Goal: Task Accomplishment & Management: Manage account settings

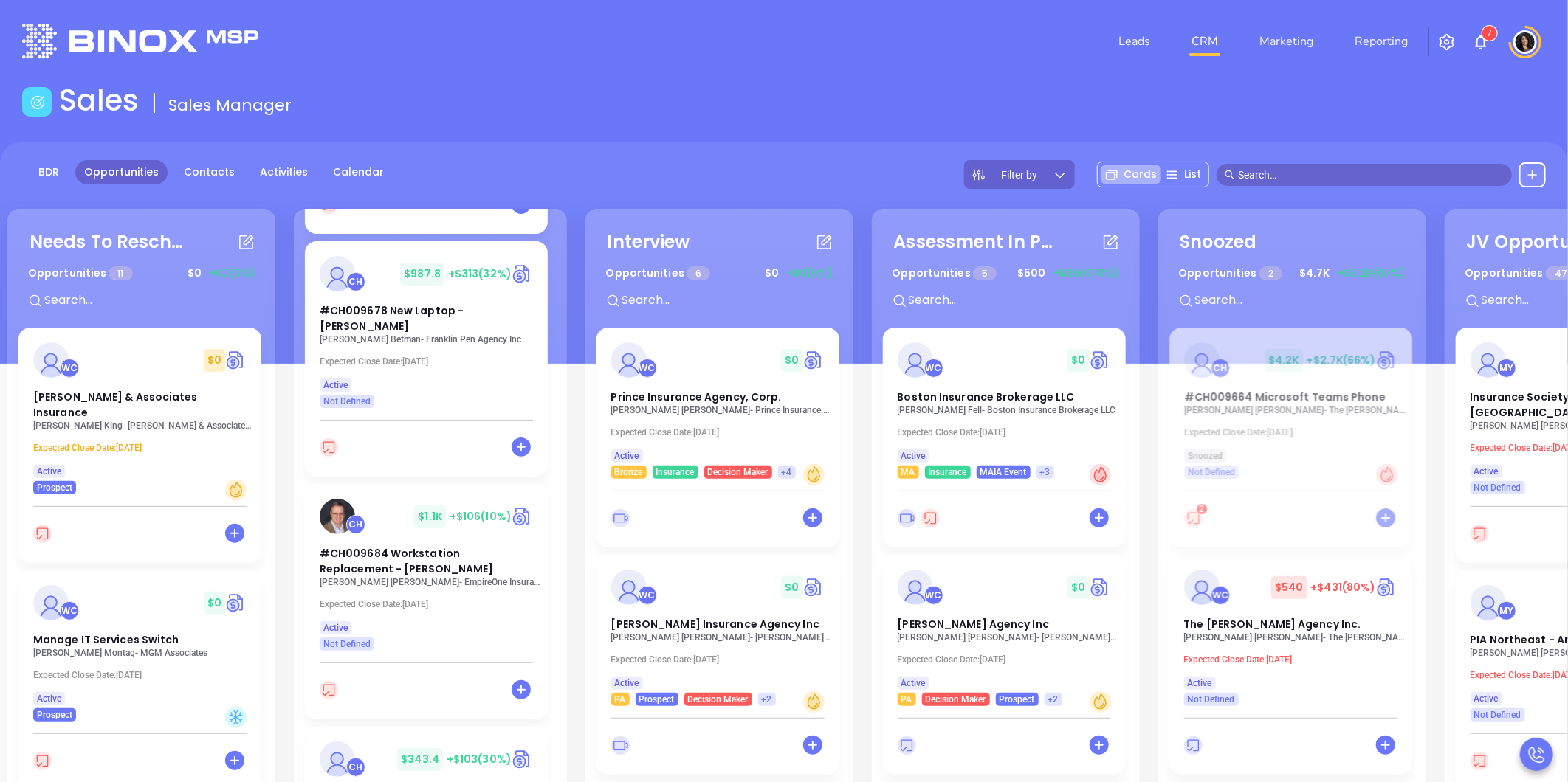
scroll to position [742, 0]
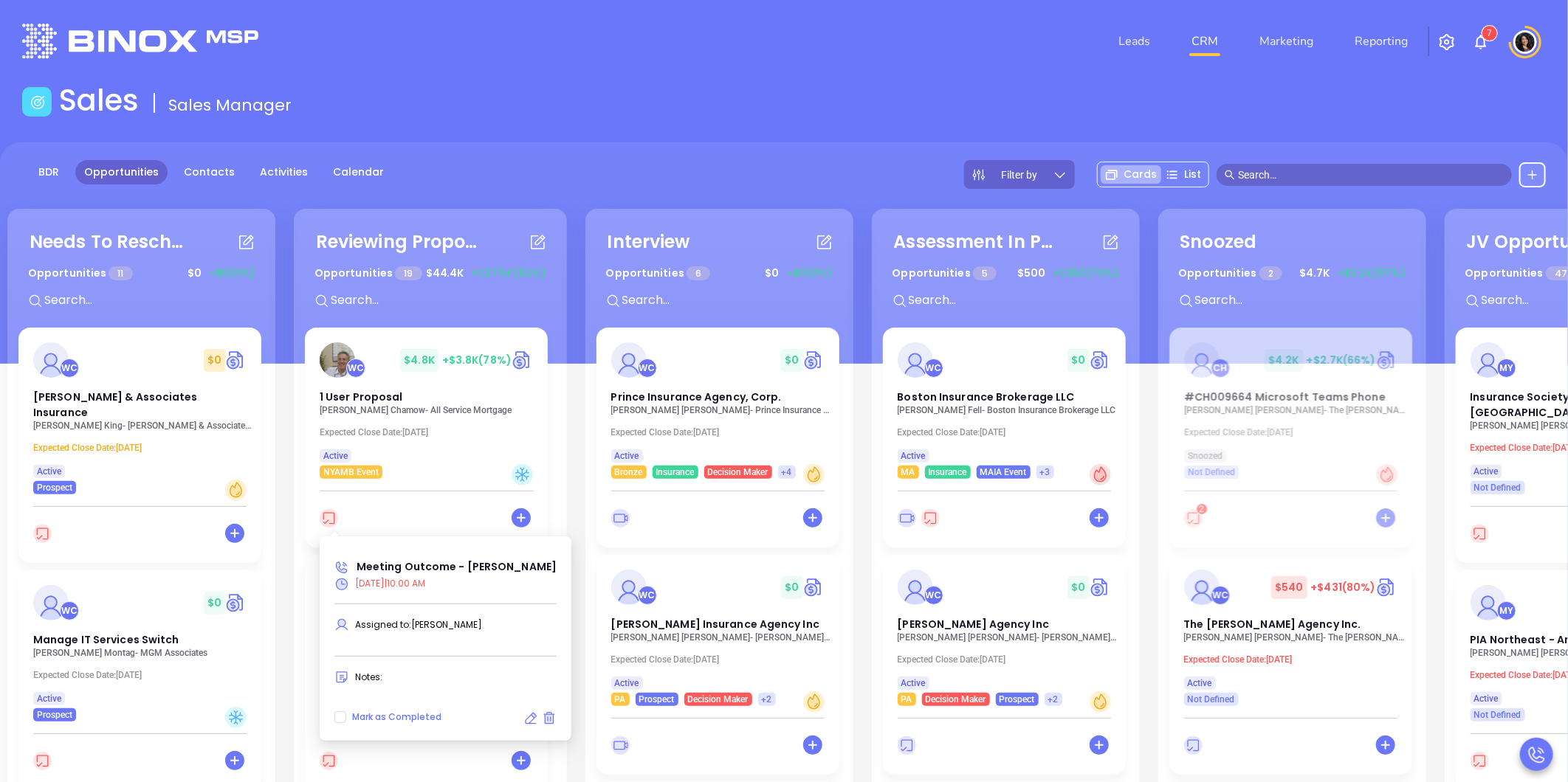
click at [524, 724] on icon at bounding box center [530, 718] width 15 height 15
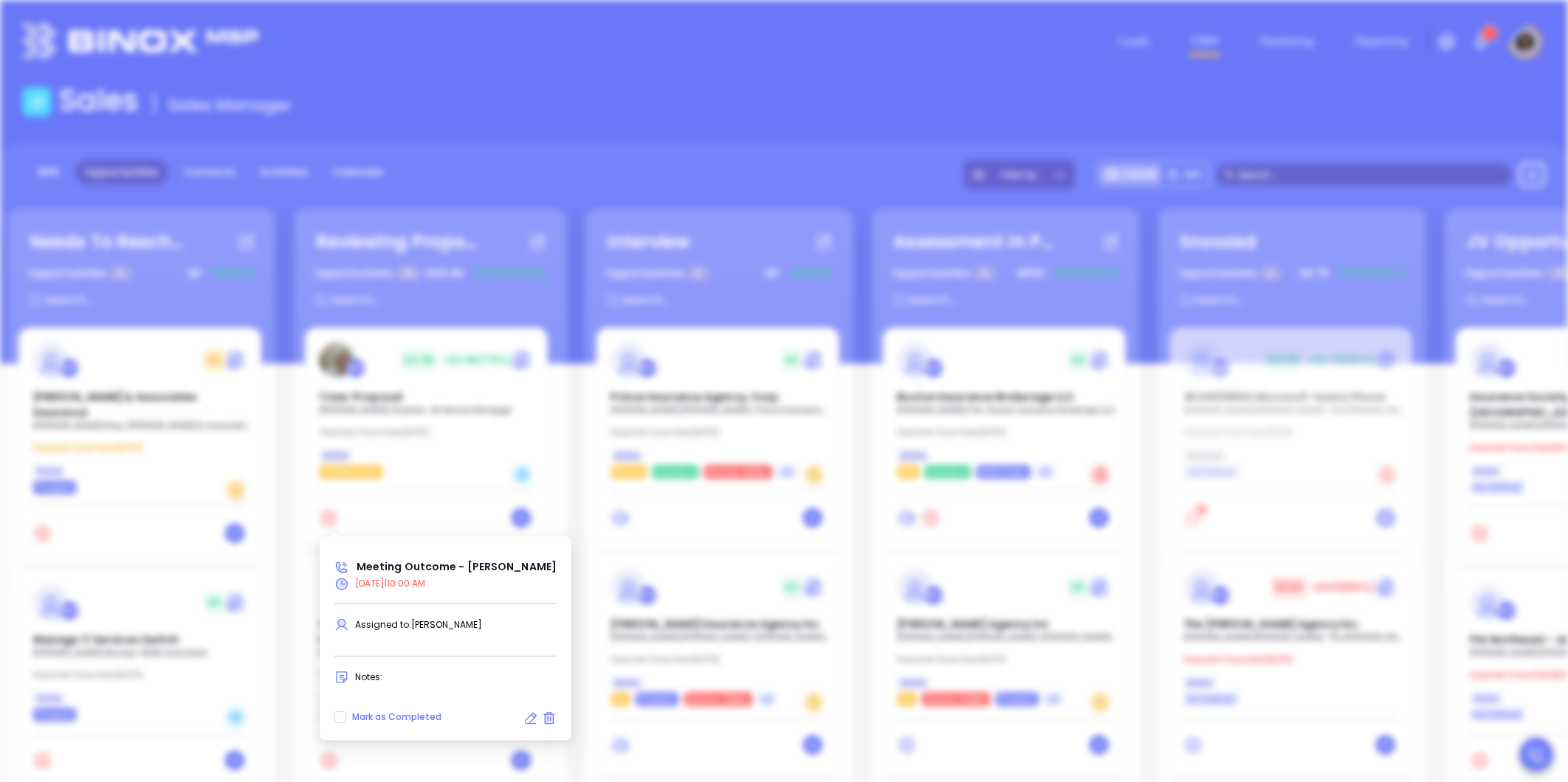
type input "10/01/2025"
type input "Meeting Outcome - Andy Chamow"
type input "Call"
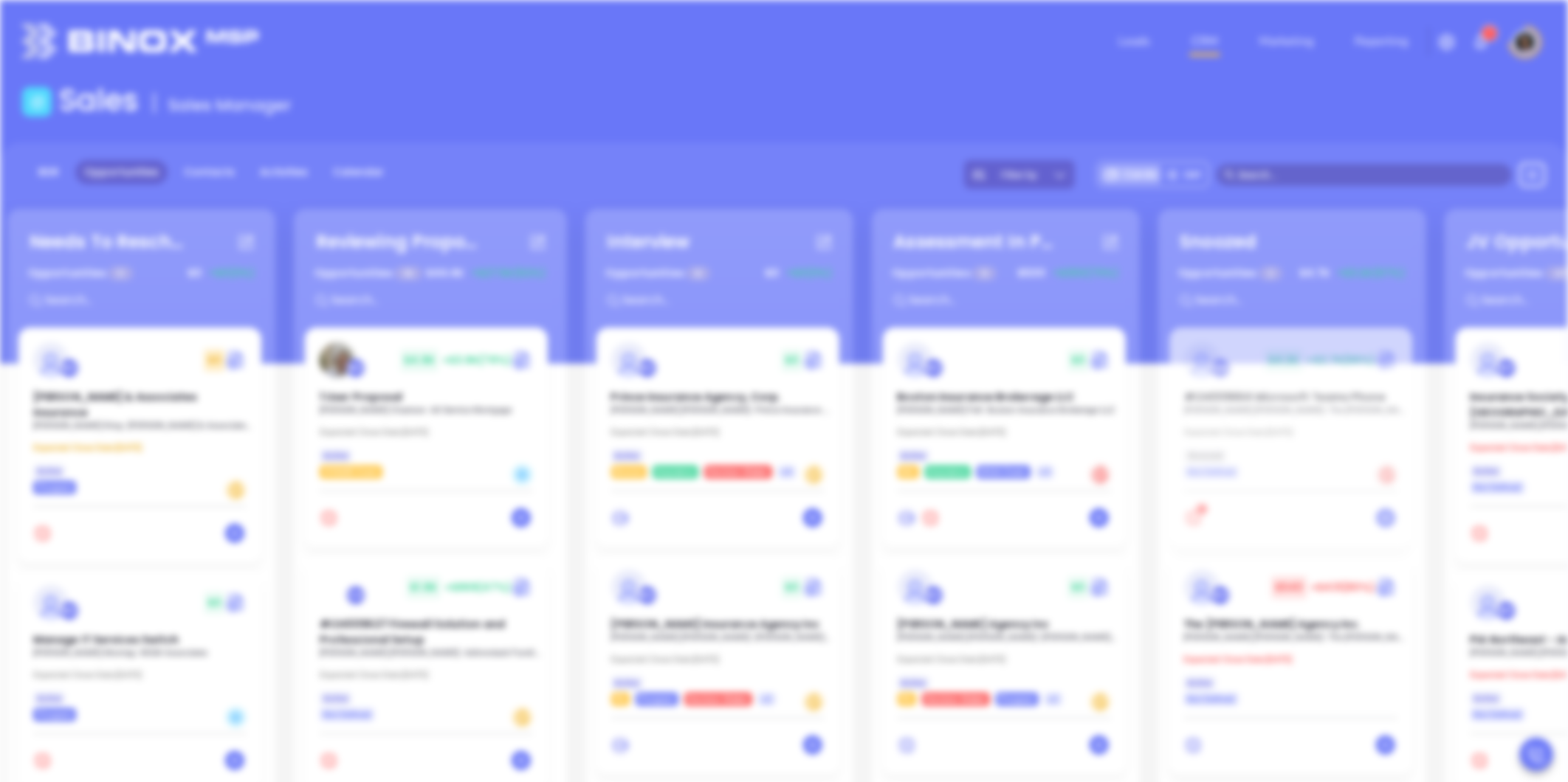
scroll to position [467, 0]
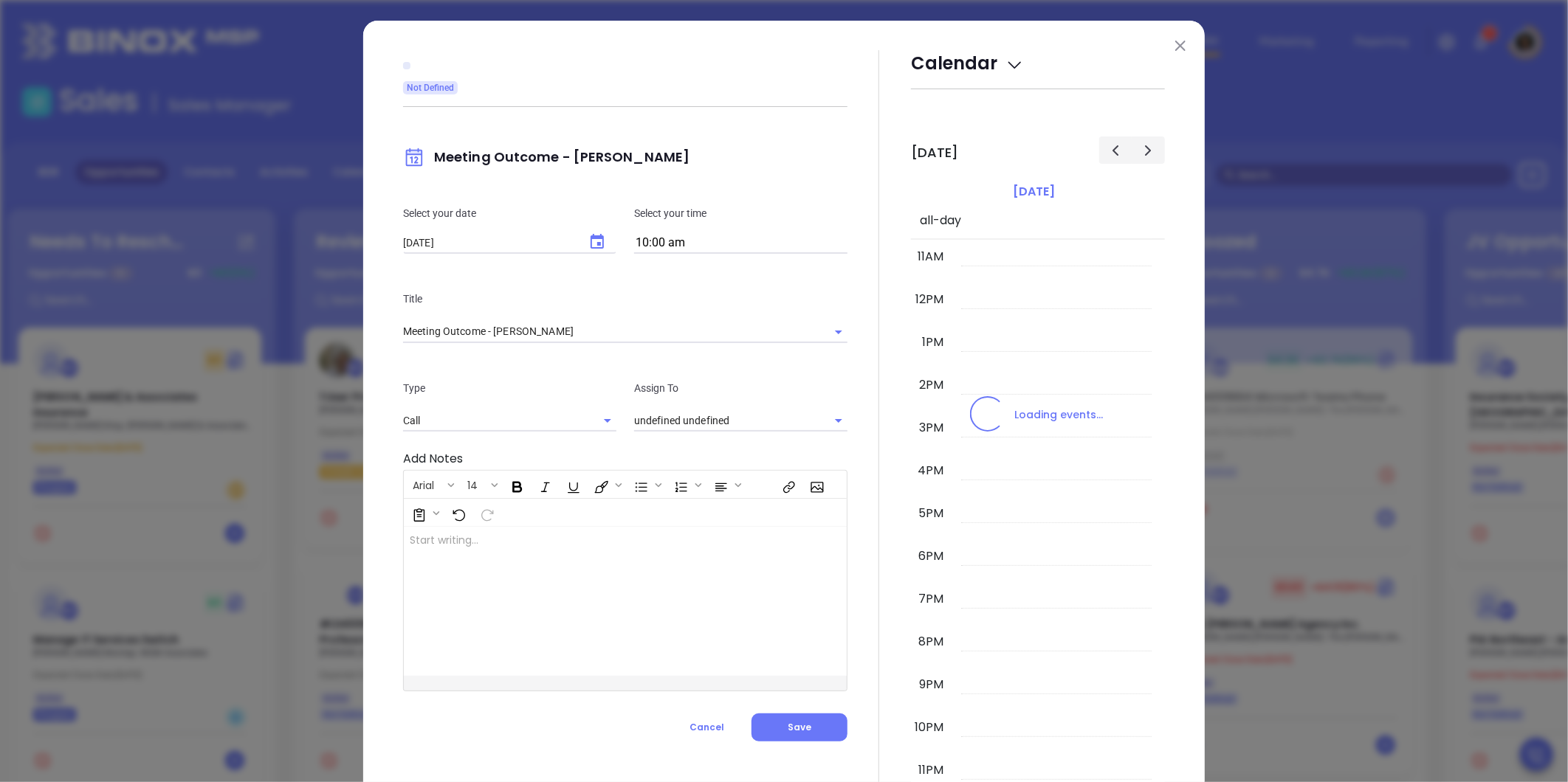
type input "[PERSON_NAME]"
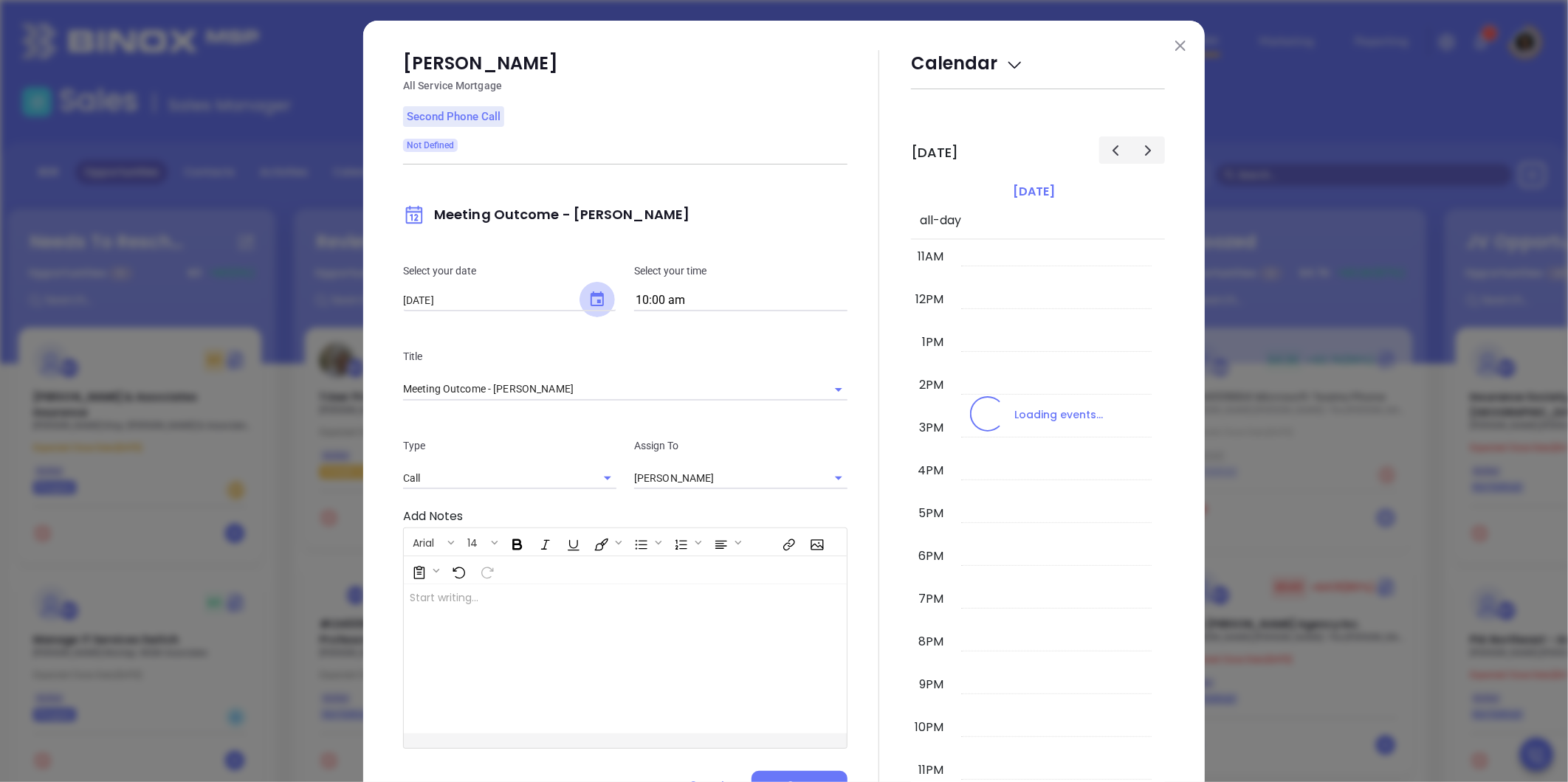
click at [593, 314] on button "Choose date, selected date is Oct 1, 2025" at bounding box center [597, 299] width 35 height 35
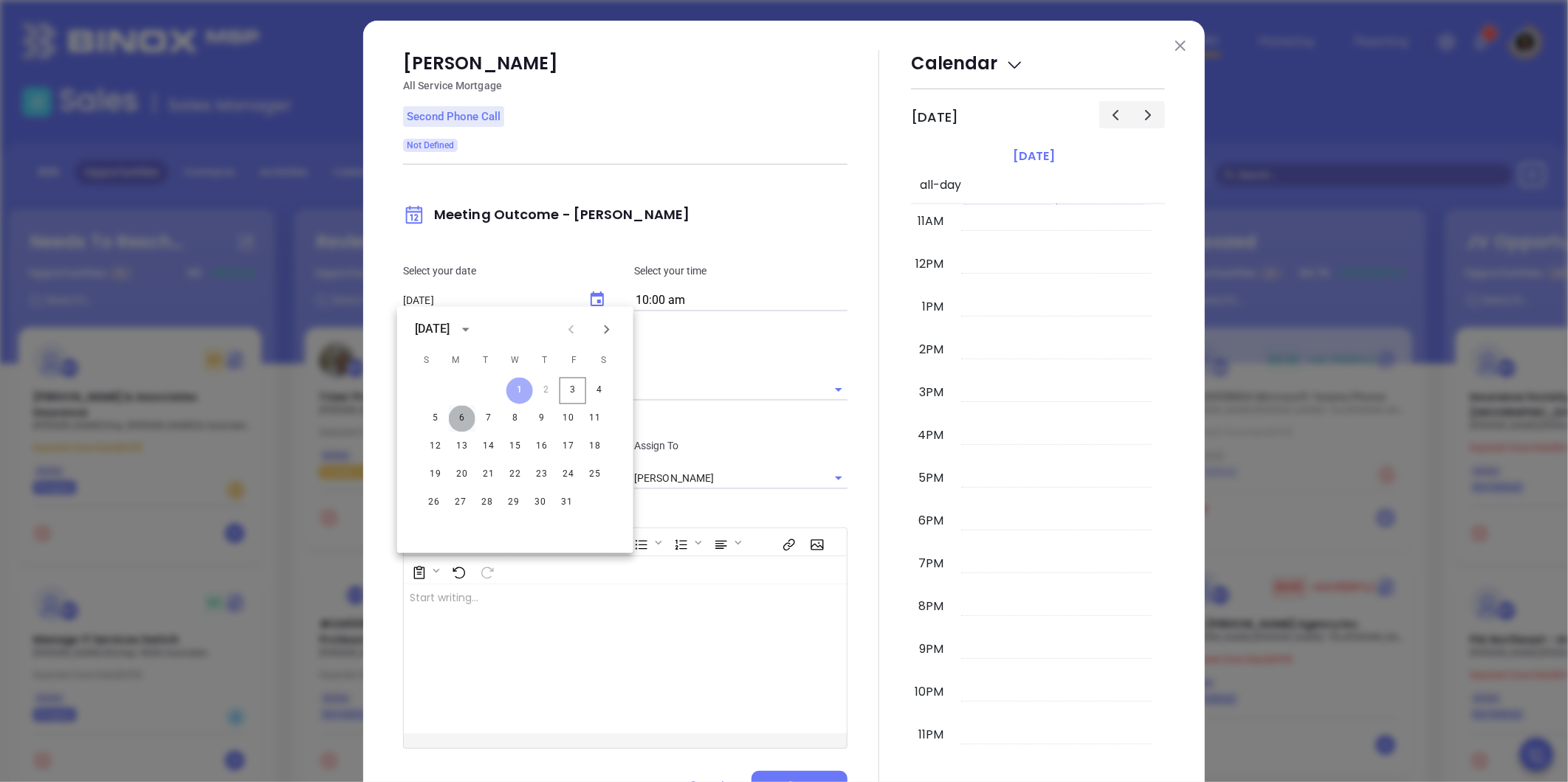
click at [469, 422] on button "6" at bounding box center [462, 419] width 26 height 26
type input "[DATE]"
click at [860, 506] on div at bounding box center [879, 424] width 64 height 749
click at [788, 776] on button "Save" at bounding box center [800, 785] width 96 height 28
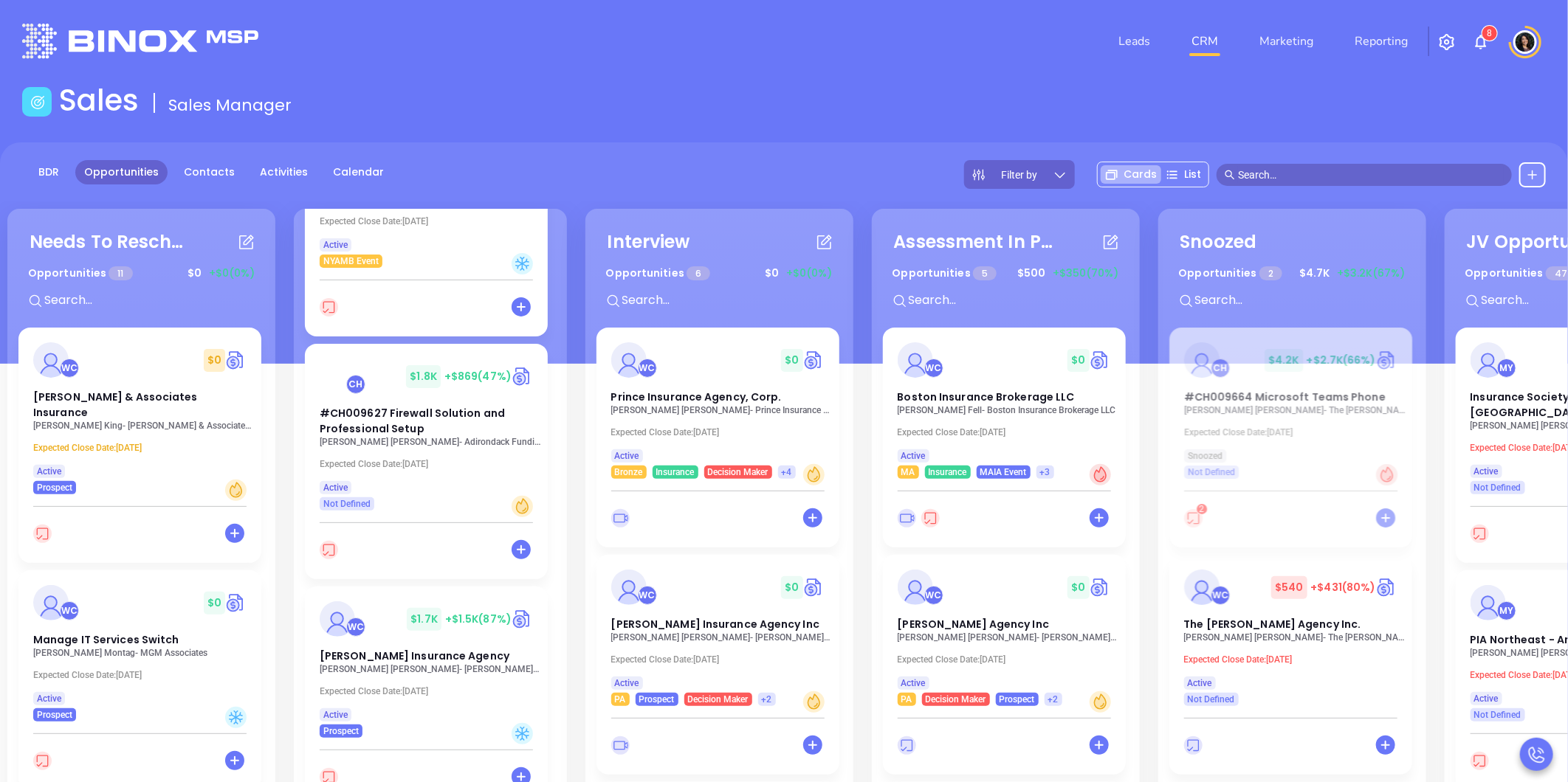
scroll to position [246, 0]
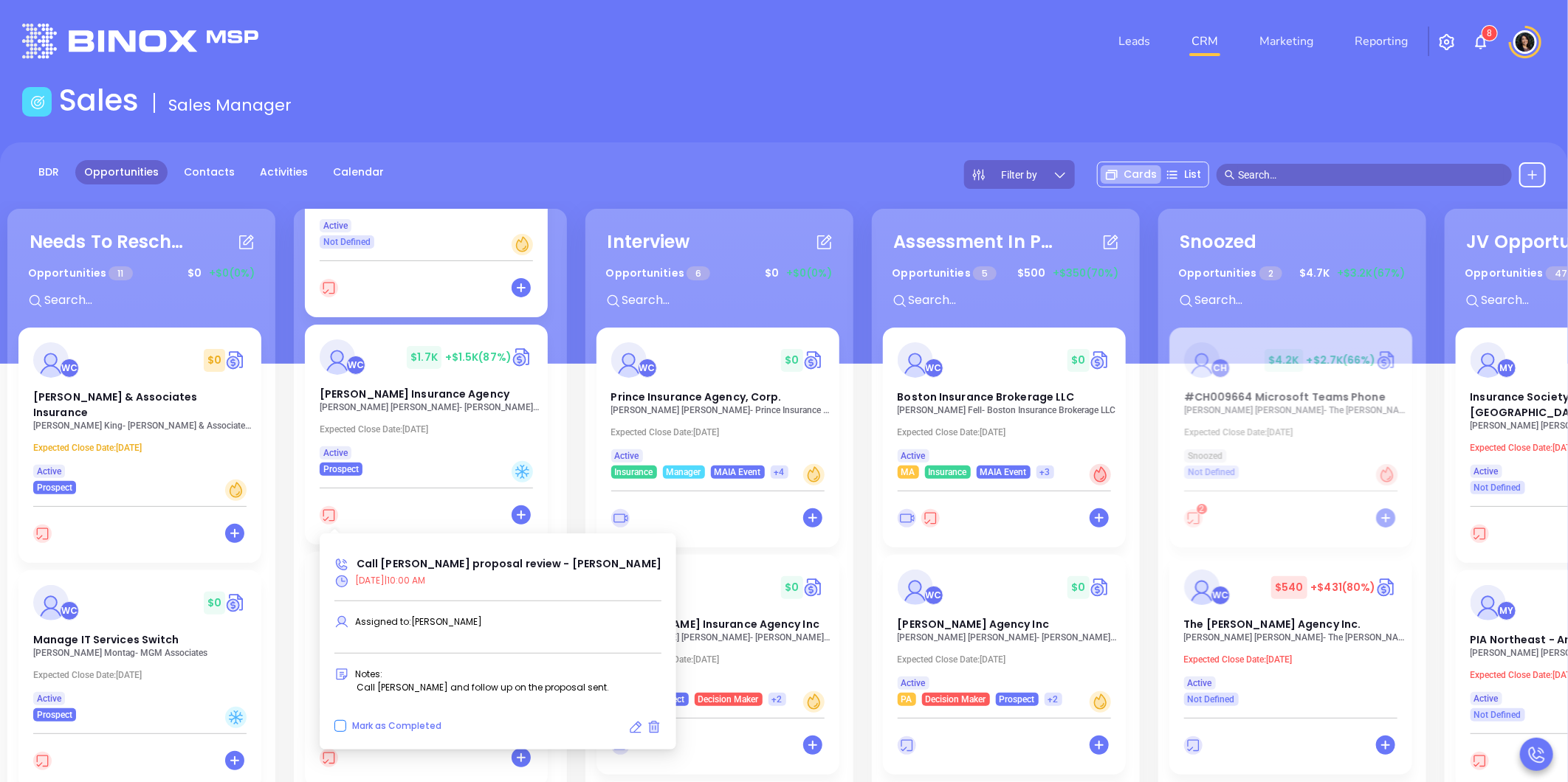
click at [402, 728] on span "Mark as Completed" at bounding box center [396, 725] width 89 height 13
click at [346, 728] on input "Mark as Completed" at bounding box center [341, 726] width 12 height 12
checkbox input "true"
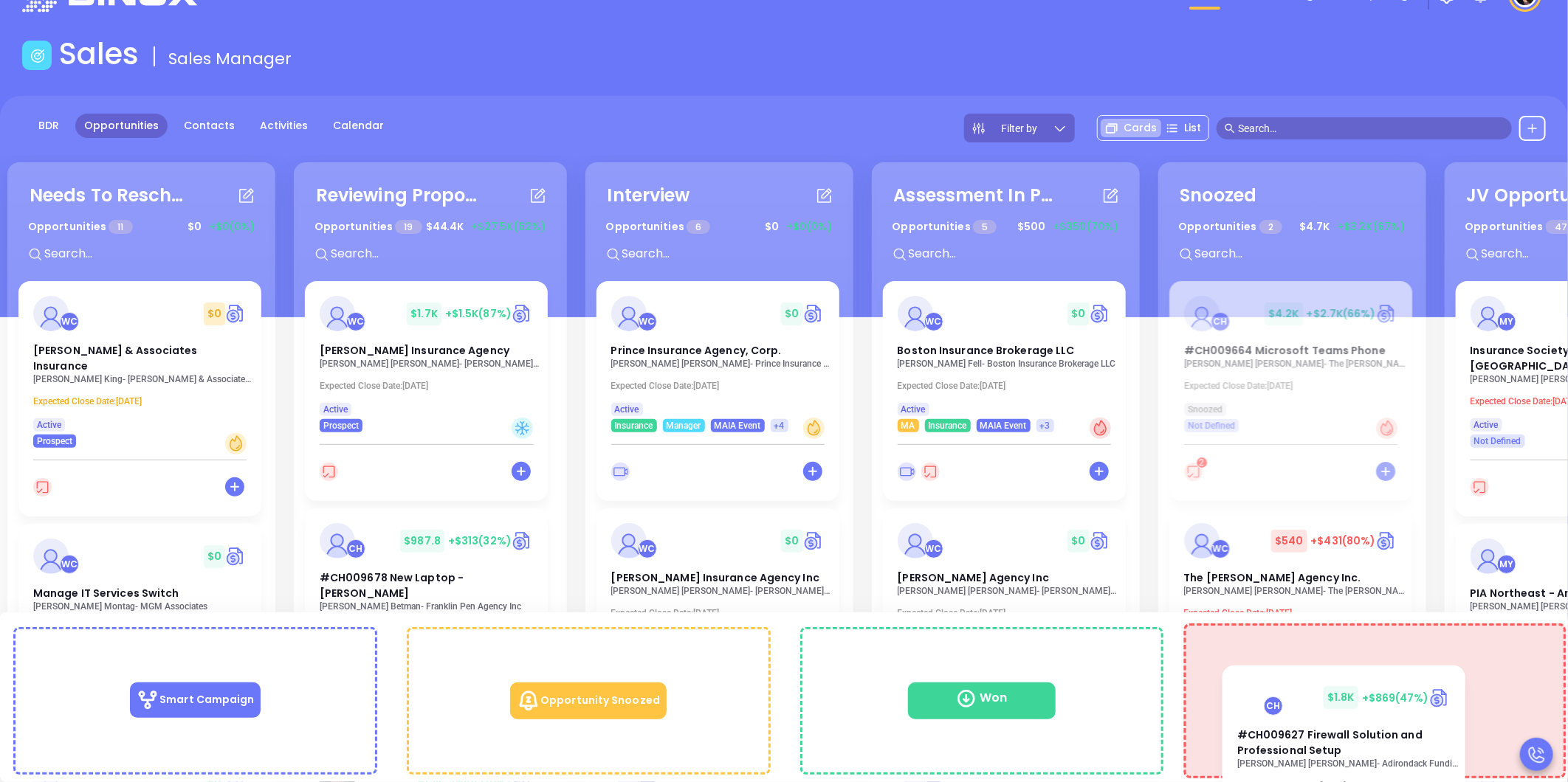
scroll to position [58, 0]
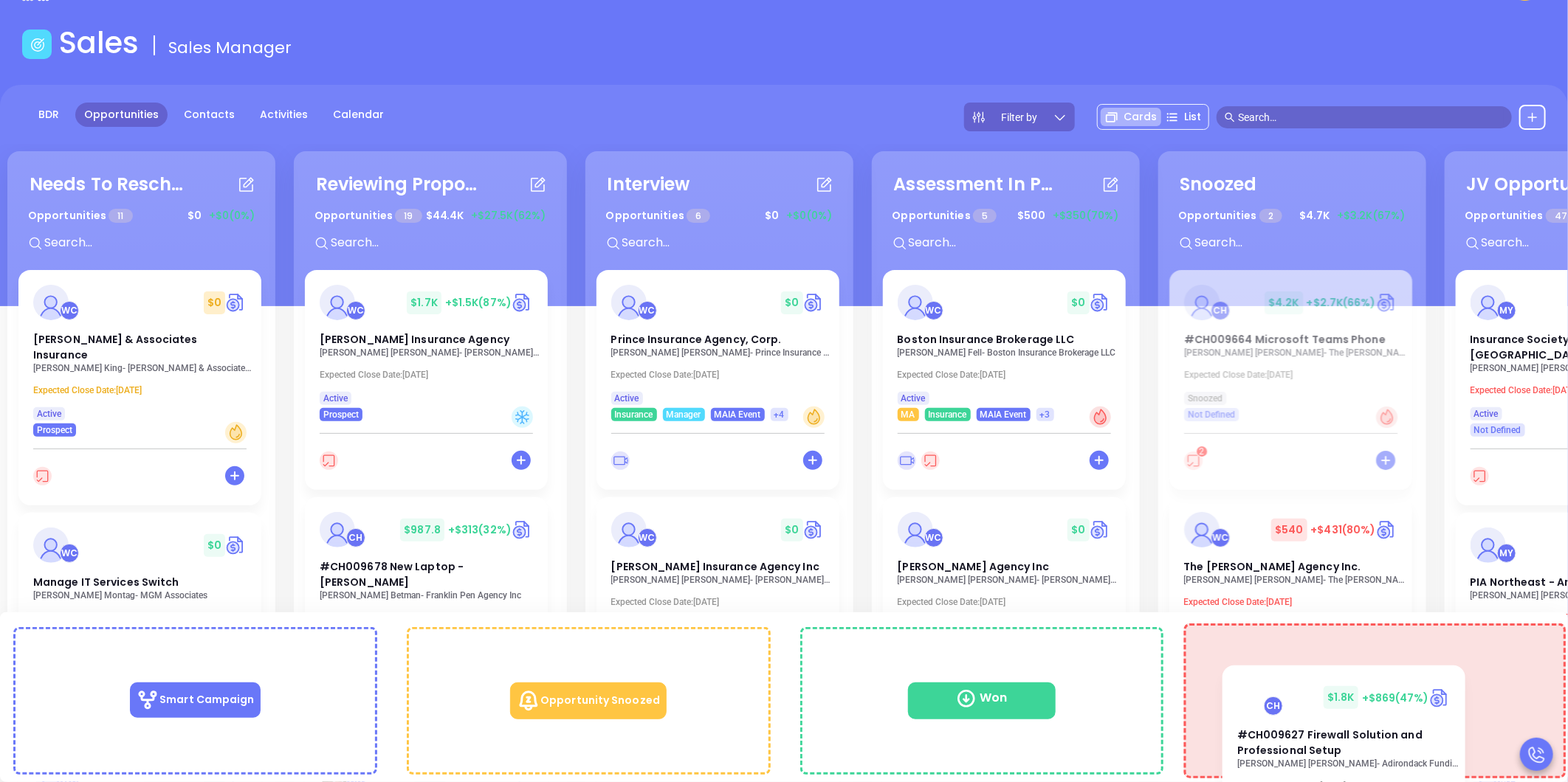
drag, startPoint x: 393, startPoint y: 366, endPoint x: 1471, endPoint y: 709, distance: 1131.3
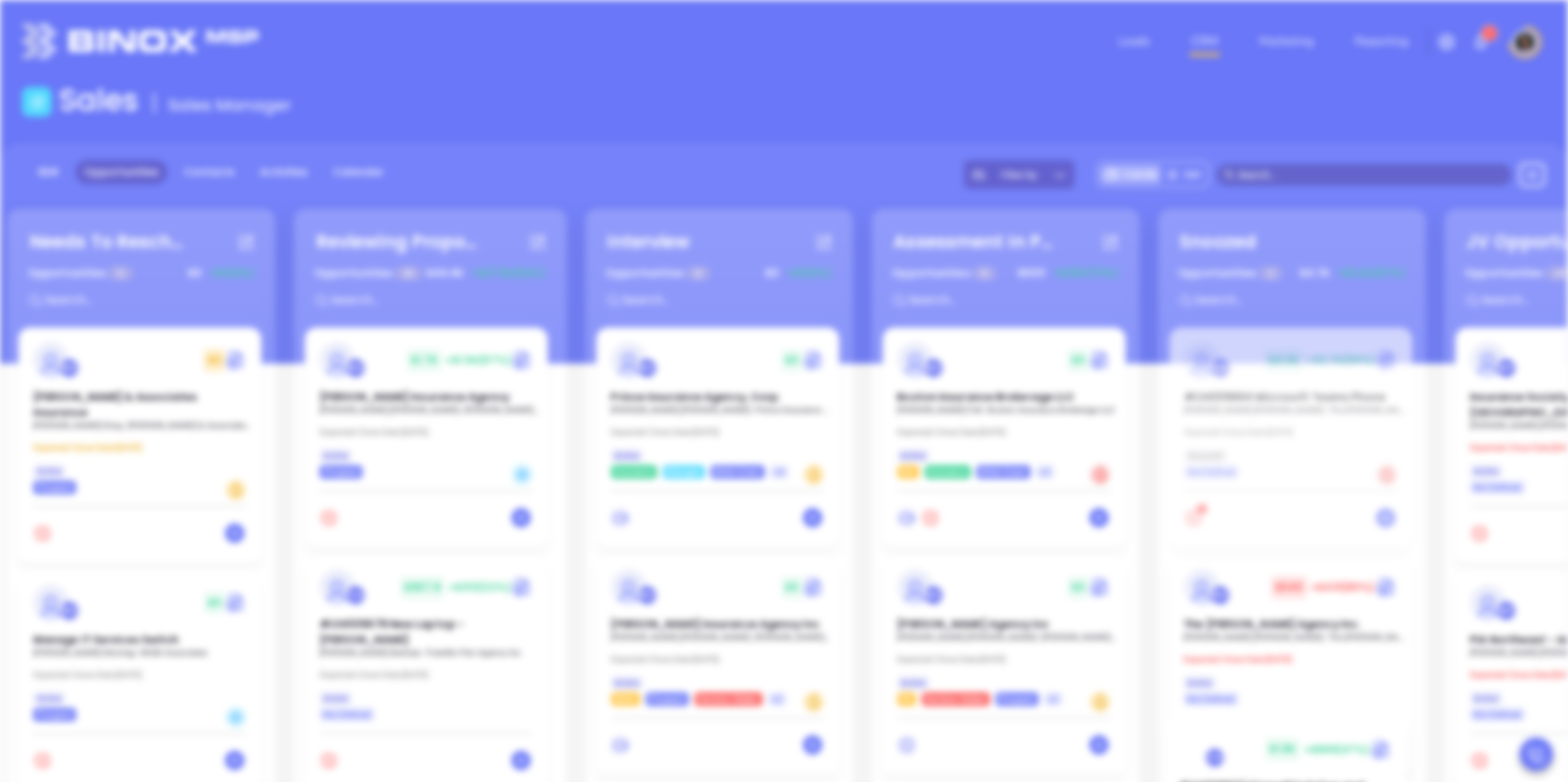
scroll to position [0, 0]
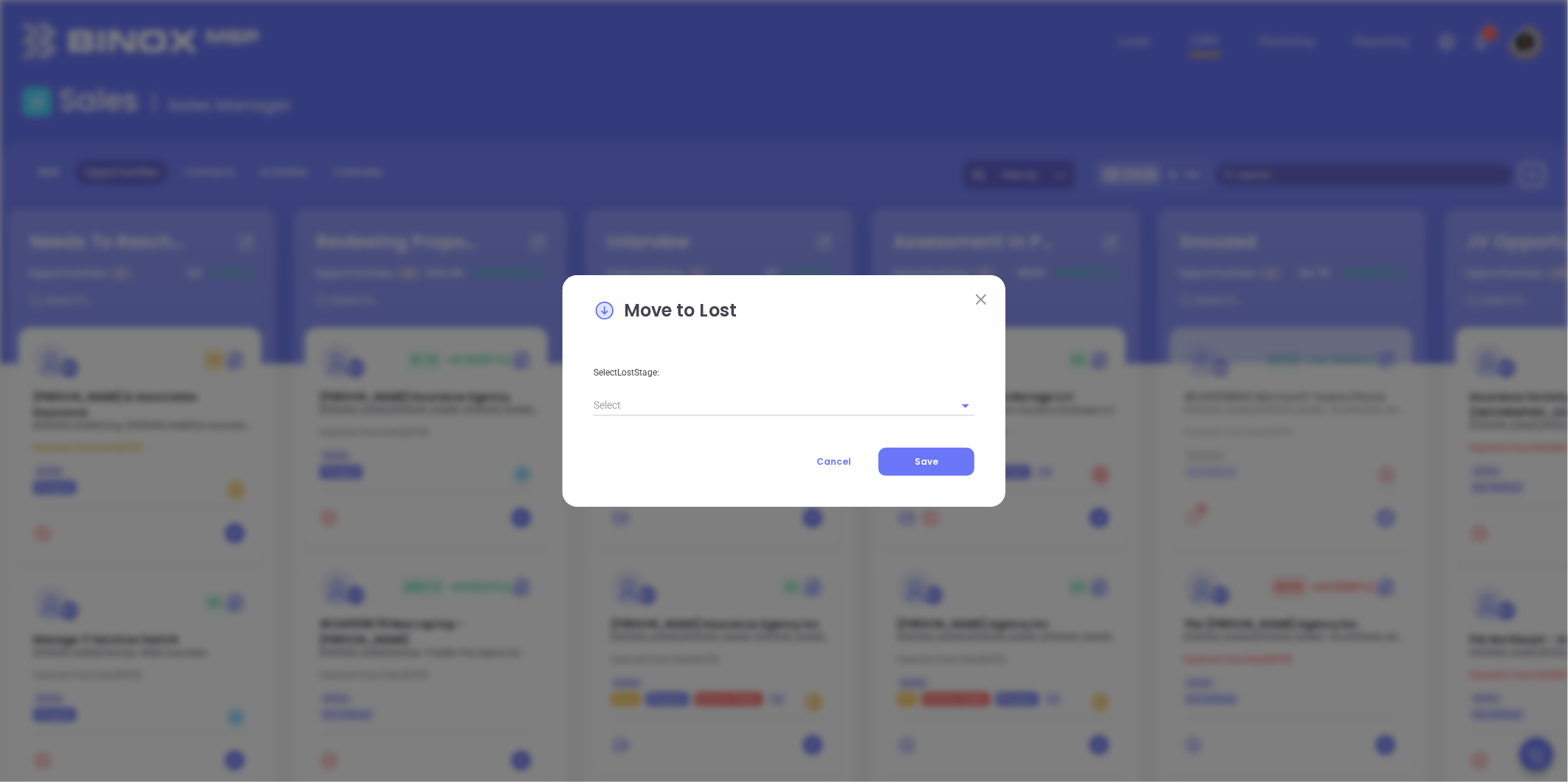
click at [739, 404] on span "Redo" at bounding box center [732, 406] width 26 height 25
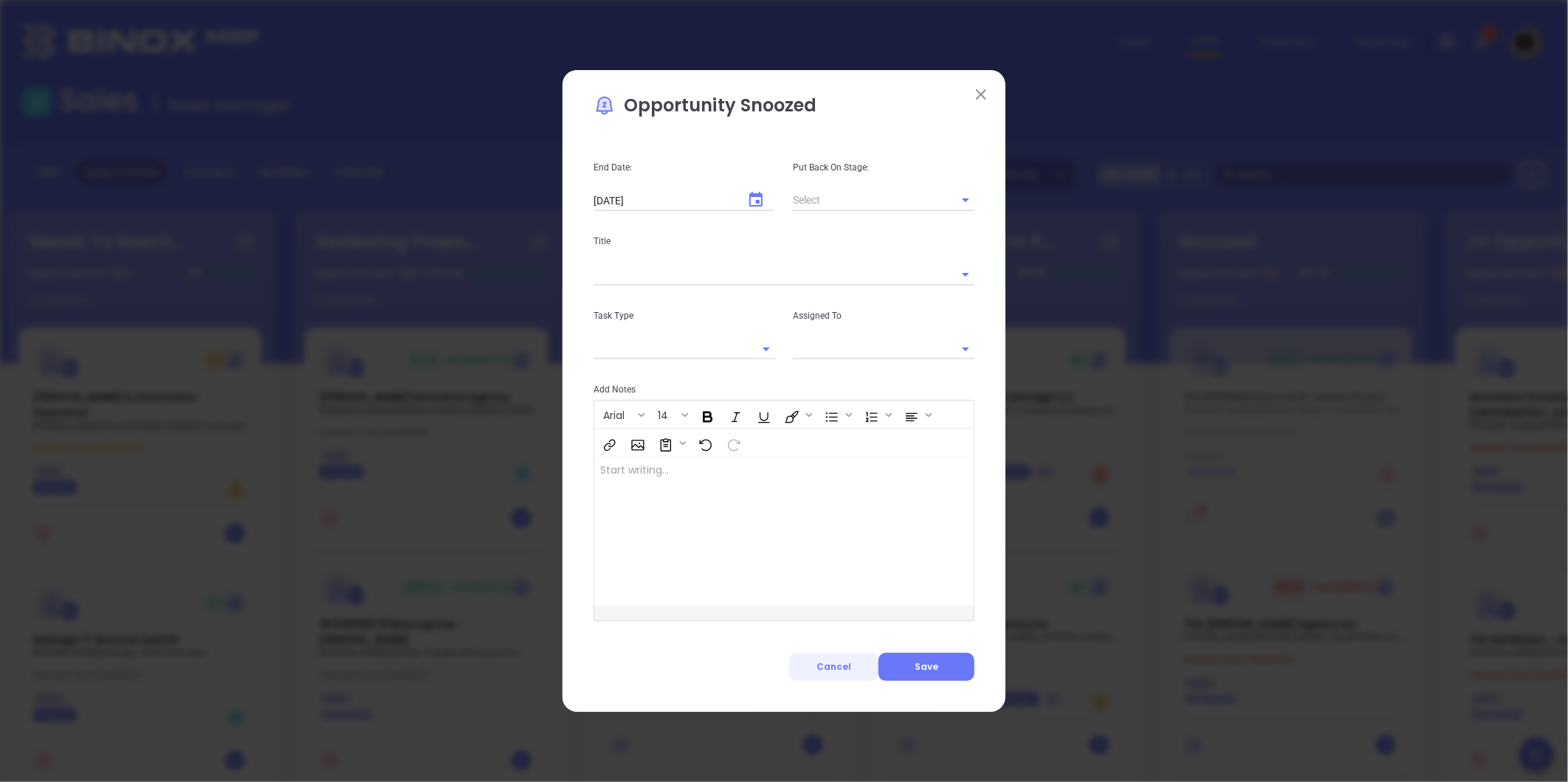
type input "[PERSON_NAME]"
click at [844, 668] on span "Cancel" at bounding box center [833, 667] width 34 height 13
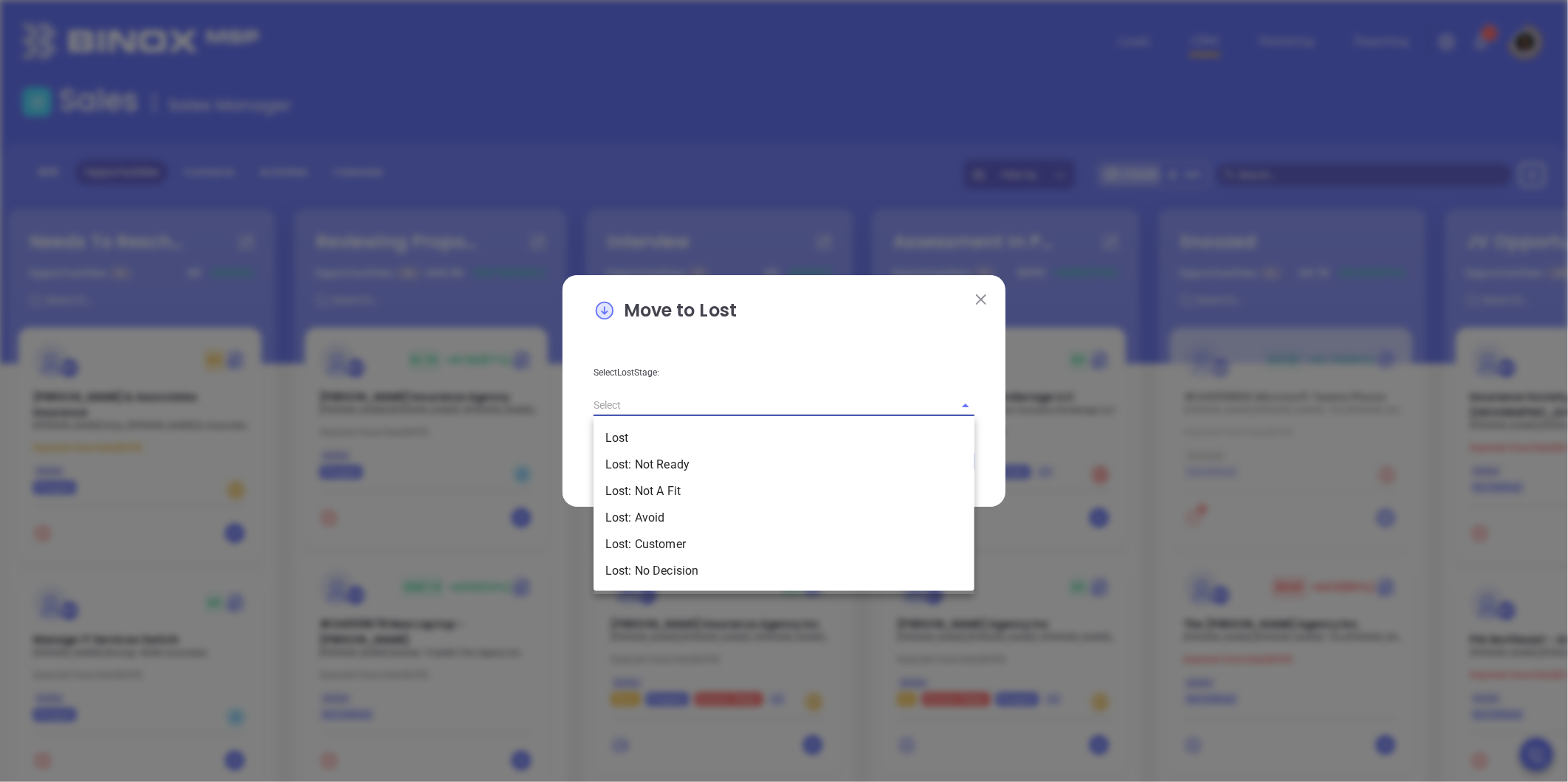
click at [721, 398] on input "text" at bounding box center [762, 405] width 340 height 22
click at [707, 470] on li "Lost: Not Ready" at bounding box center [783, 465] width 381 height 26
type input "Lost: Not Ready"
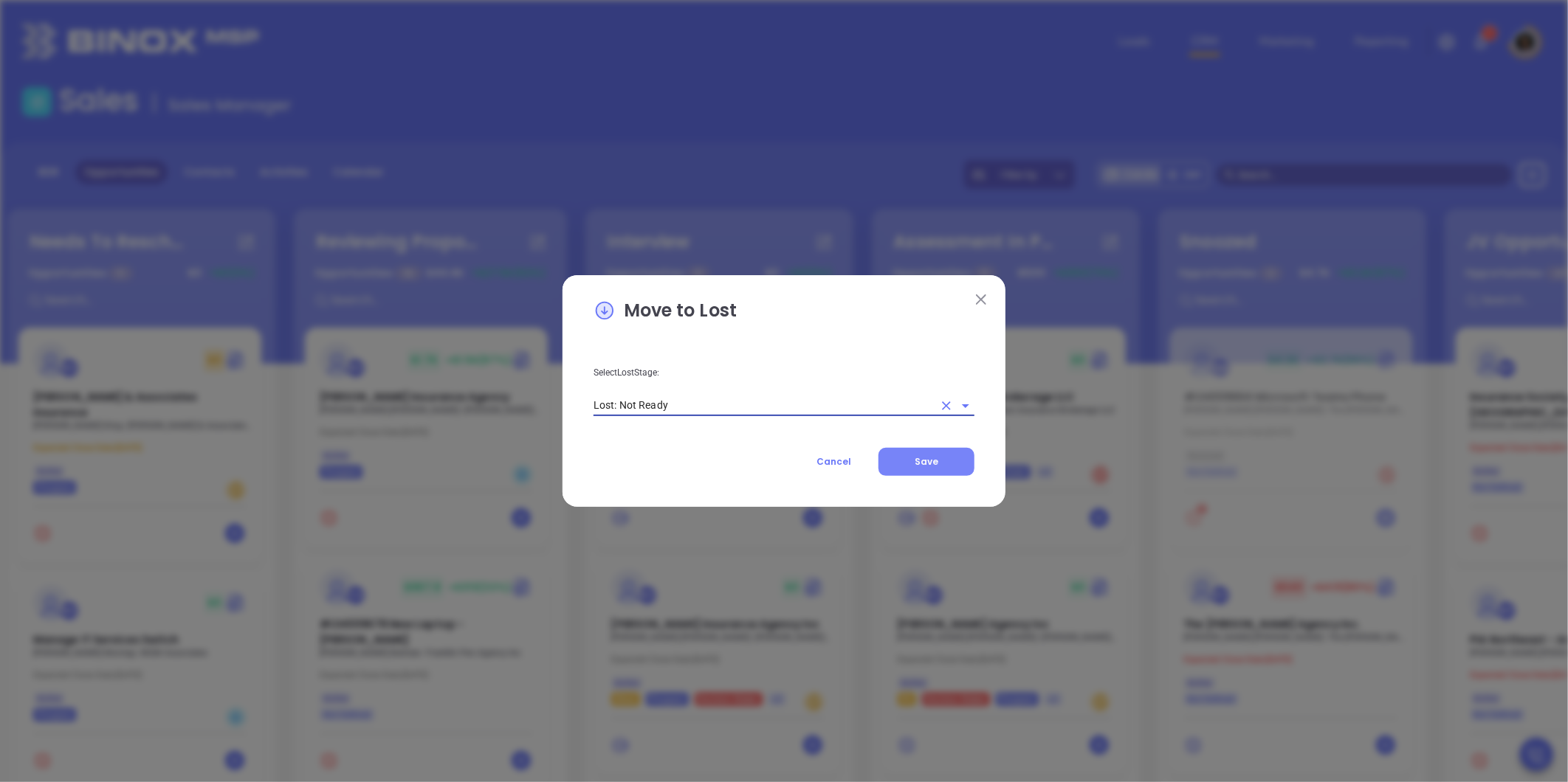
click at [925, 455] on span "Save" at bounding box center [926, 461] width 23 height 13
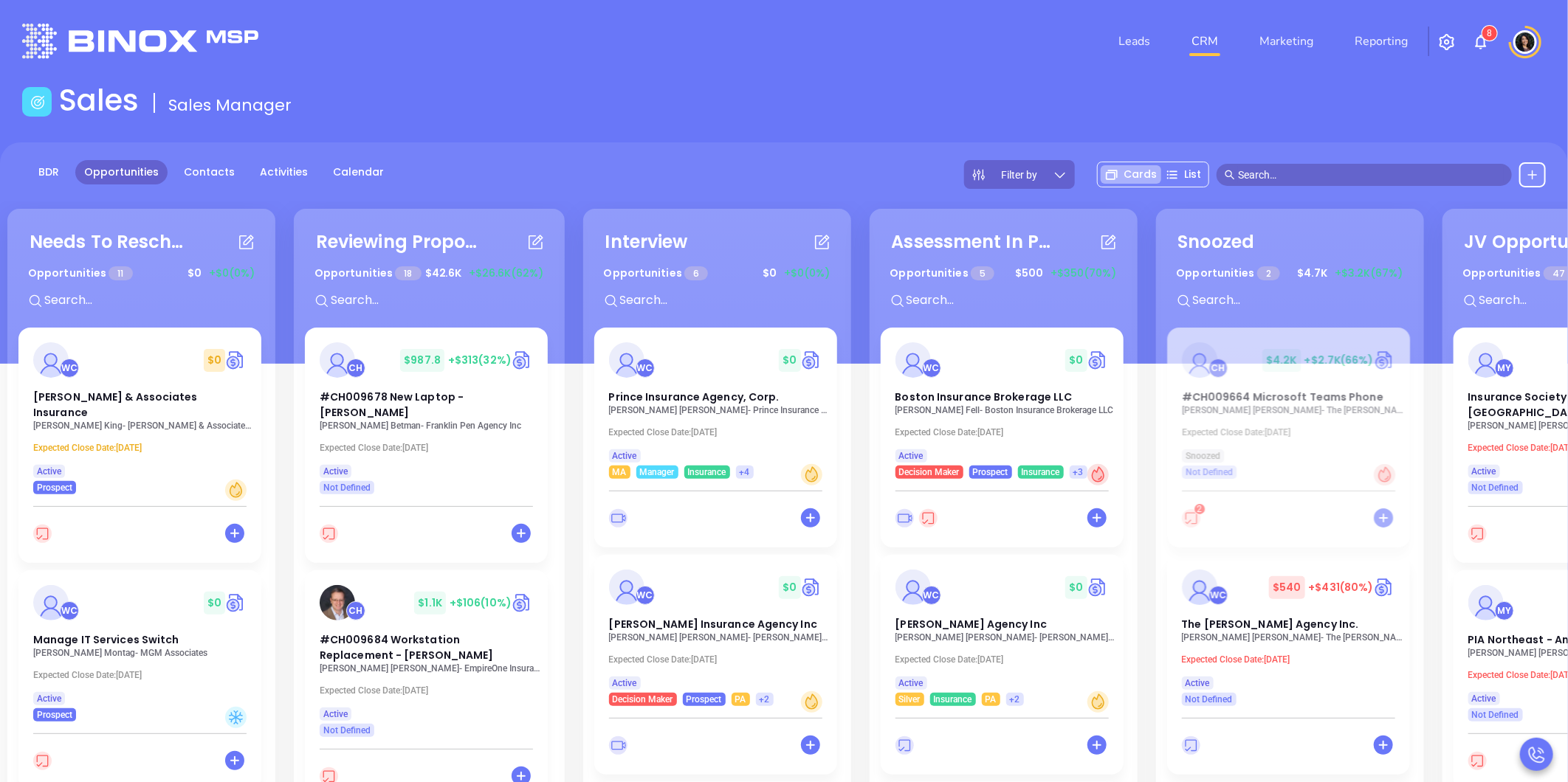
click at [385, 12] on header "Leads CRM Marketing Reporting 8 Financial Leads Leads" at bounding box center [784, 41] width 1524 height 82
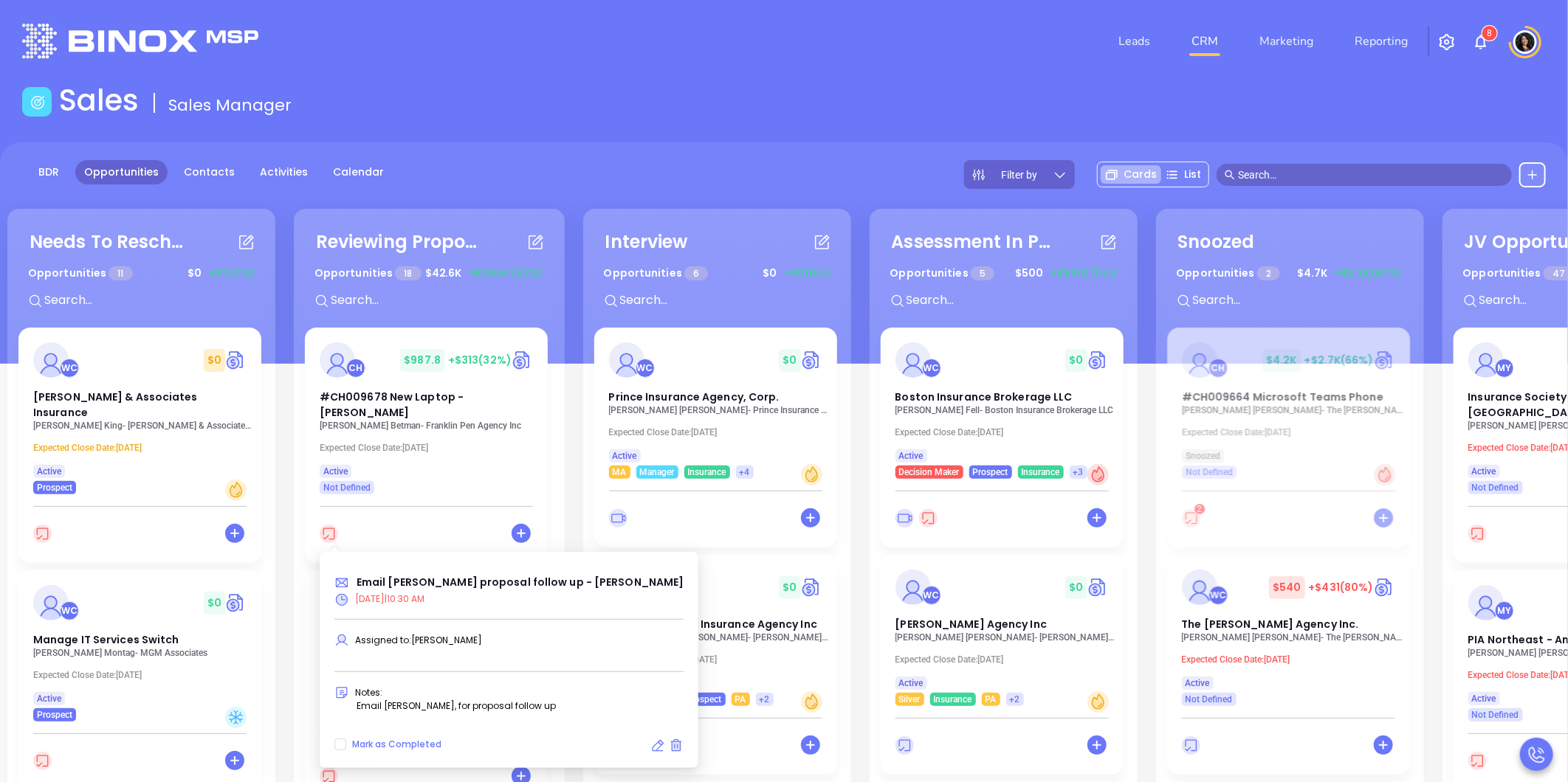
click at [650, 742] on icon at bounding box center [657, 746] width 15 height 15
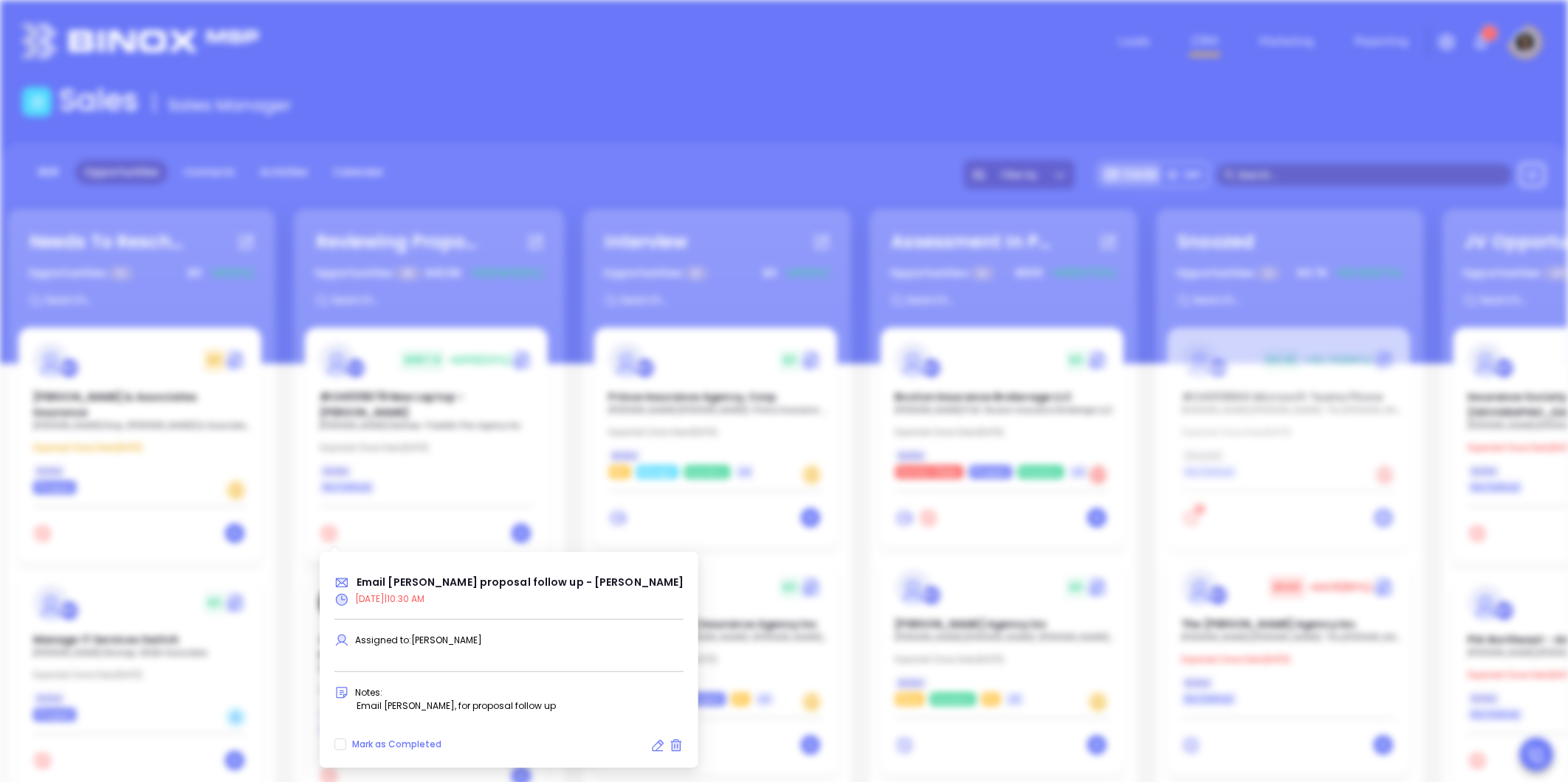
type input "[DATE]"
type input "Email [PERSON_NAME] proposal follow up - [PERSON_NAME]"
type input "Email"
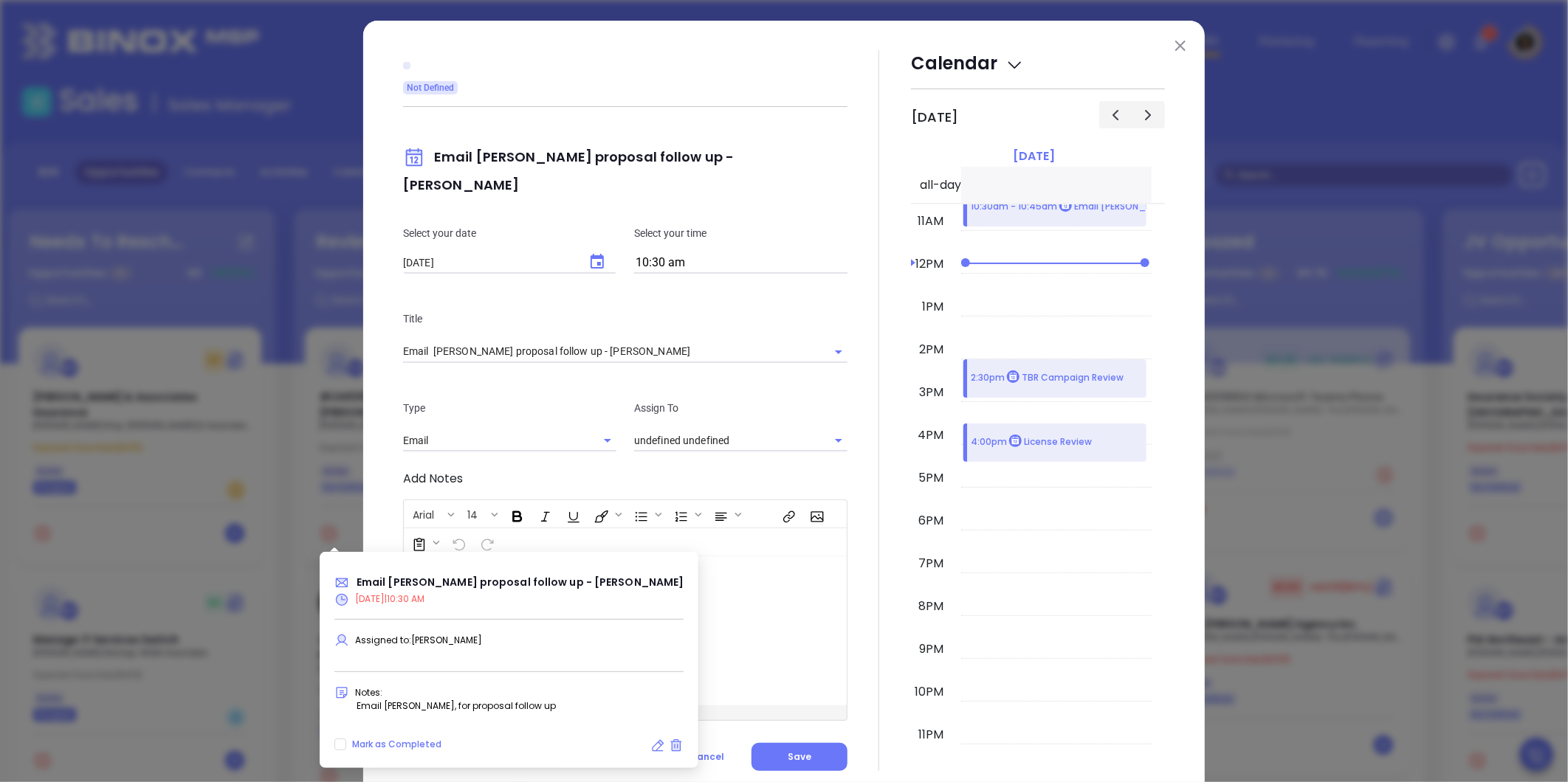
type input "[PERSON_NAME]"
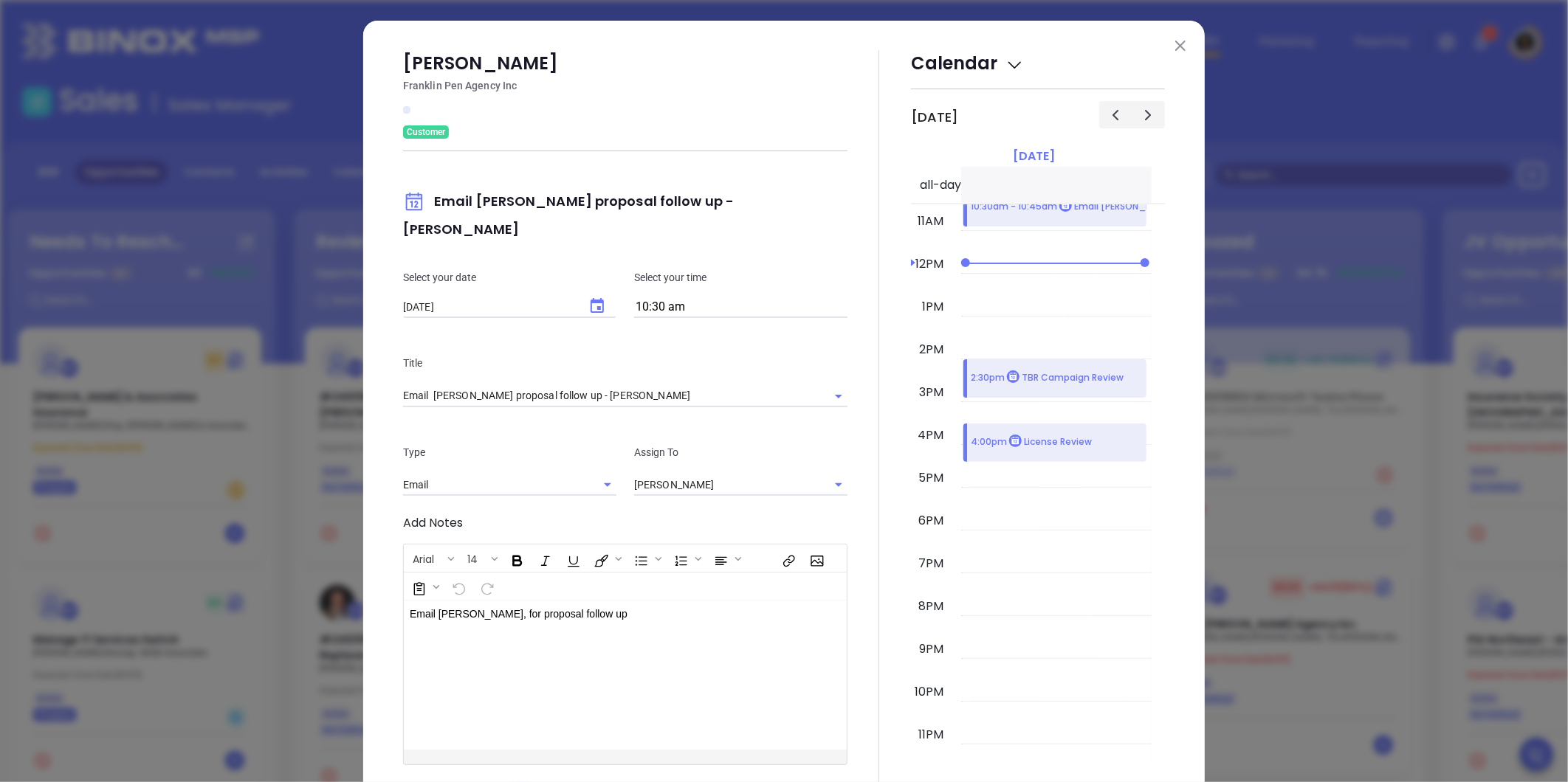
click at [589, 298] on icon "Choose date, selected date is Oct 3, 2025" at bounding box center [597, 306] width 18 height 18
click at [467, 404] on button "6" at bounding box center [462, 405] width 26 height 26
type input "[DATE]"
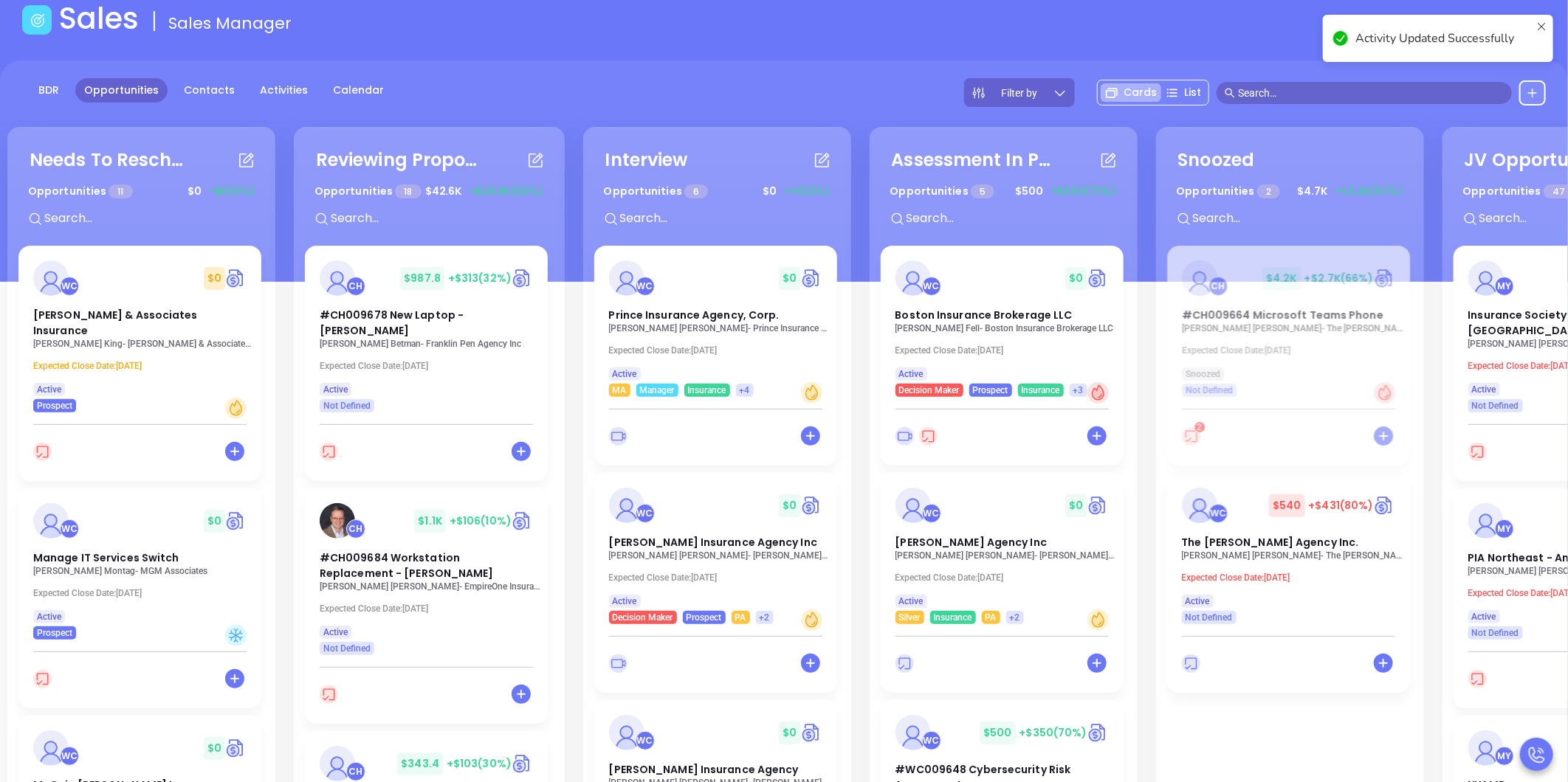
scroll to position [82, 0]
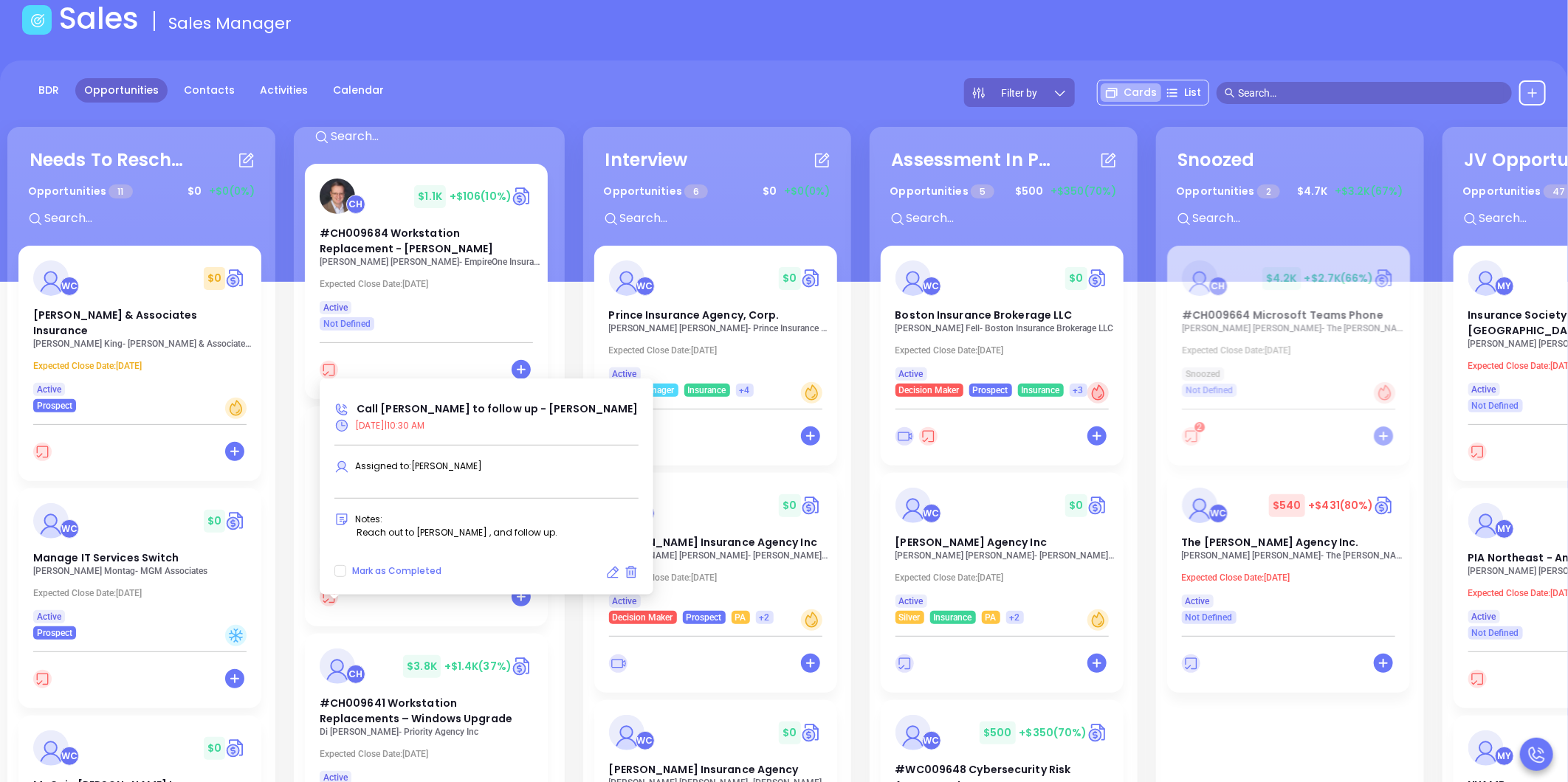
click at [605, 569] on icon at bounding box center [612, 573] width 15 height 15
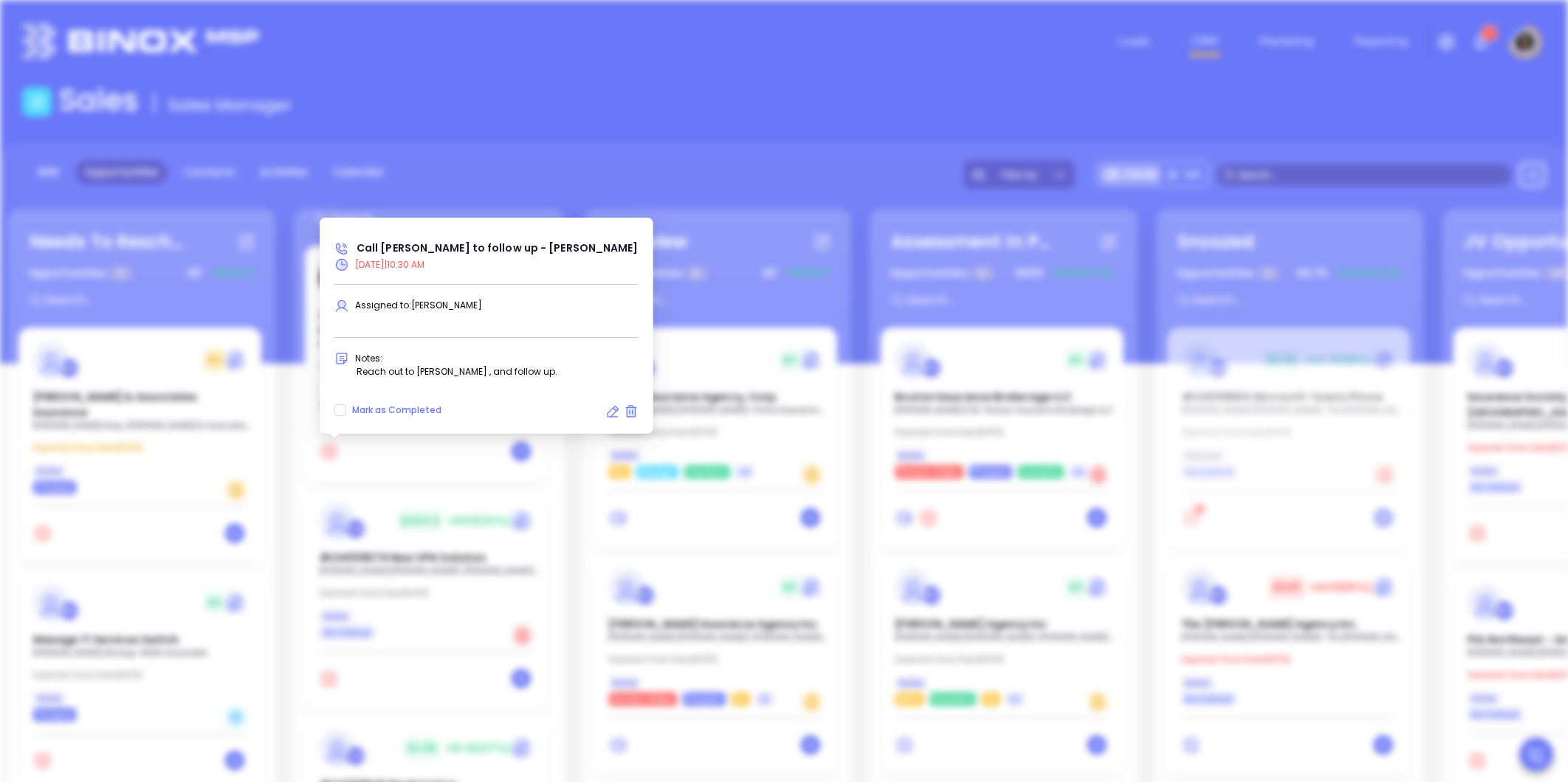
type input "[DATE]"
type input "Call [PERSON_NAME] to follow up - [PERSON_NAME]"
type input "Call"
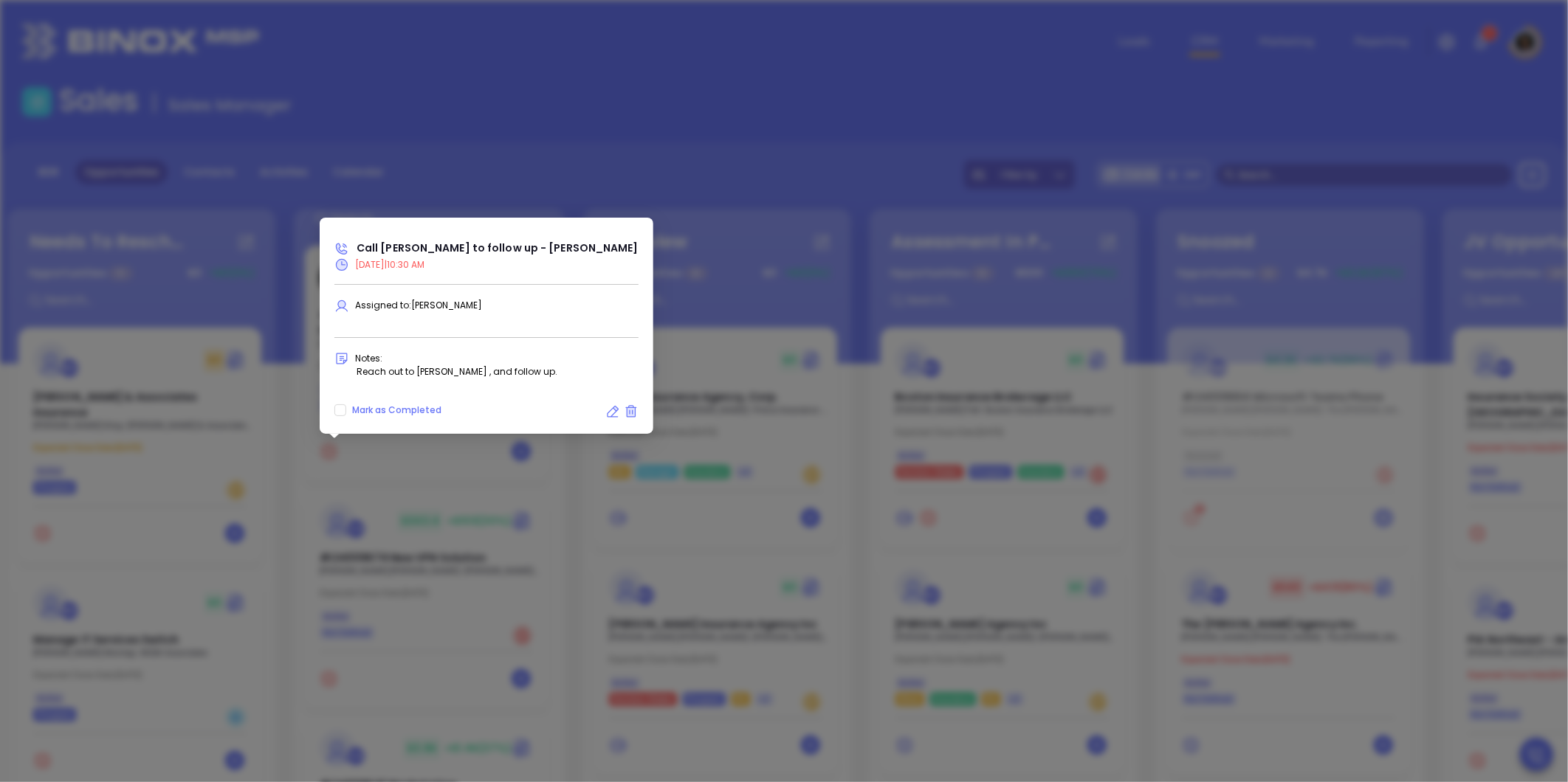
scroll to position [467, 0]
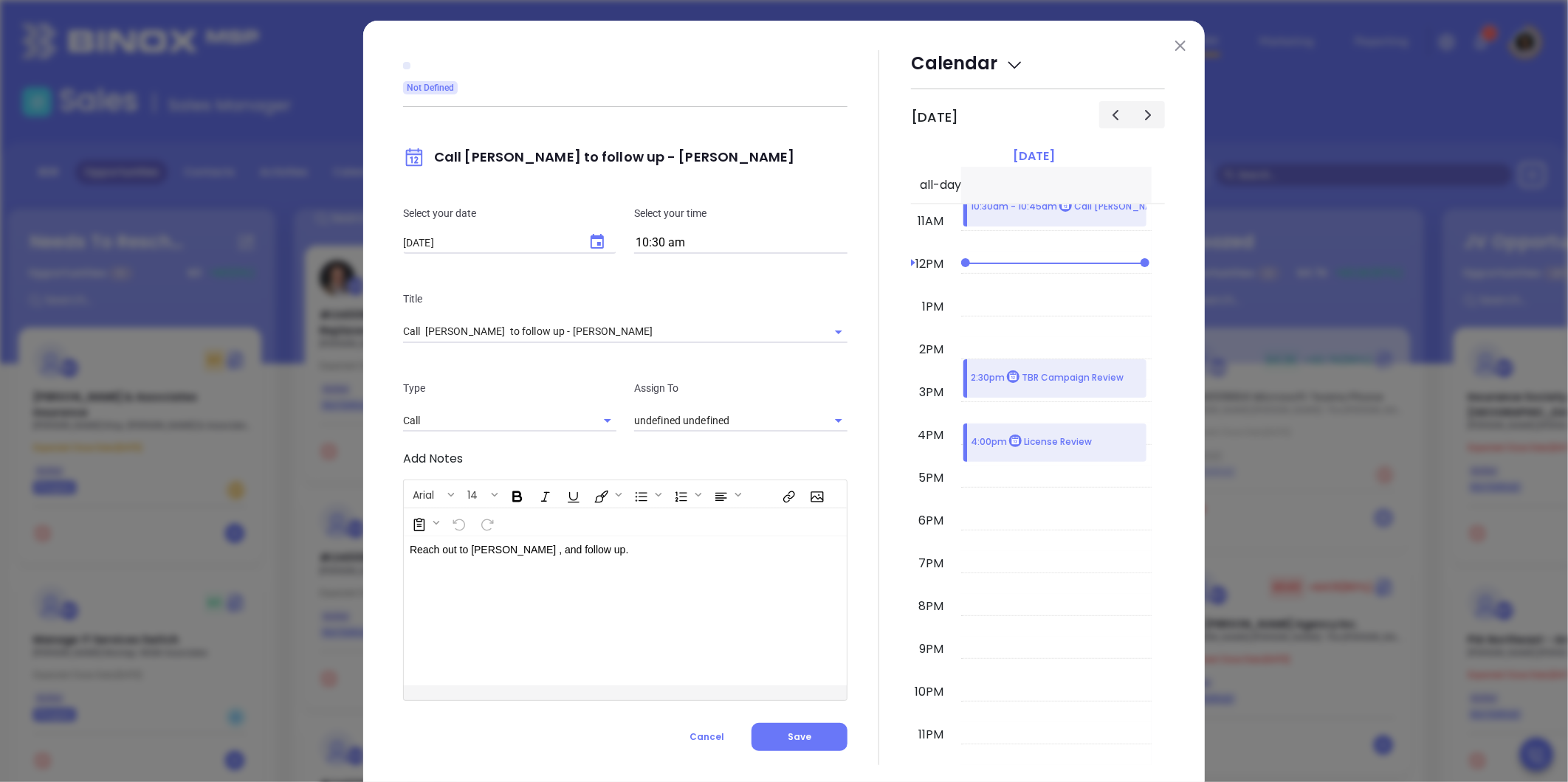
click at [589, 245] on icon "Choose date, selected date is Oct 3, 2025" at bounding box center [597, 242] width 18 height 18
type input "[PERSON_NAME]"
click at [456, 363] on button "6" at bounding box center [462, 361] width 26 height 26
type input "[DATE]"
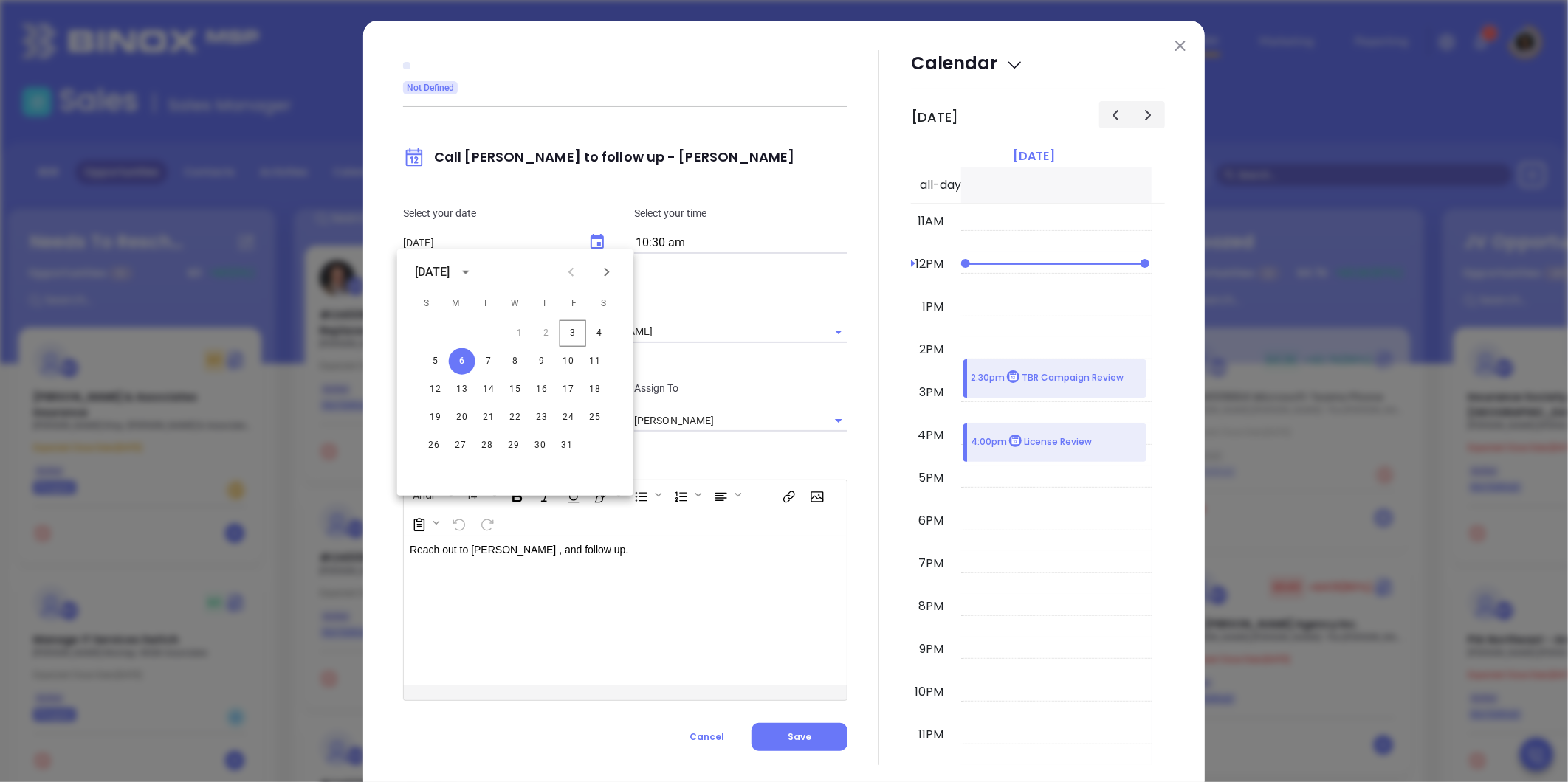
click at [785, 719] on div "Not Defined Call [PERSON_NAME] to follow up - [PERSON_NAME] Select your date [D…" at bounding box center [625, 407] width 444 height 715
click at [785, 726] on button "Save" at bounding box center [800, 737] width 96 height 28
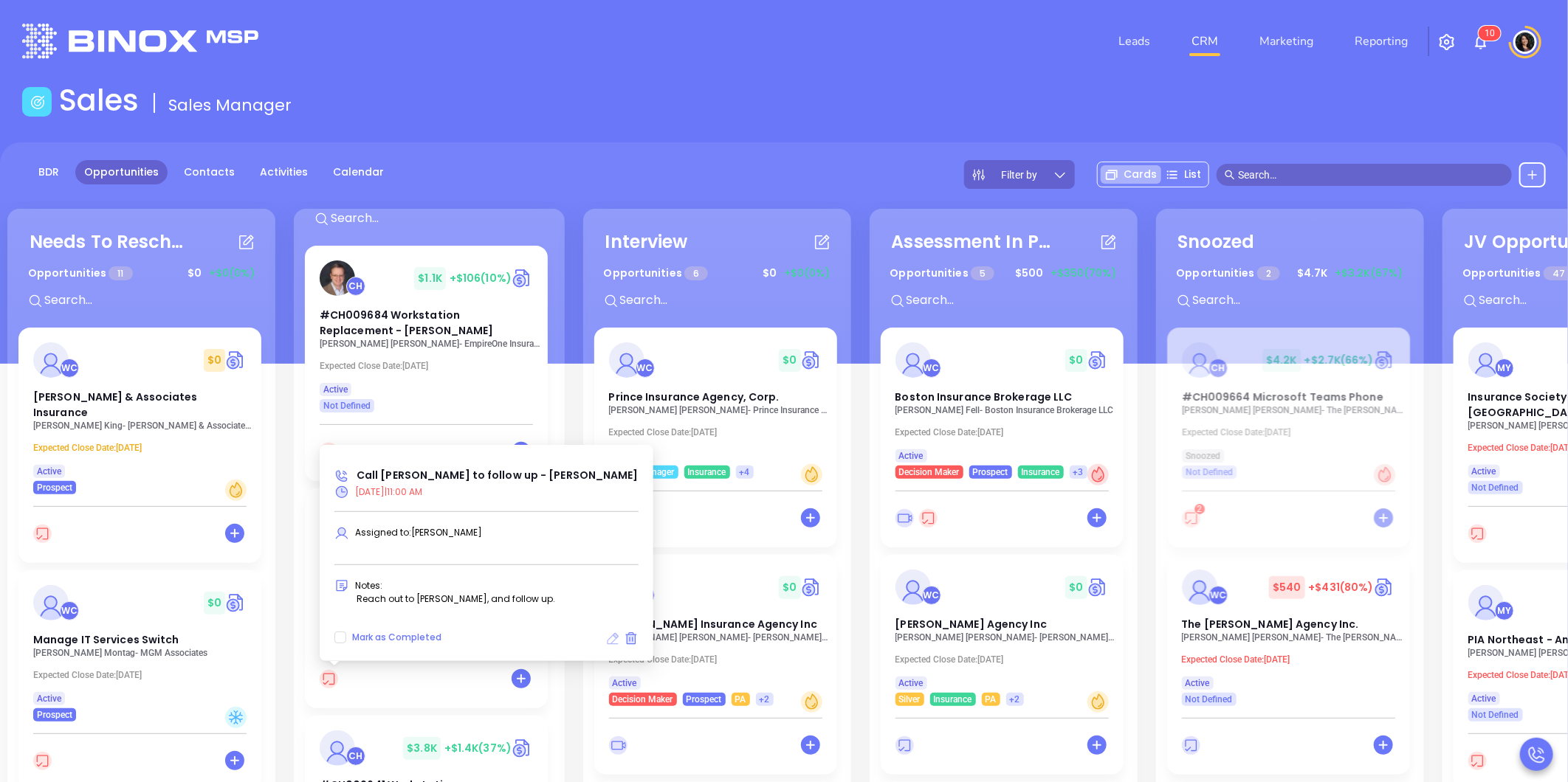
click at [607, 638] on icon at bounding box center [613, 639] width 12 height 12
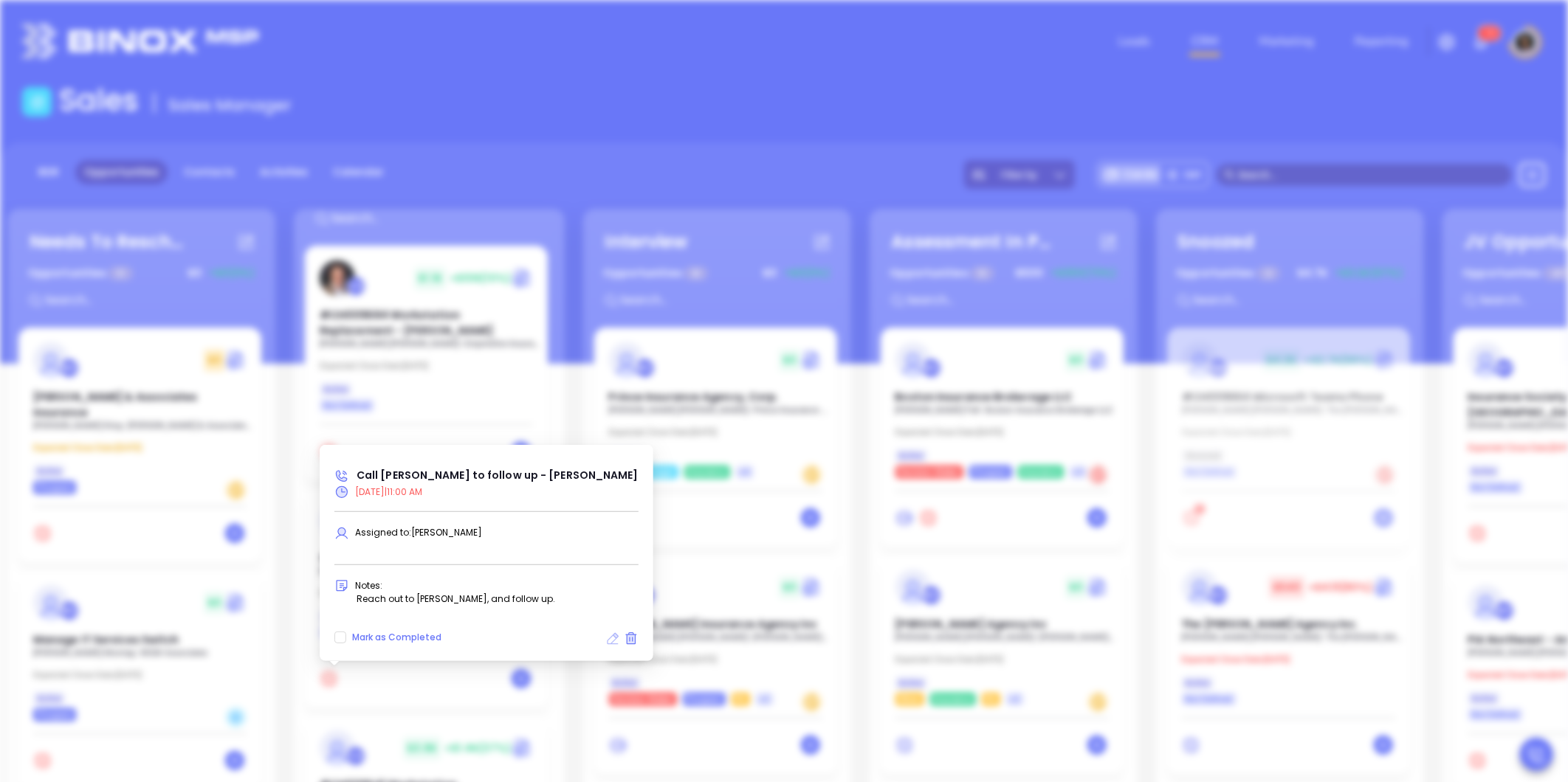
type input "[DATE]"
type input "Call [PERSON_NAME] to follow up - [PERSON_NAME]"
type input "Call"
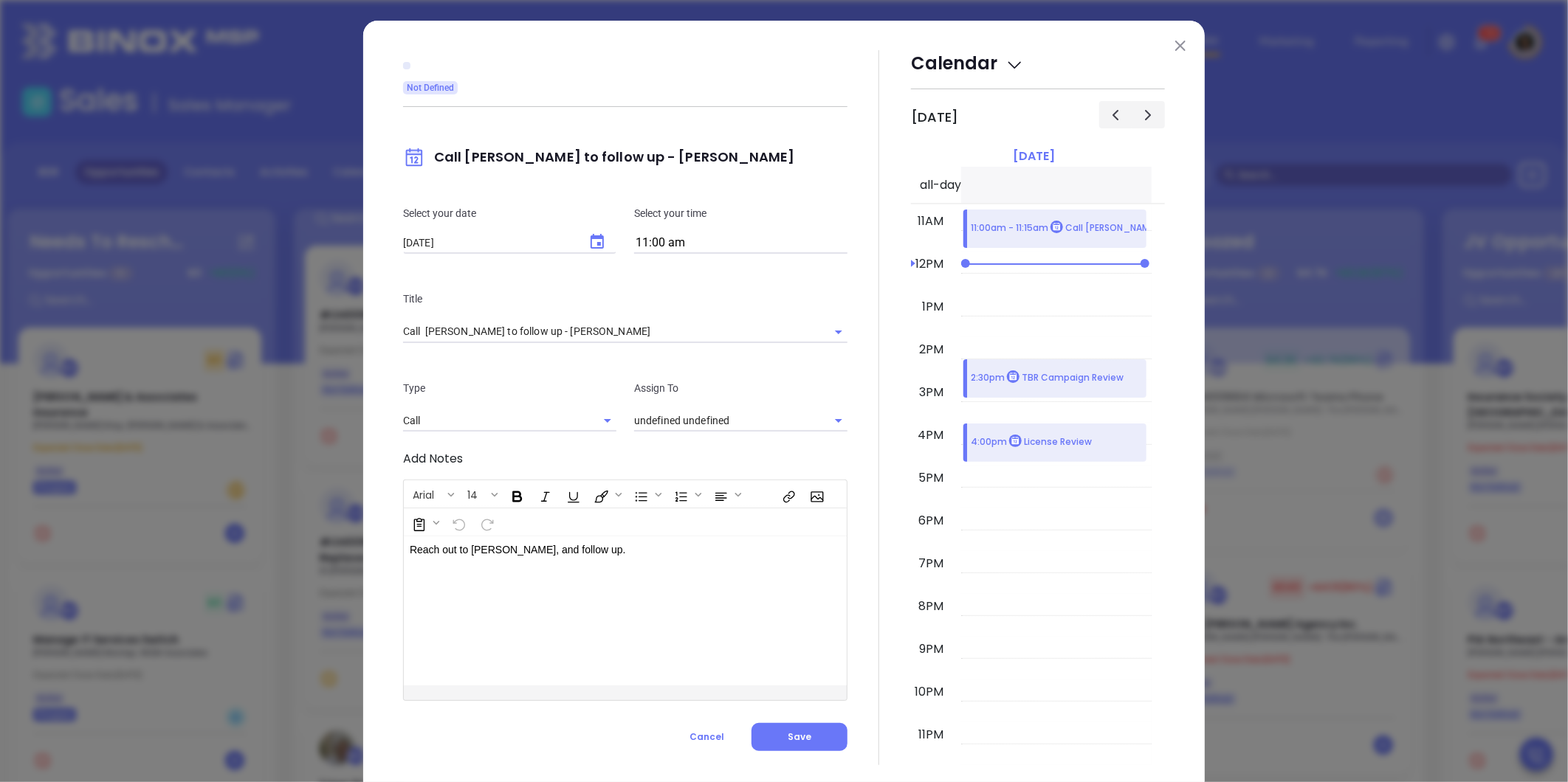
type input "[PERSON_NAME]"
click at [590, 248] on icon "Choose date, selected date is Oct 3, 2025" at bounding box center [597, 241] width 14 height 15
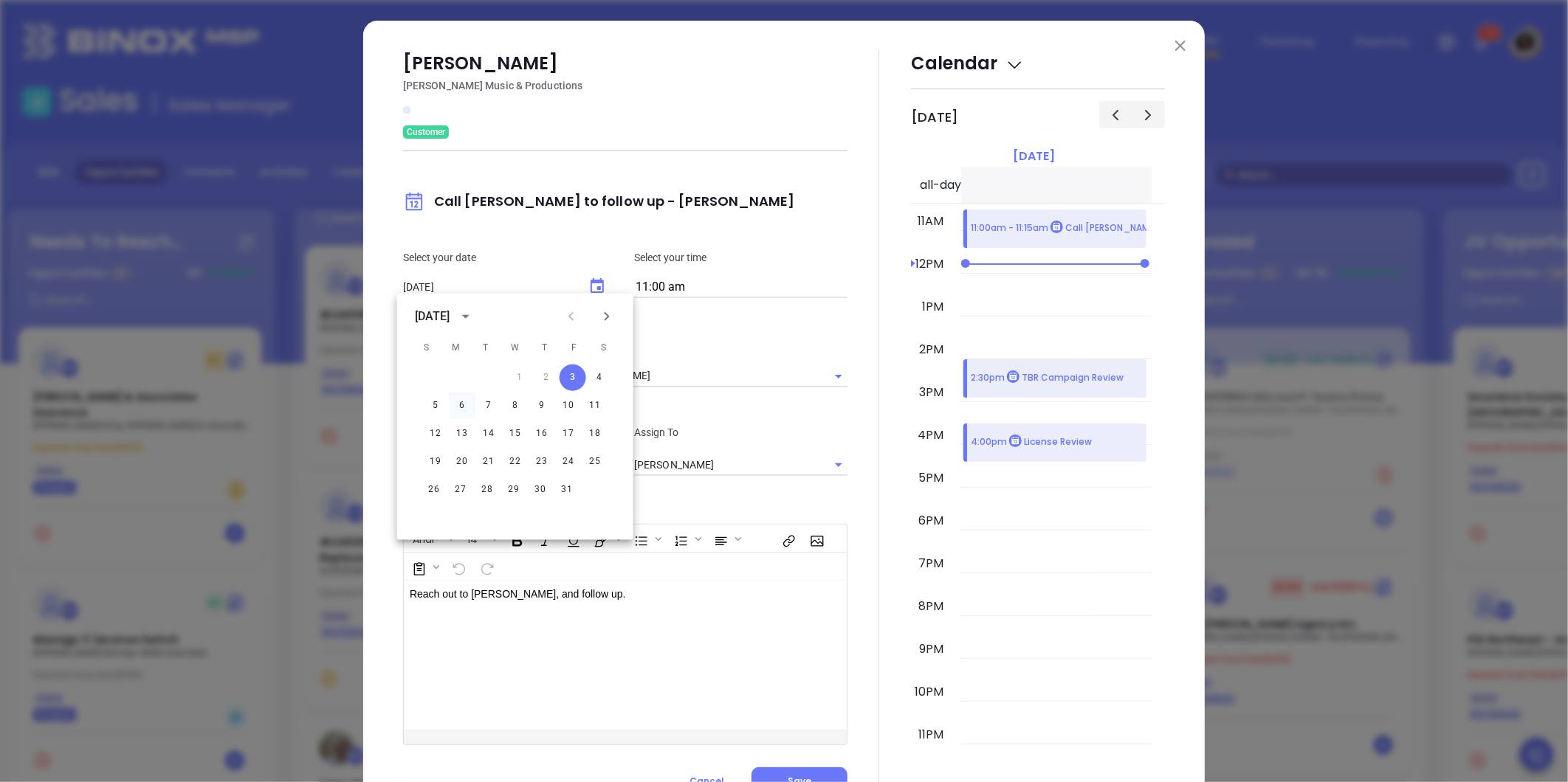
click at [458, 409] on button "6" at bounding box center [462, 405] width 26 height 26
type input "[DATE]"
click at [779, 776] on button "Save" at bounding box center [800, 781] width 96 height 28
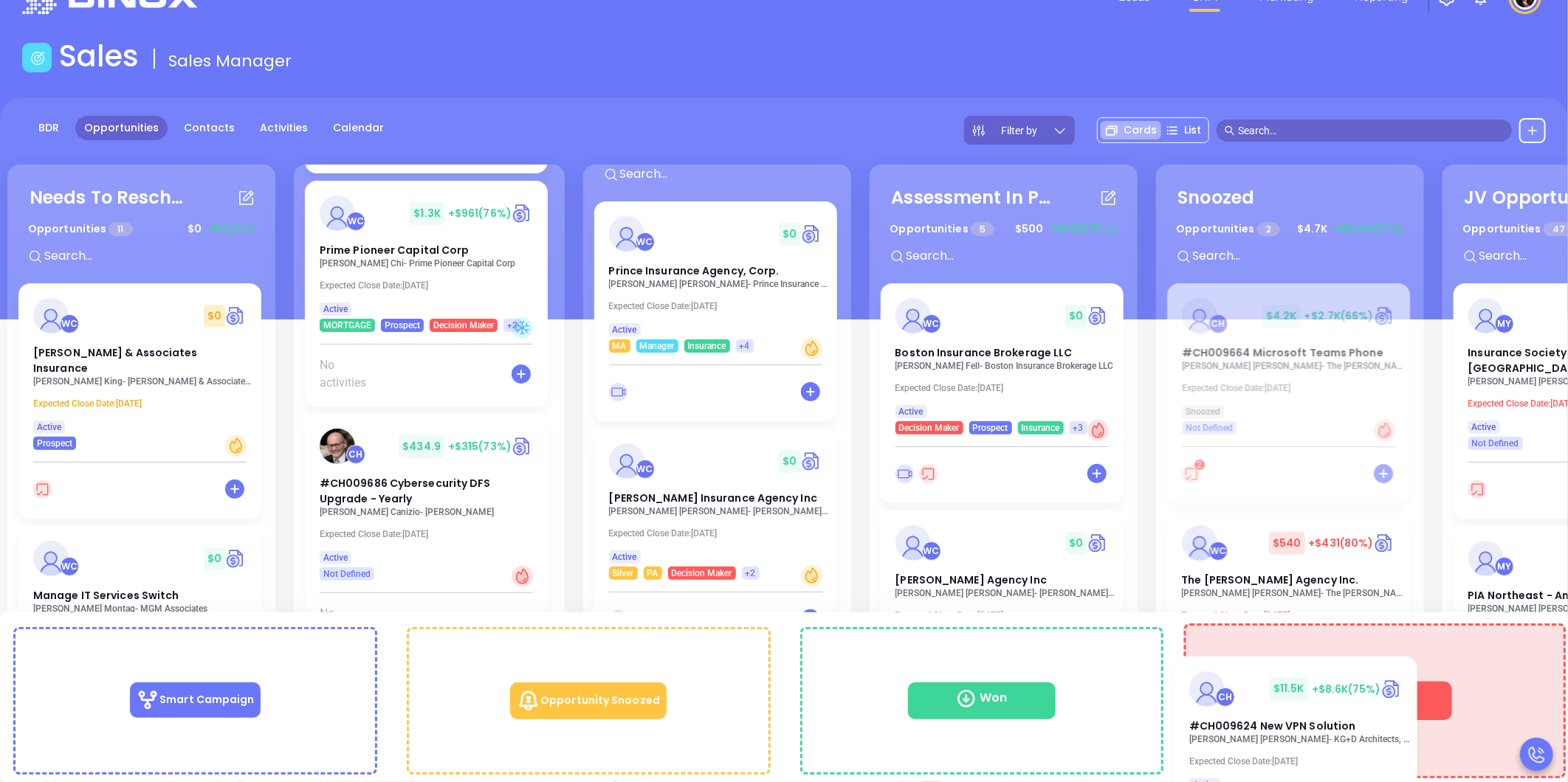
scroll to position [65, 0]
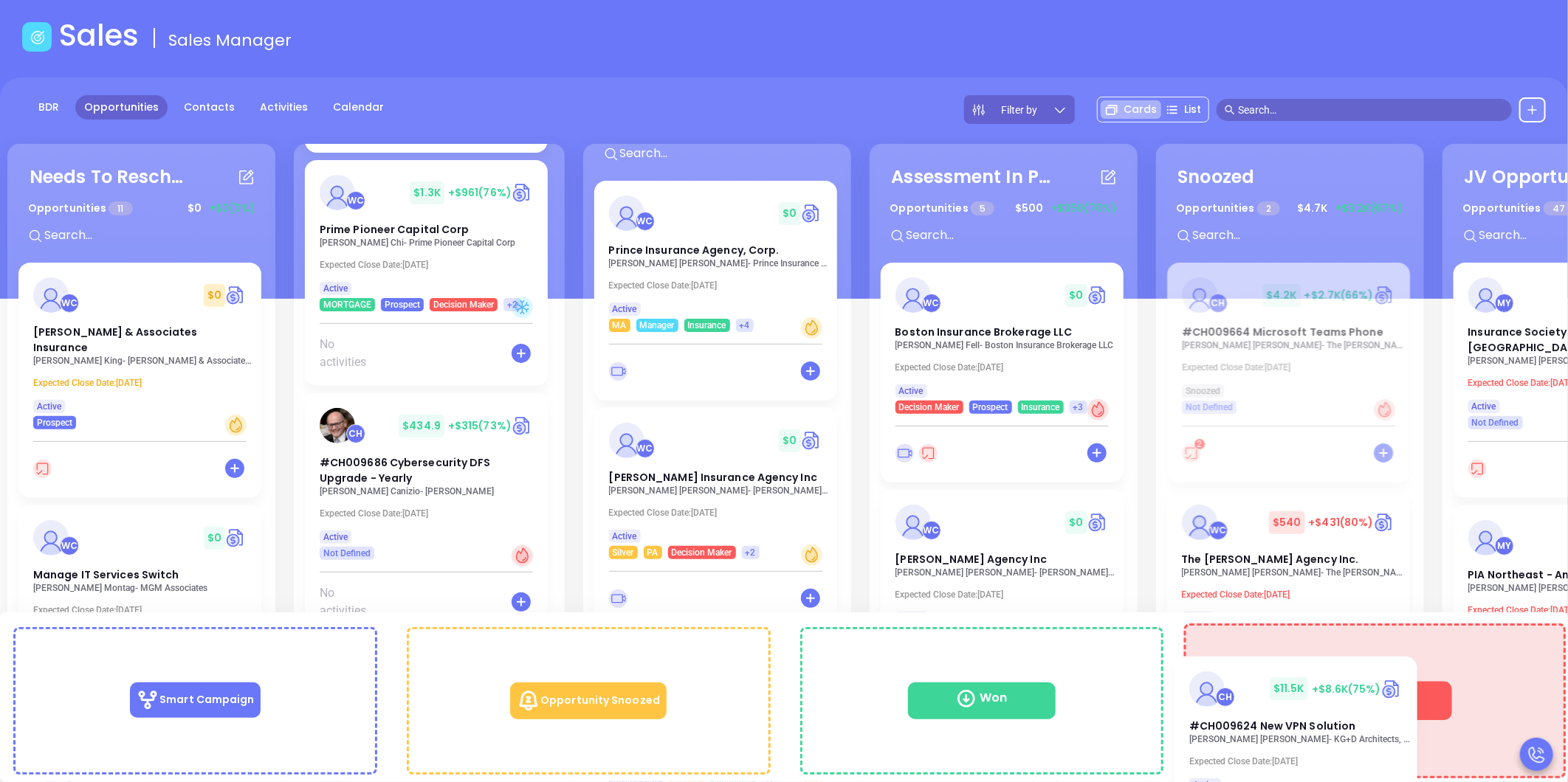
drag, startPoint x: 378, startPoint y: 470, endPoint x: 1268, endPoint y: 679, distance: 914.2
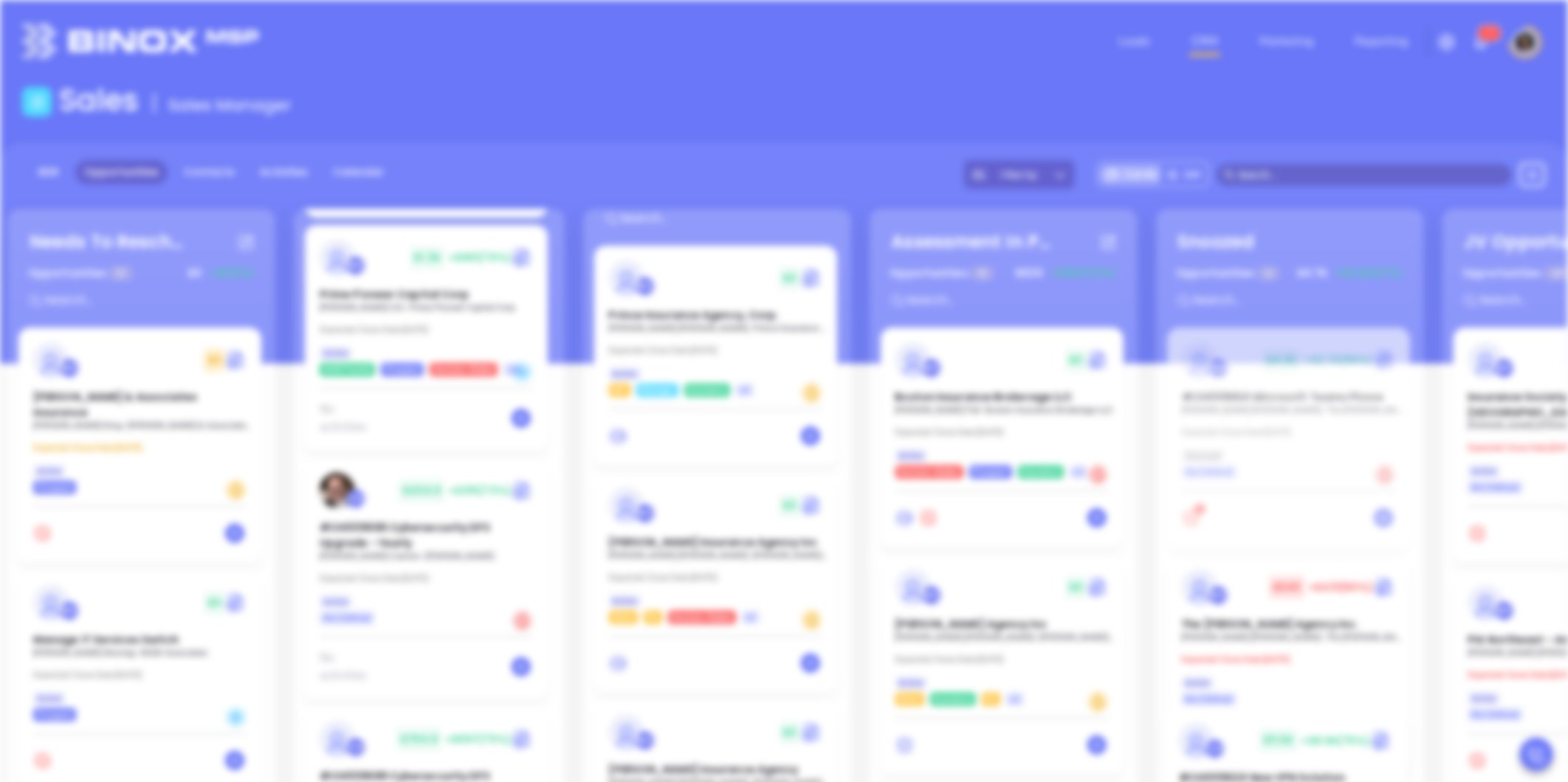
scroll to position [0, 0]
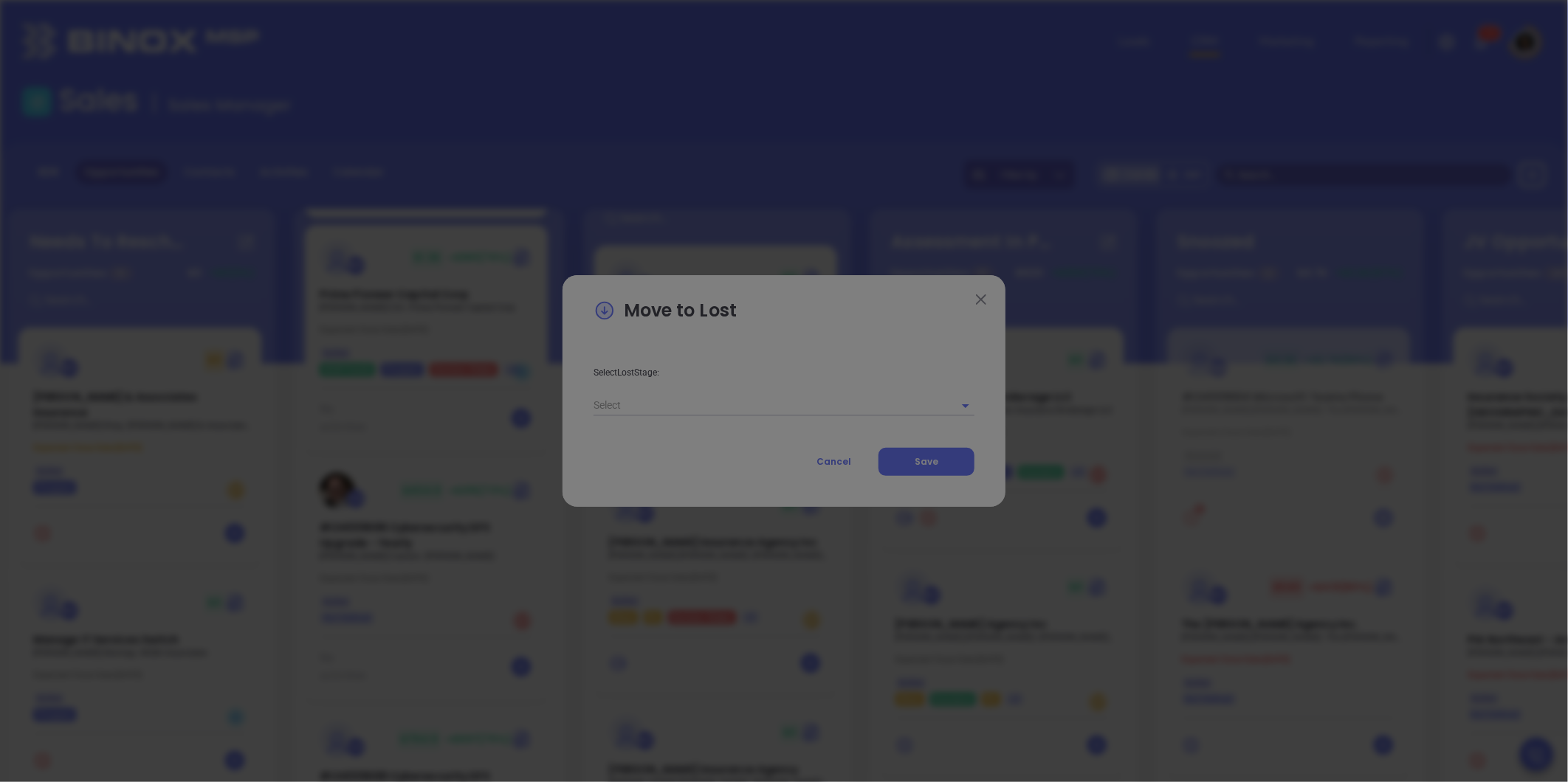
click at [695, 391] on span "Bold" at bounding box center [706, 378] width 26 height 25
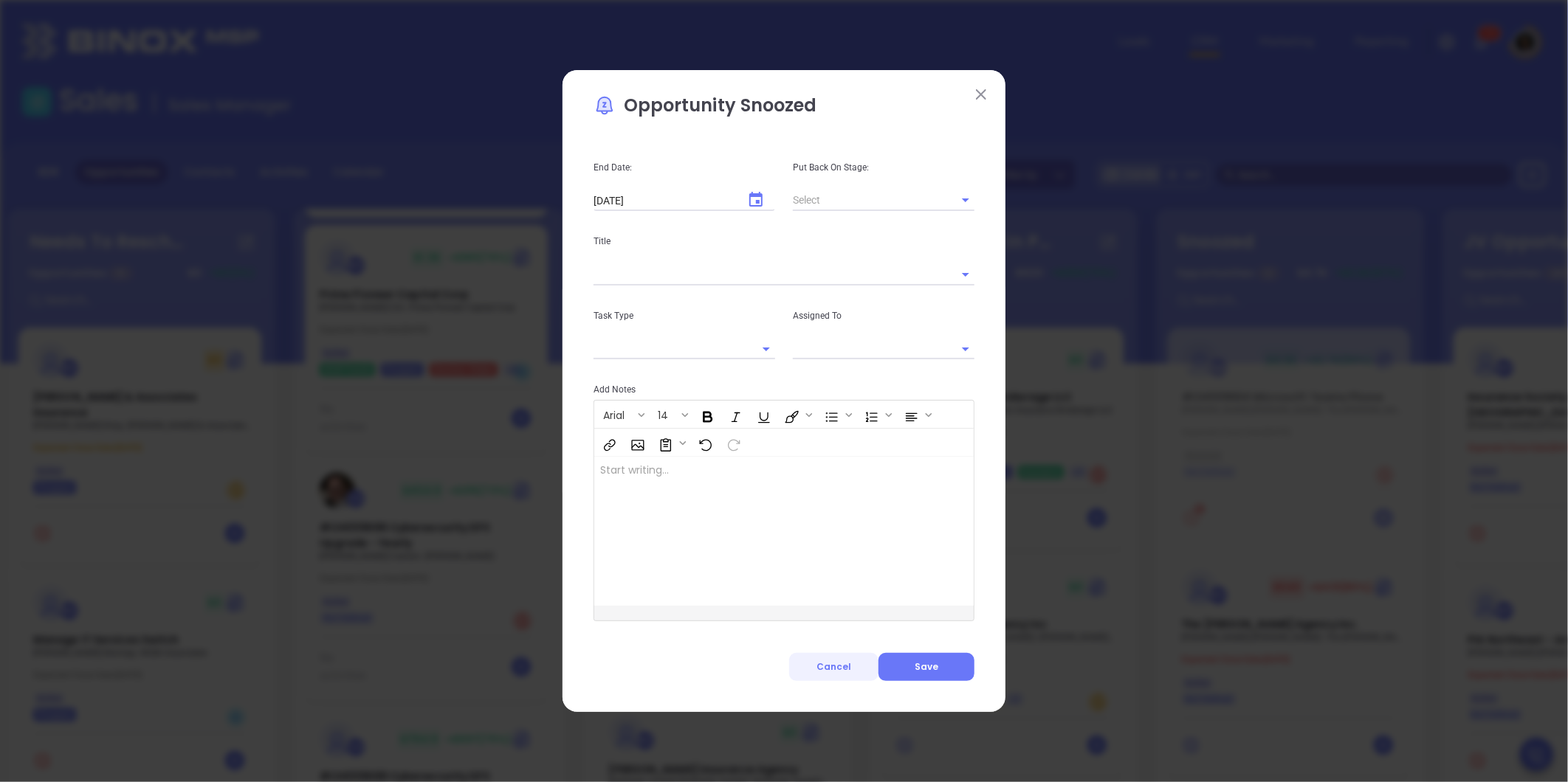
type input "[object Object]"
type input "[PERSON_NAME]"
click at [832, 657] on button "Cancel" at bounding box center [833, 667] width 89 height 28
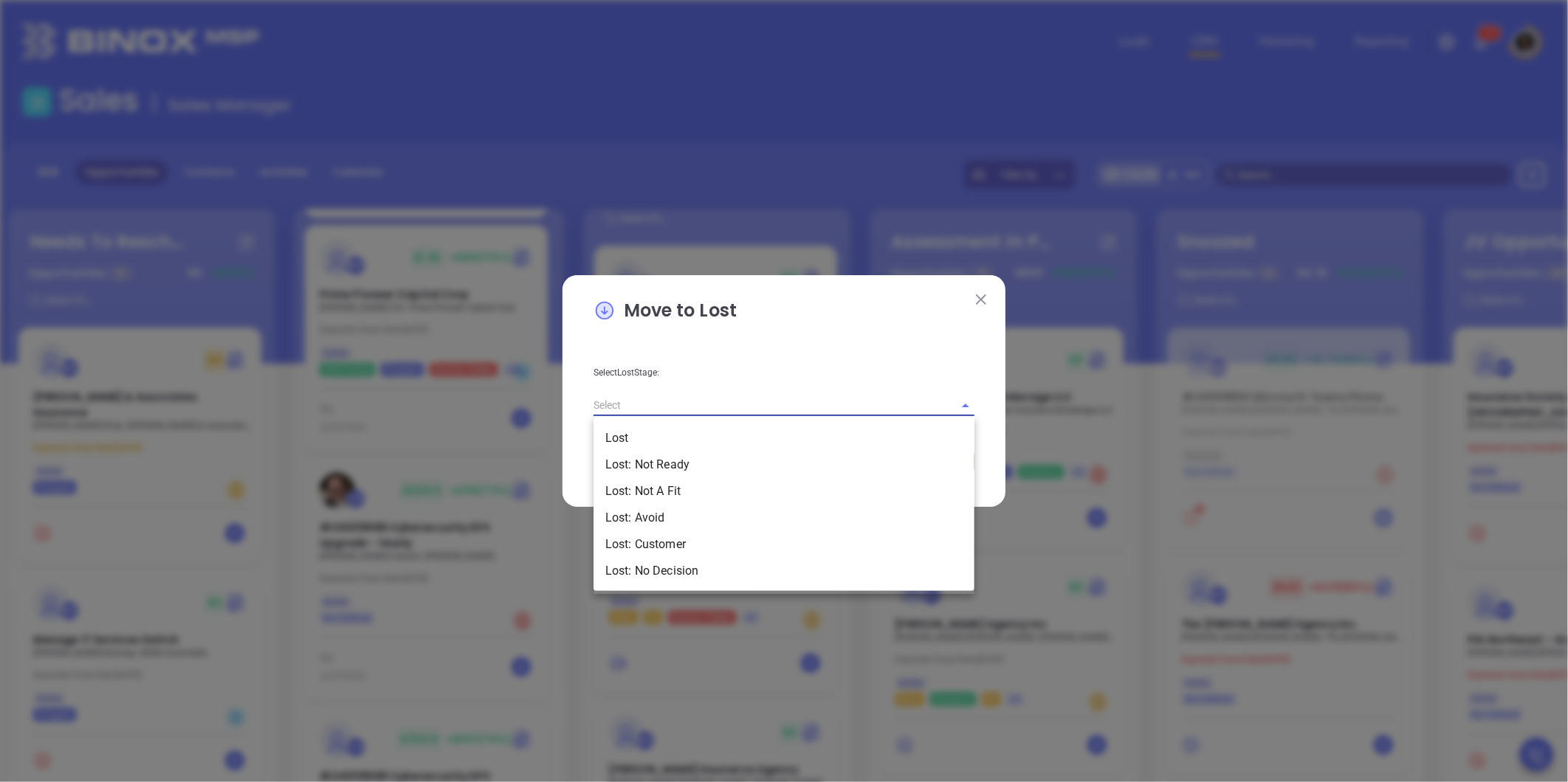
click at [734, 412] on input "text" at bounding box center [762, 405] width 340 height 22
click at [669, 539] on li "Lost: Customer" at bounding box center [783, 544] width 381 height 26
type input "Lost: Customer"
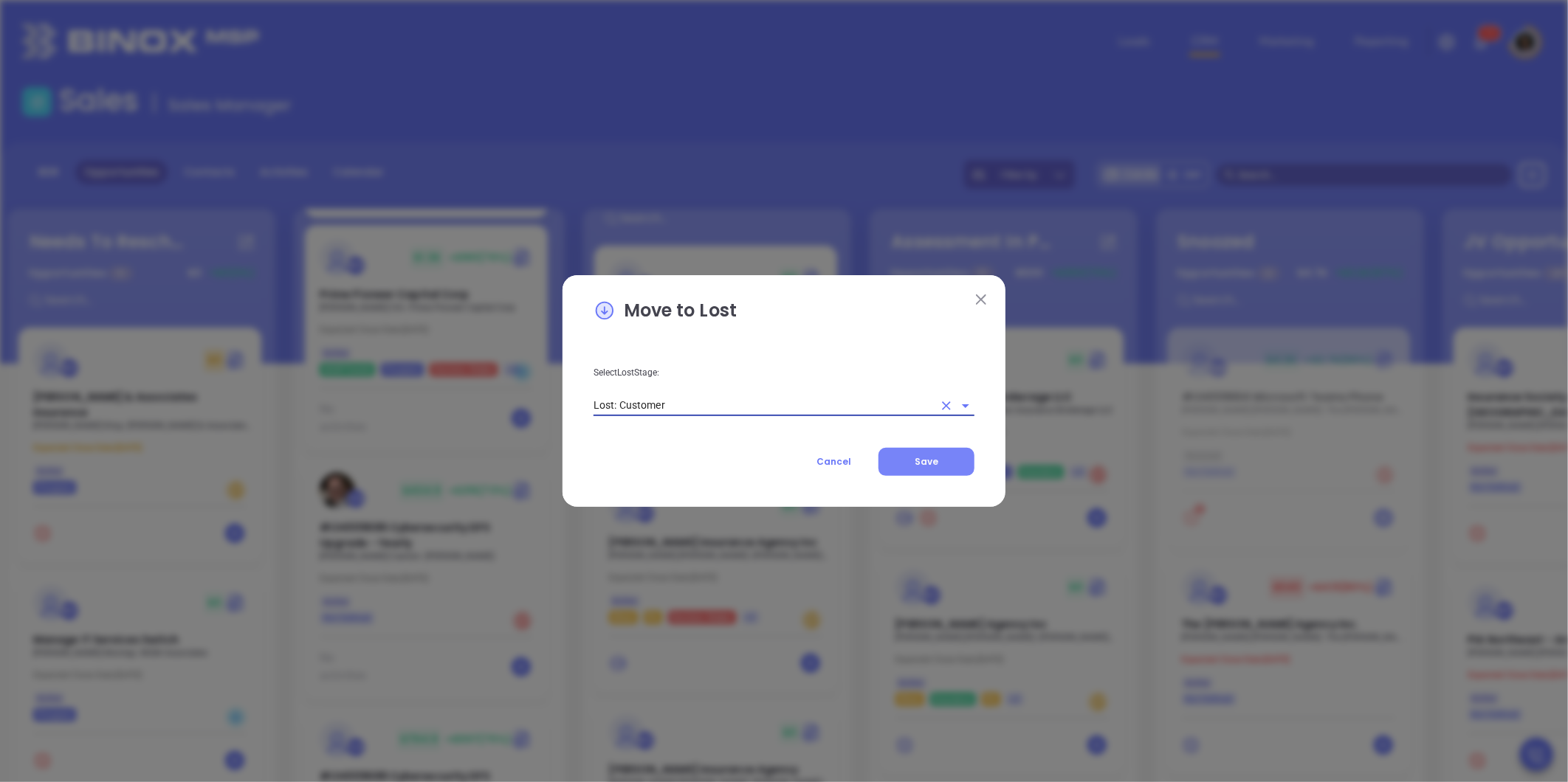
click at [956, 461] on button "Save" at bounding box center [926, 462] width 96 height 28
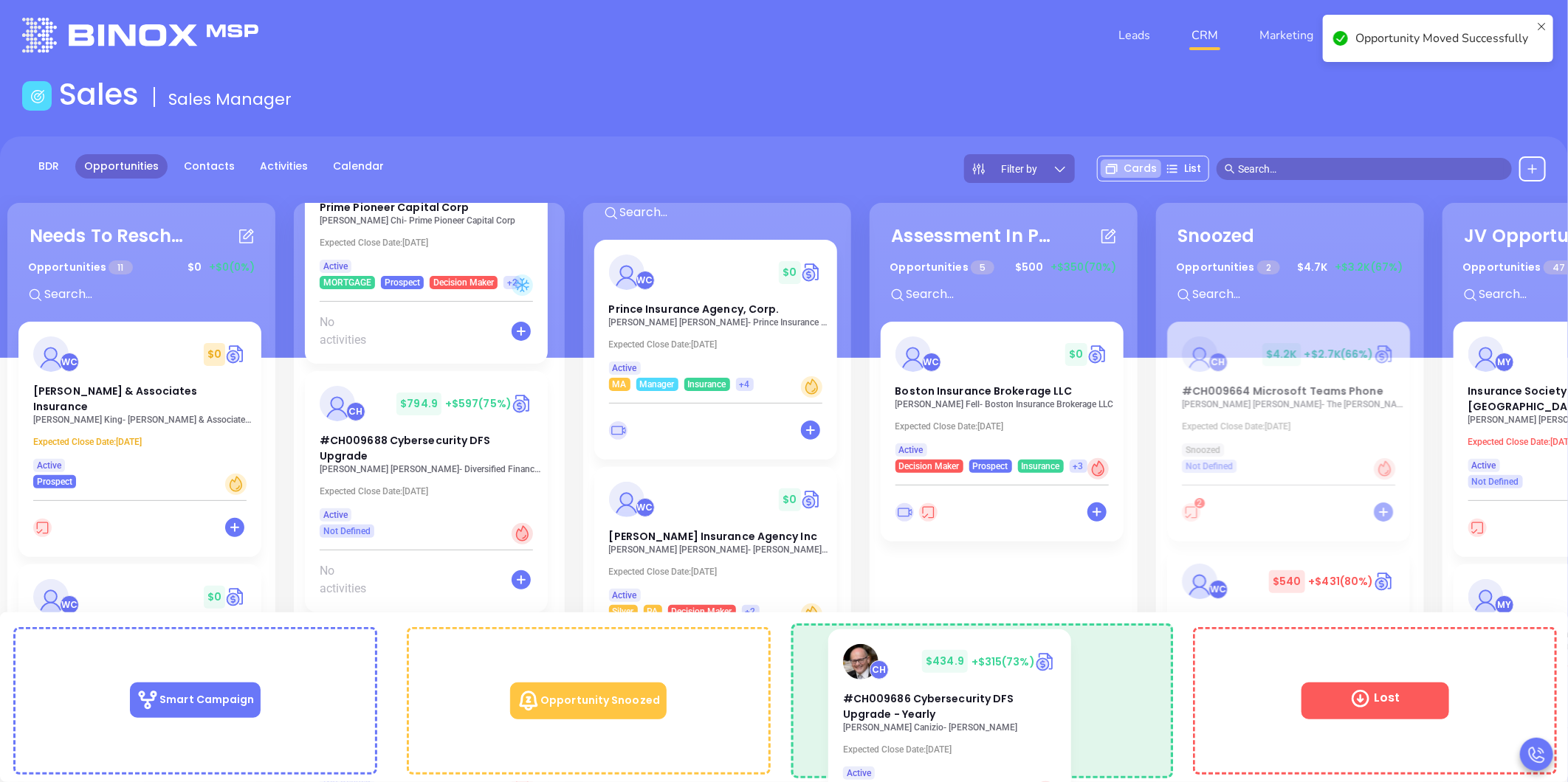
scroll to position [15, 0]
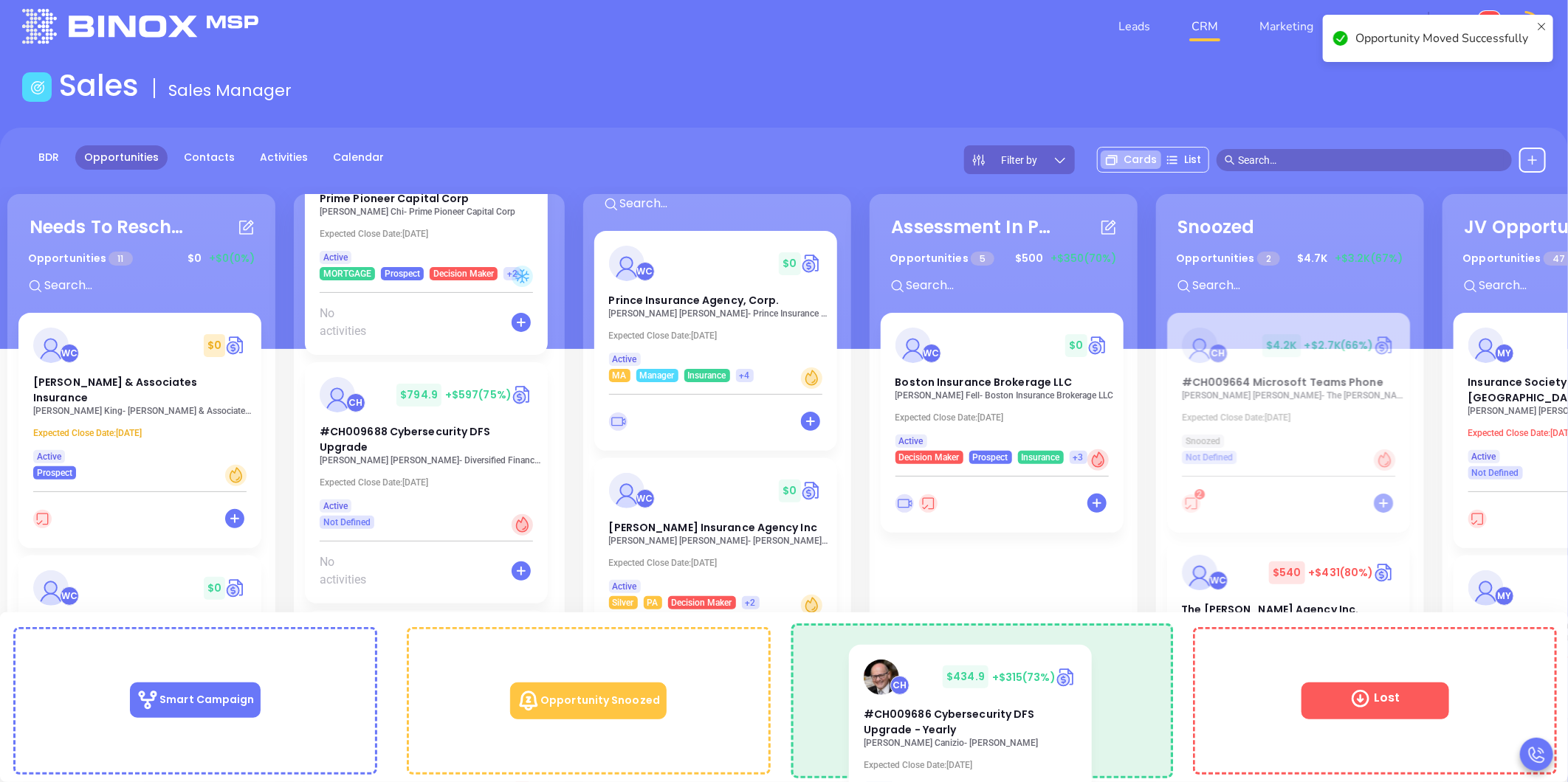
drag, startPoint x: 386, startPoint y: 394, endPoint x: 947, endPoint y: 675, distance: 627.4
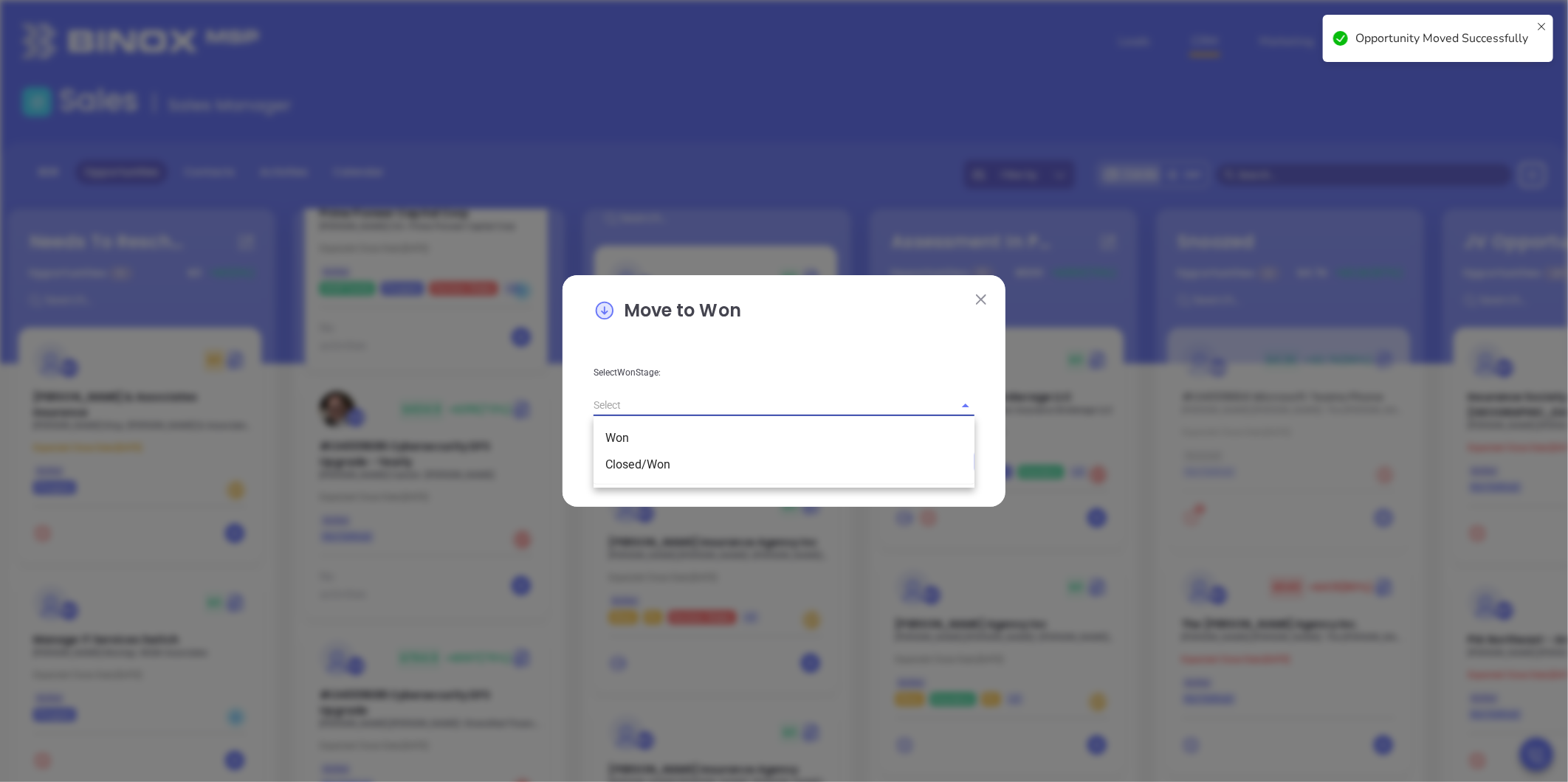
click at [704, 401] on input "text" at bounding box center [762, 405] width 340 height 22
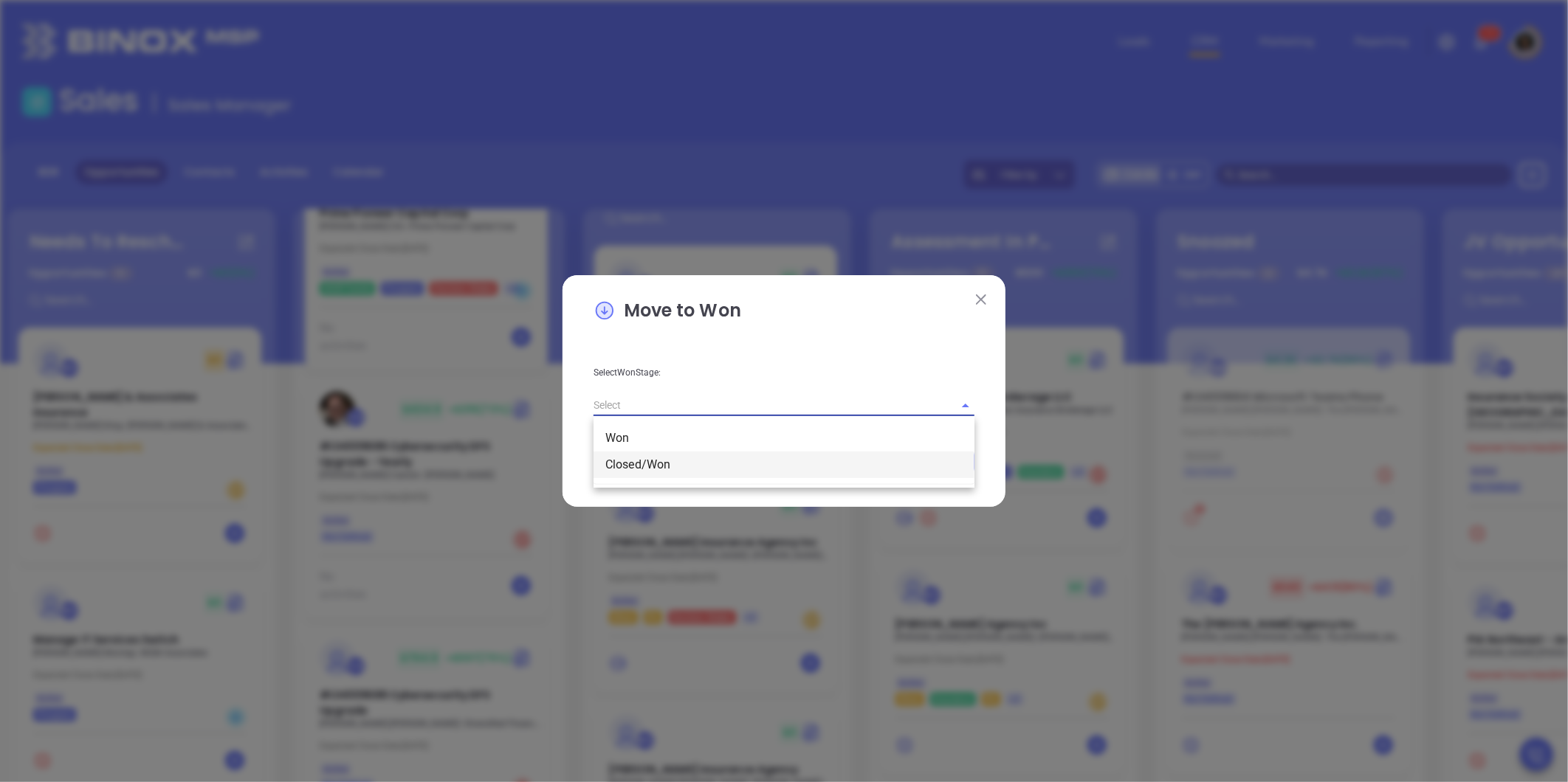
click at [685, 458] on li "Closed/Won" at bounding box center [783, 465] width 381 height 26
type input "Closed/Won"
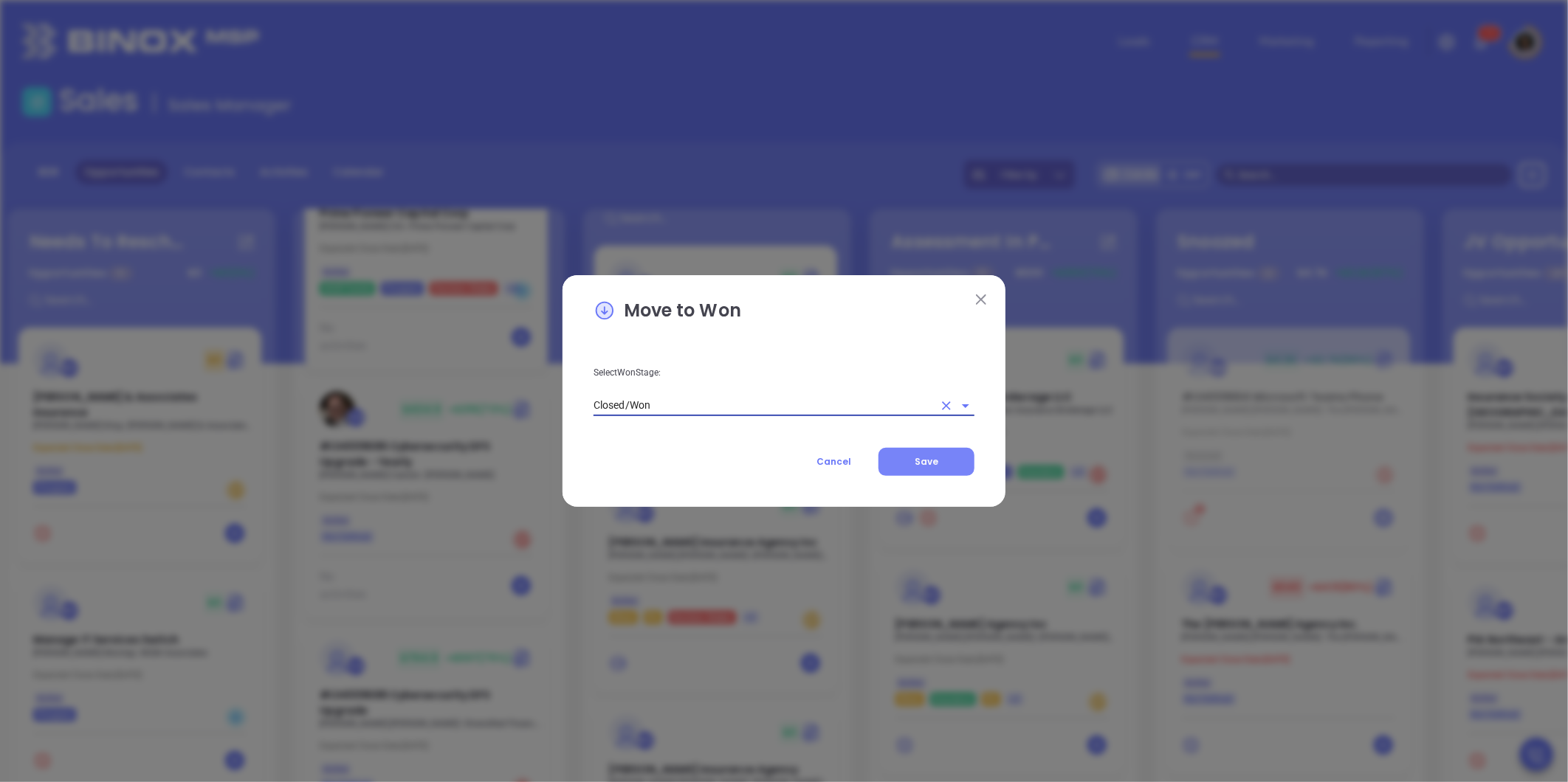
click at [971, 461] on button "Save" at bounding box center [926, 462] width 96 height 28
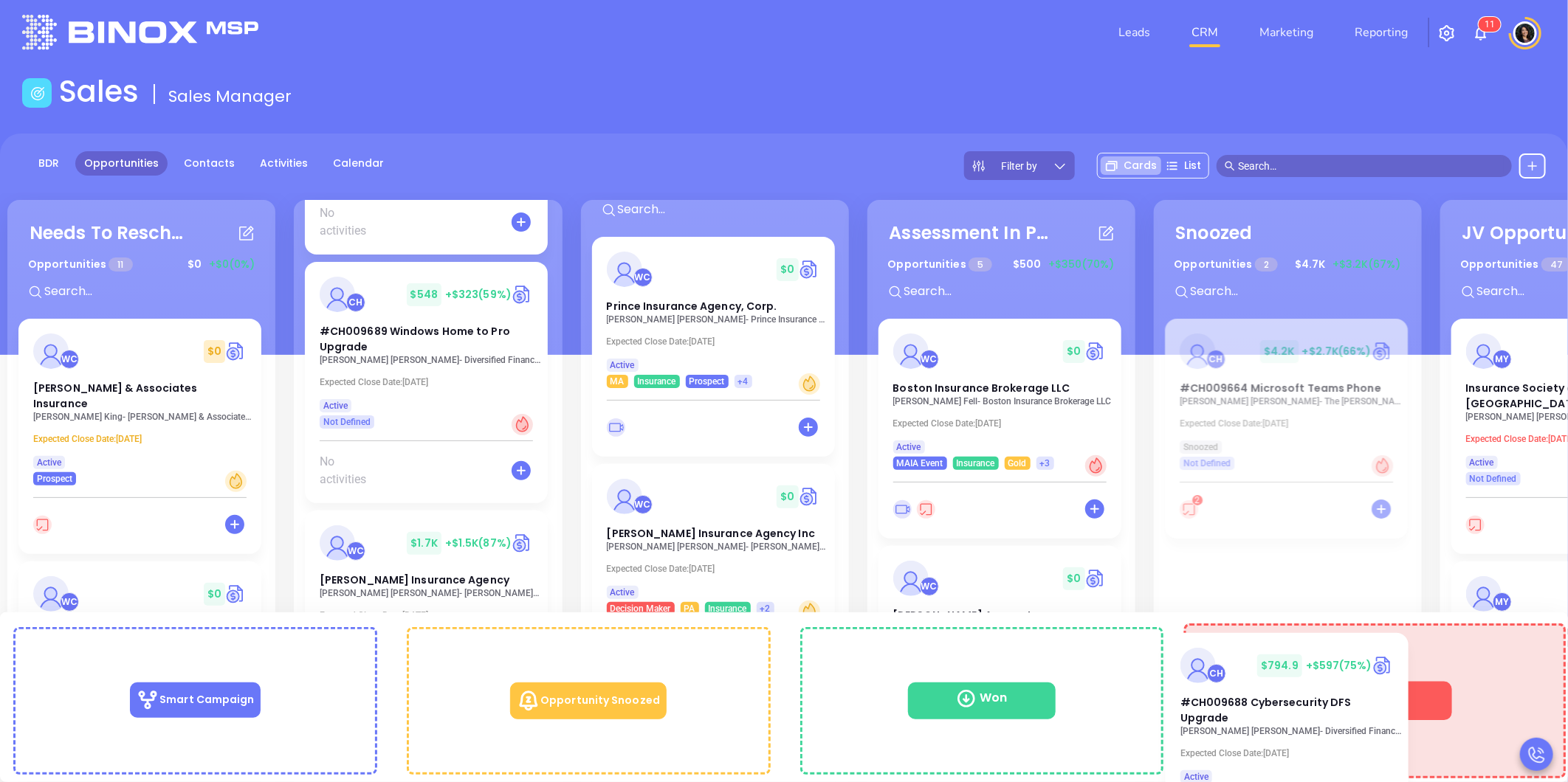
scroll to position [17, 0]
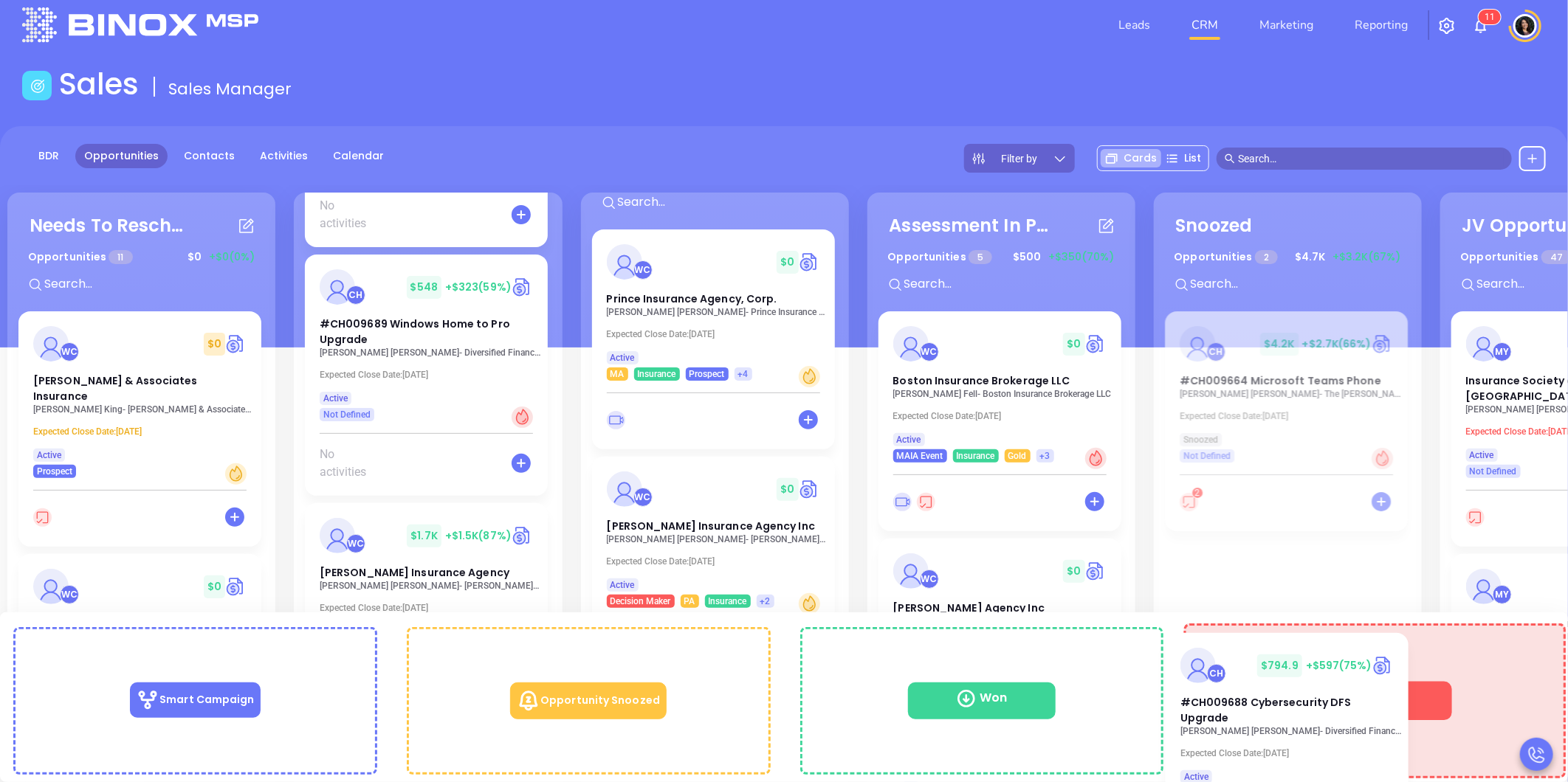
drag, startPoint x: 392, startPoint y: 299, endPoint x: 1357, endPoint y: 683, distance: 1038.6
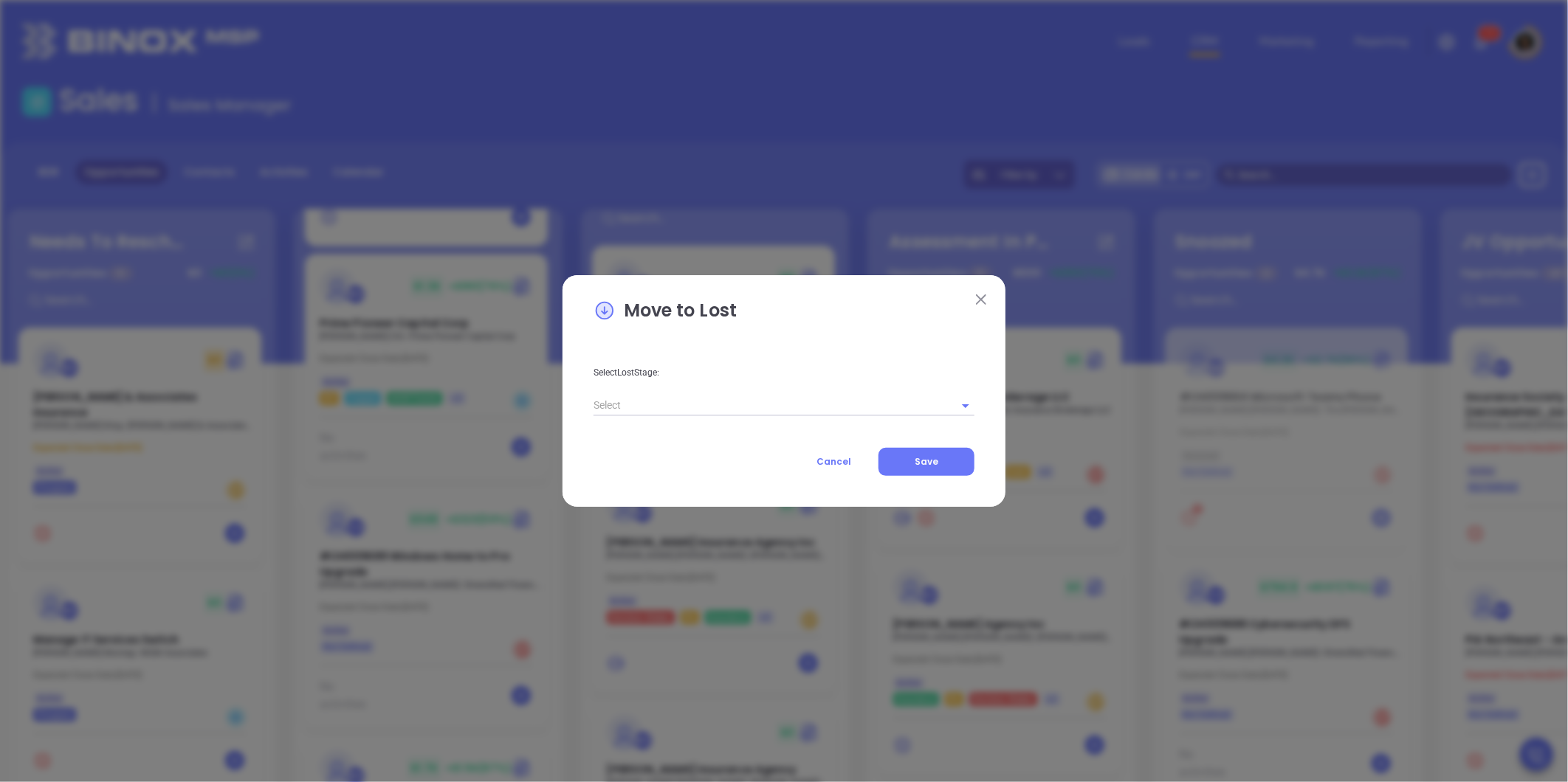
scroll to position [2895, 0]
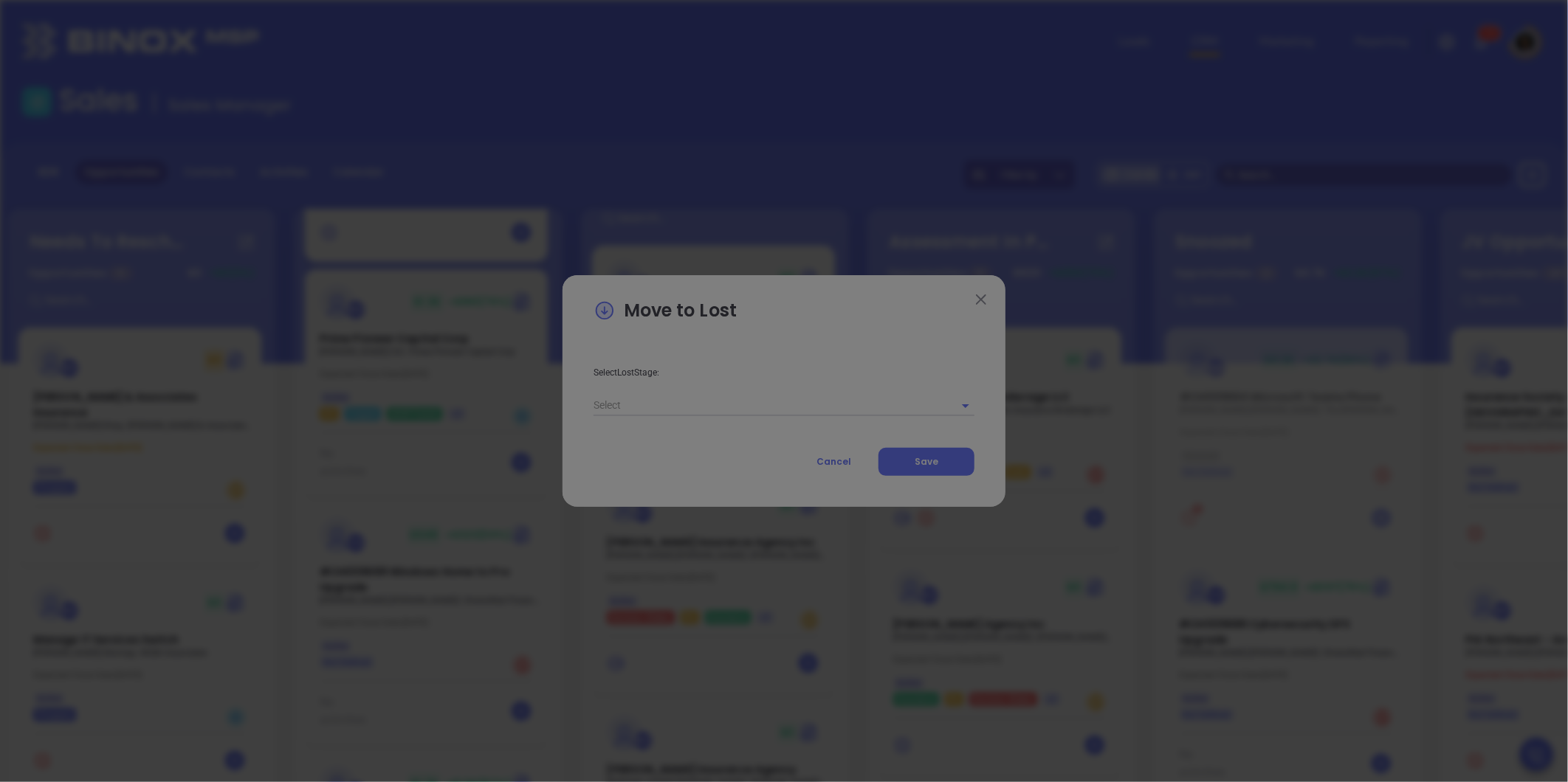
click at [847, 413] on div "Arial 14" at bounding box center [784, 391] width 380 height 56
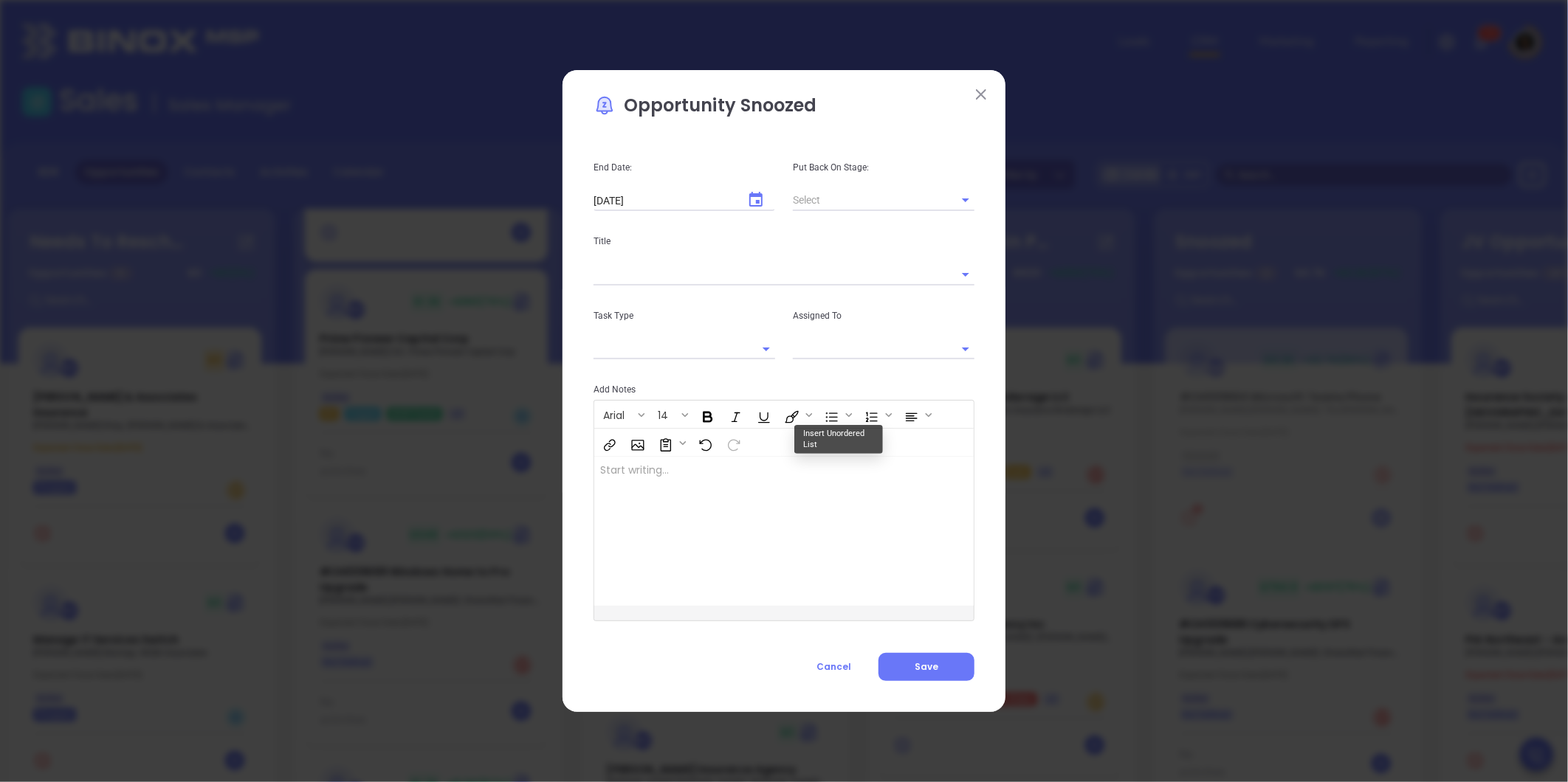
type input "[object Object]"
type input "[PERSON_NAME]"
click at [825, 663] on span "Cancel" at bounding box center [833, 667] width 34 height 13
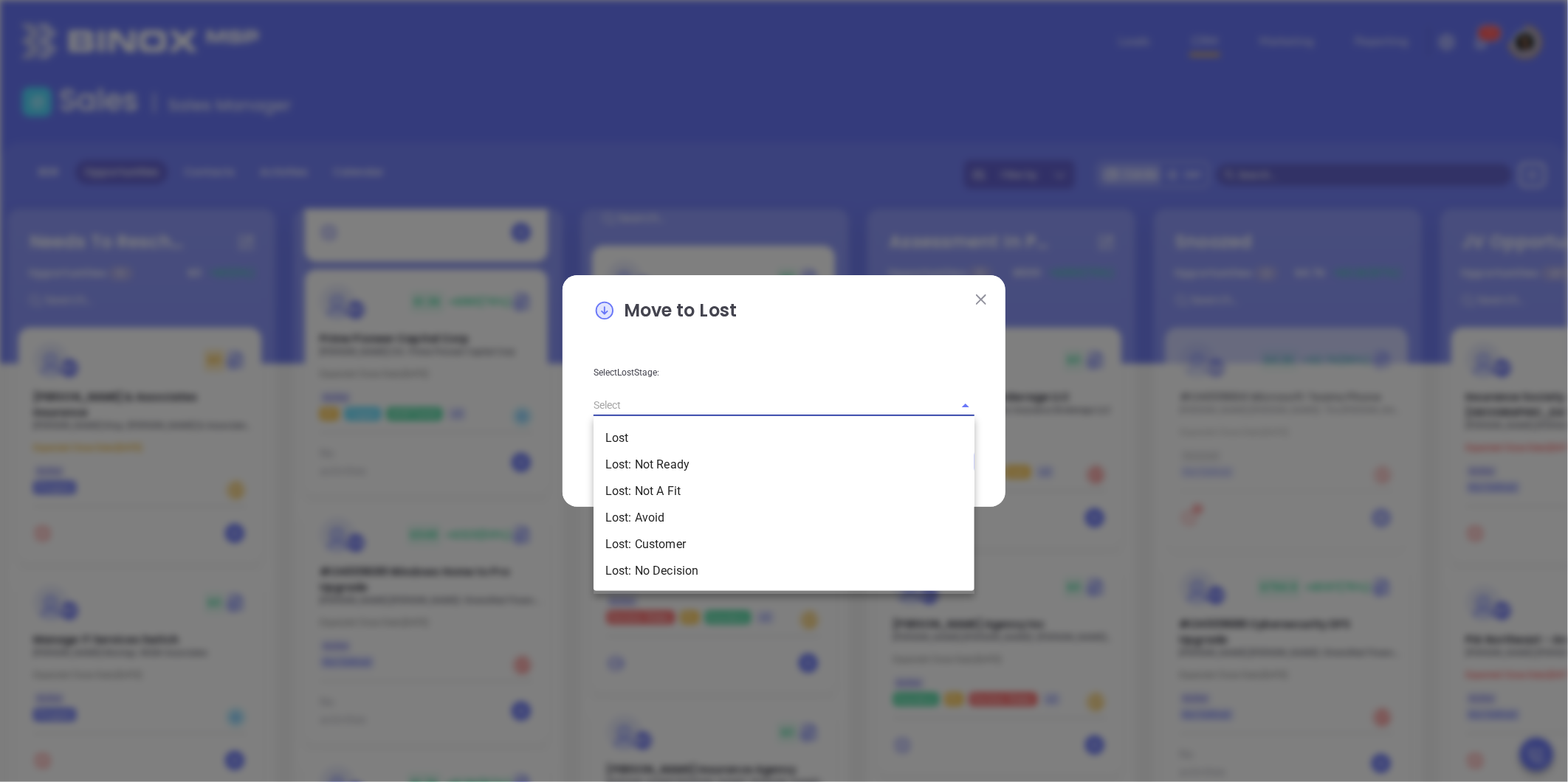
click at [698, 413] on input "text" at bounding box center [762, 405] width 340 height 22
click at [689, 550] on li "Lost: Customer" at bounding box center [783, 544] width 381 height 26
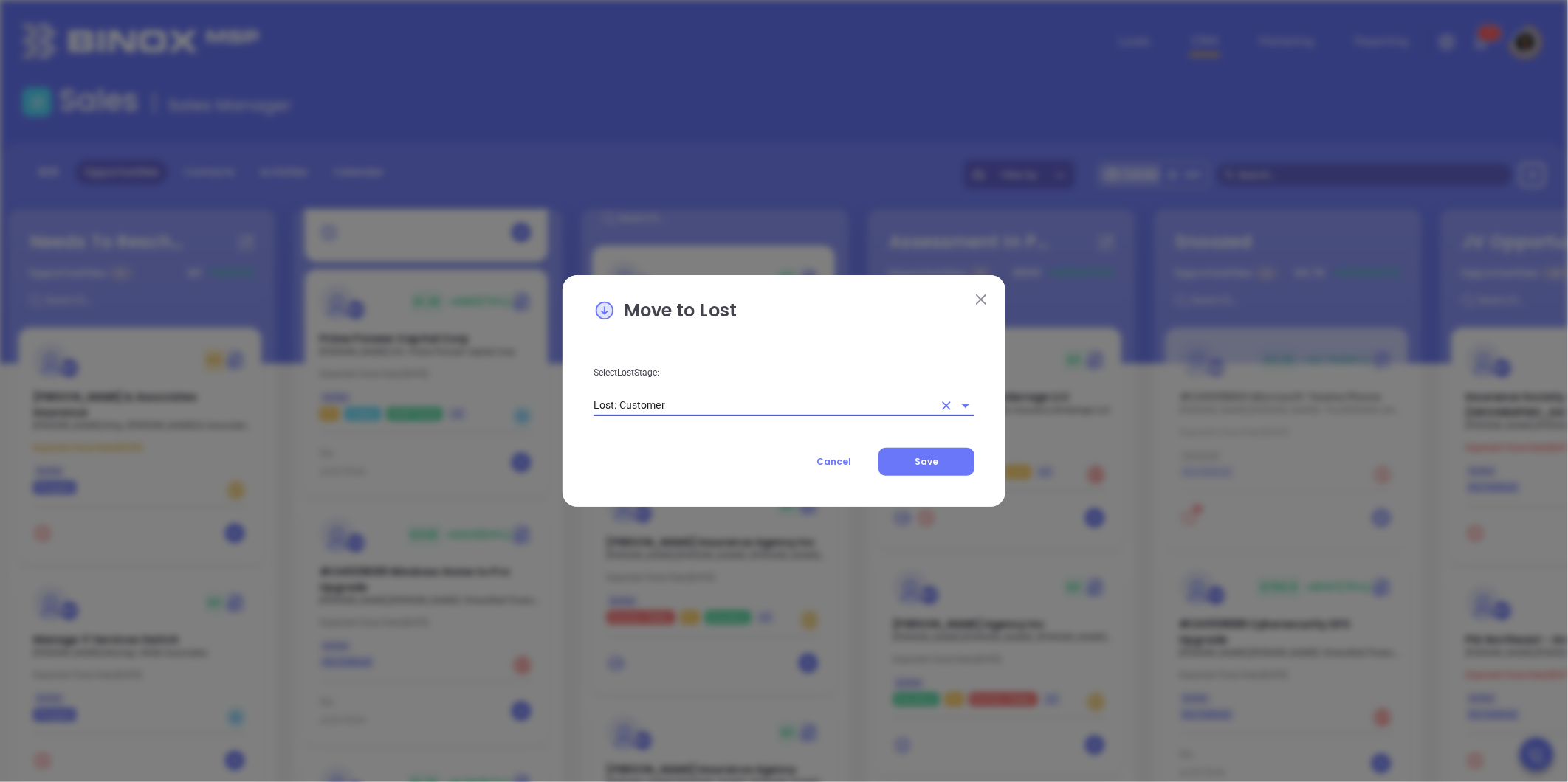
click at [868, 391] on div "Select Lost Stage: Lost: Customer" at bounding box center [783, 380] width 398 height 74
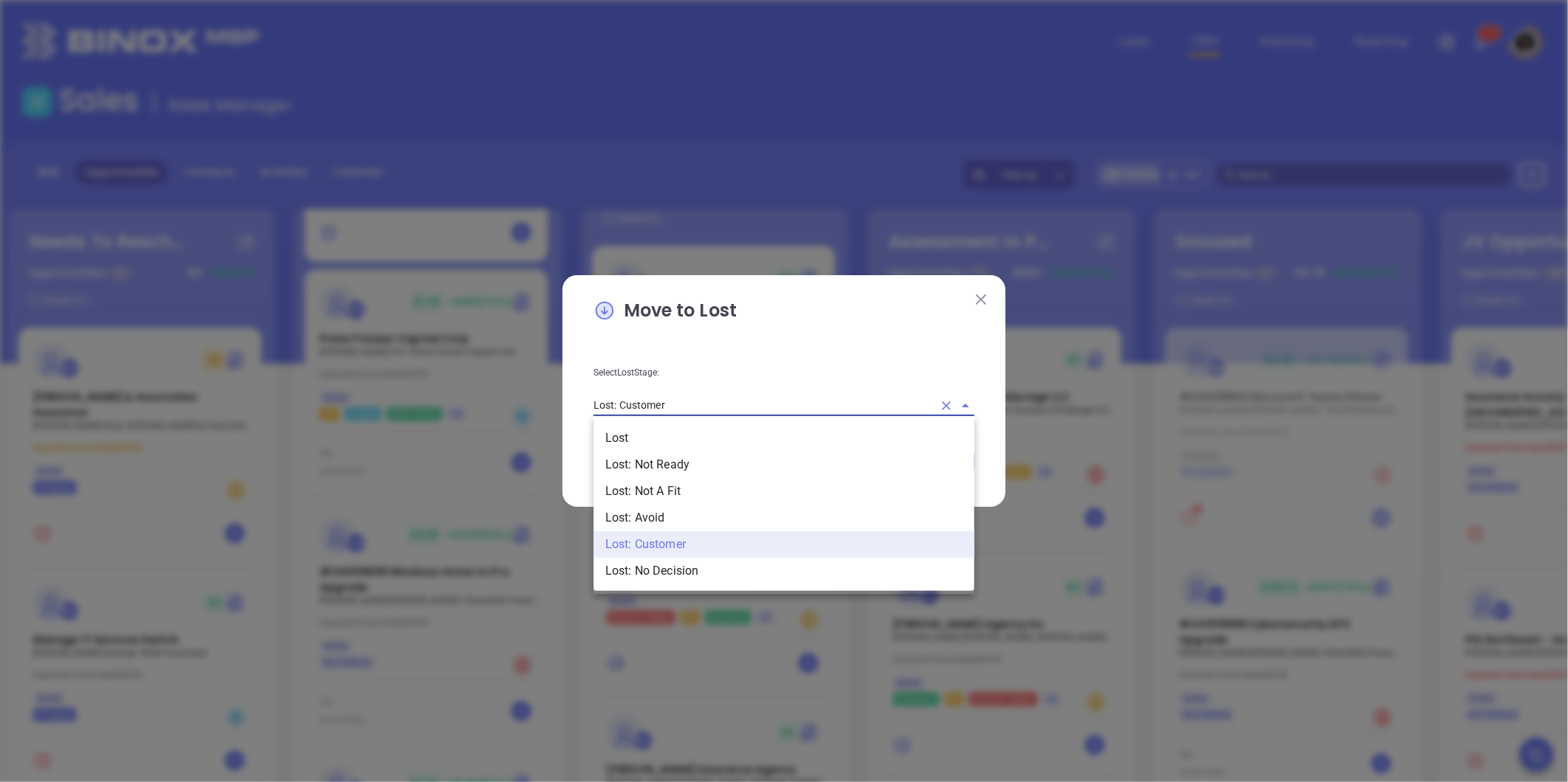
click at [866, 401] on input "Lost: Customer" at bounding box center [762, 405] width 340 height 22
click at [756, 575] on li "Lost: No Decision" at bounding box center [783, 571] width 381 height 26
type input "Lost: No Decision"
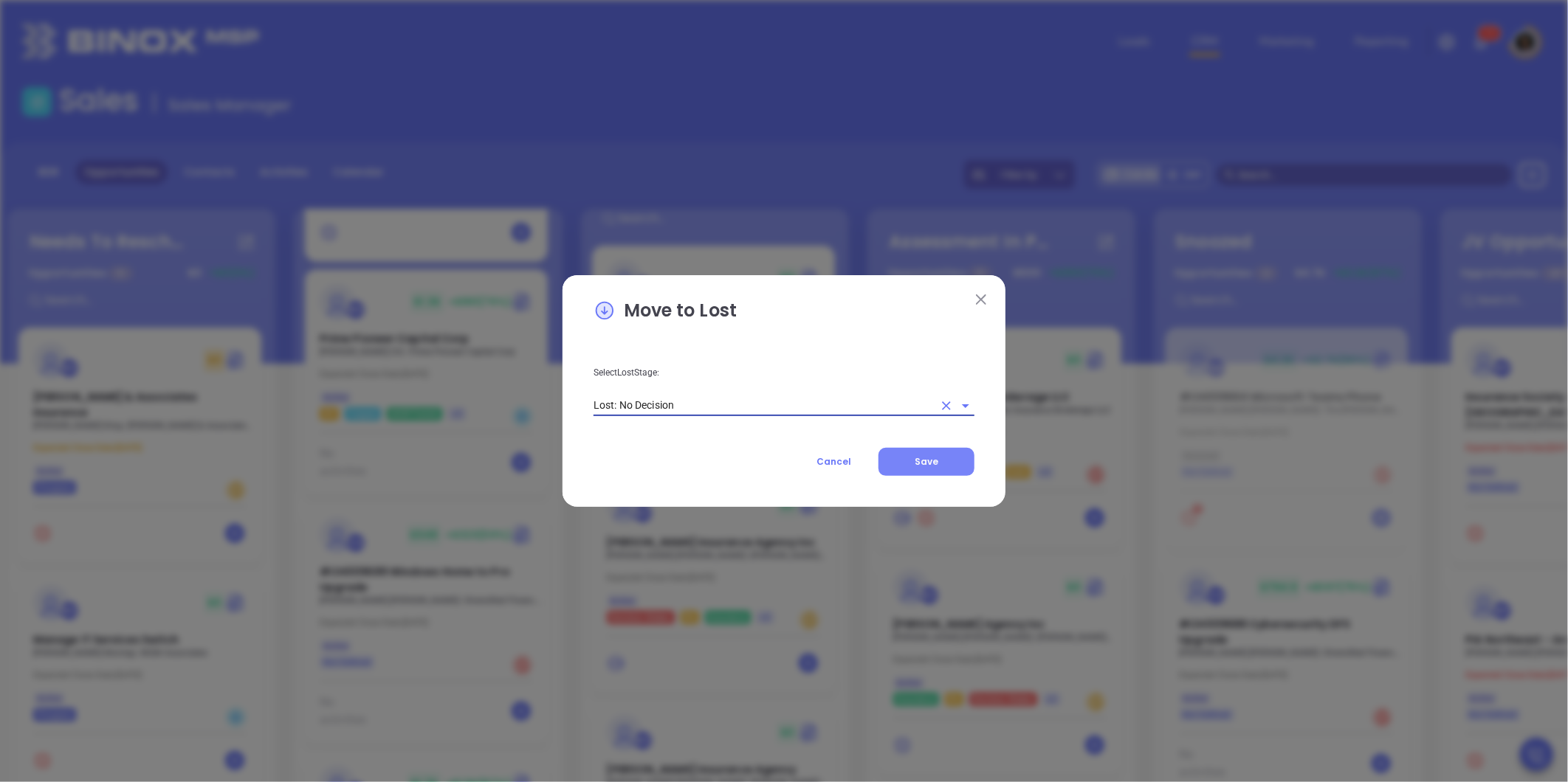
click at [932, 473] on button "Save" at bounding box center [926, 462] width 96 height 28
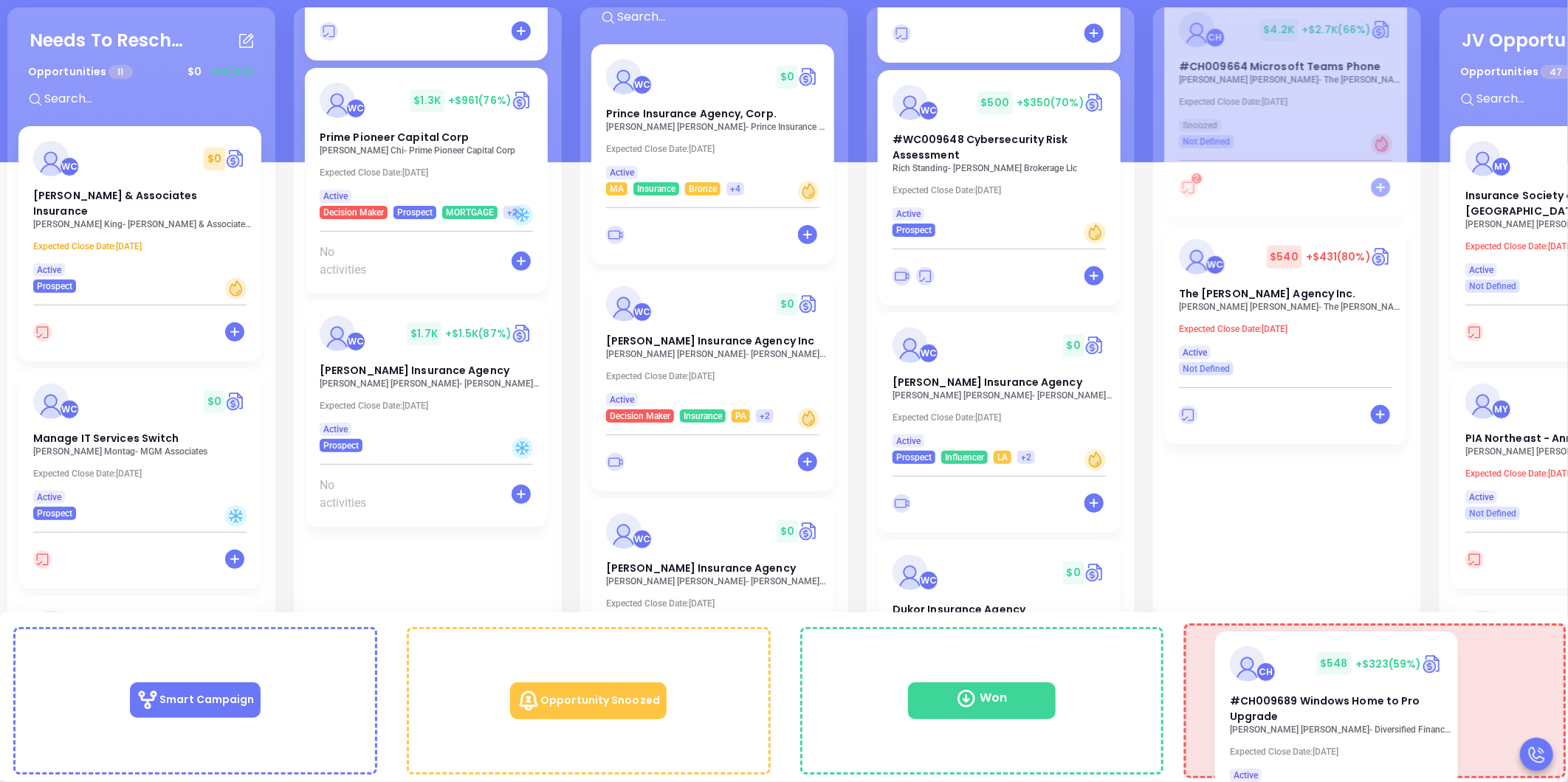
scroll to position [511, 0]
drag, startPoint x: 383, startPoint y: 320, endPoint x: 1328, endPoint y: 666, distance: 1006.4
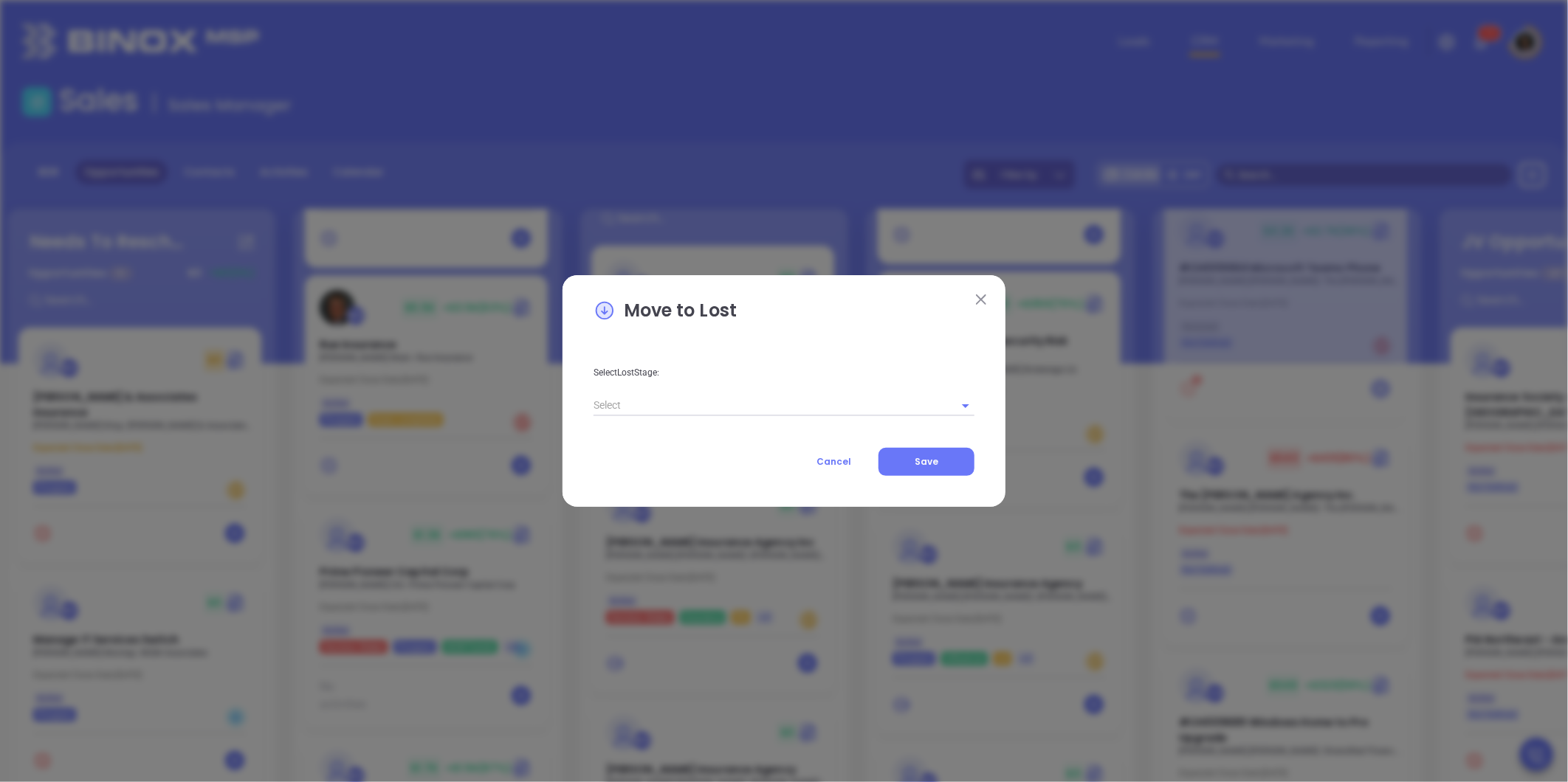
scroll to position [2646, 0]
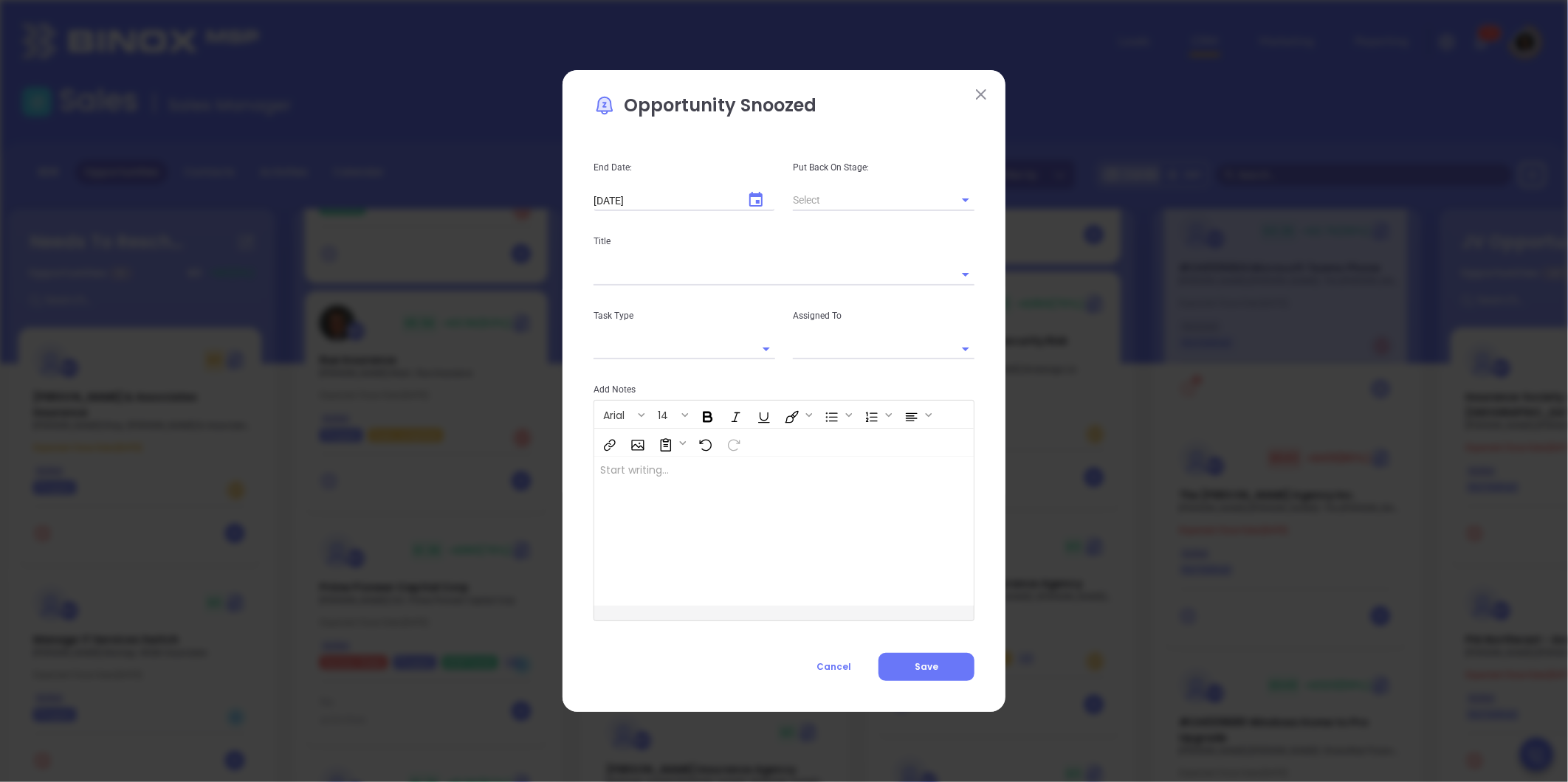
click at [843, 413] on div "Arial 14" at bounding box center [784, 429] width 380 height 56
click at [851, 670] on span "Cancel" at bounding box center [833, 667] width 34 height 13
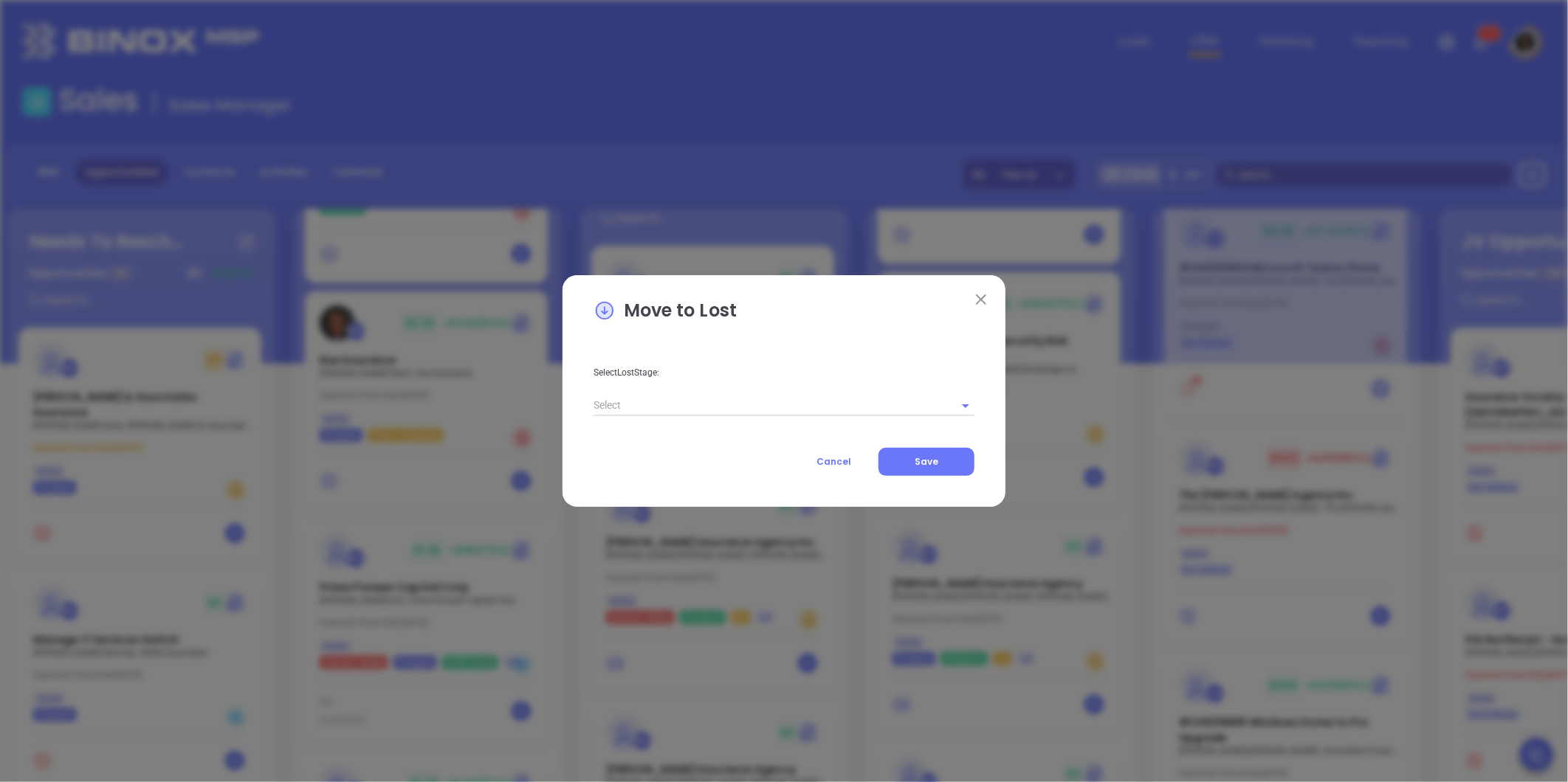
click at [690, 415] on input "text" at bounding box center [762, 405] width 340 height 22
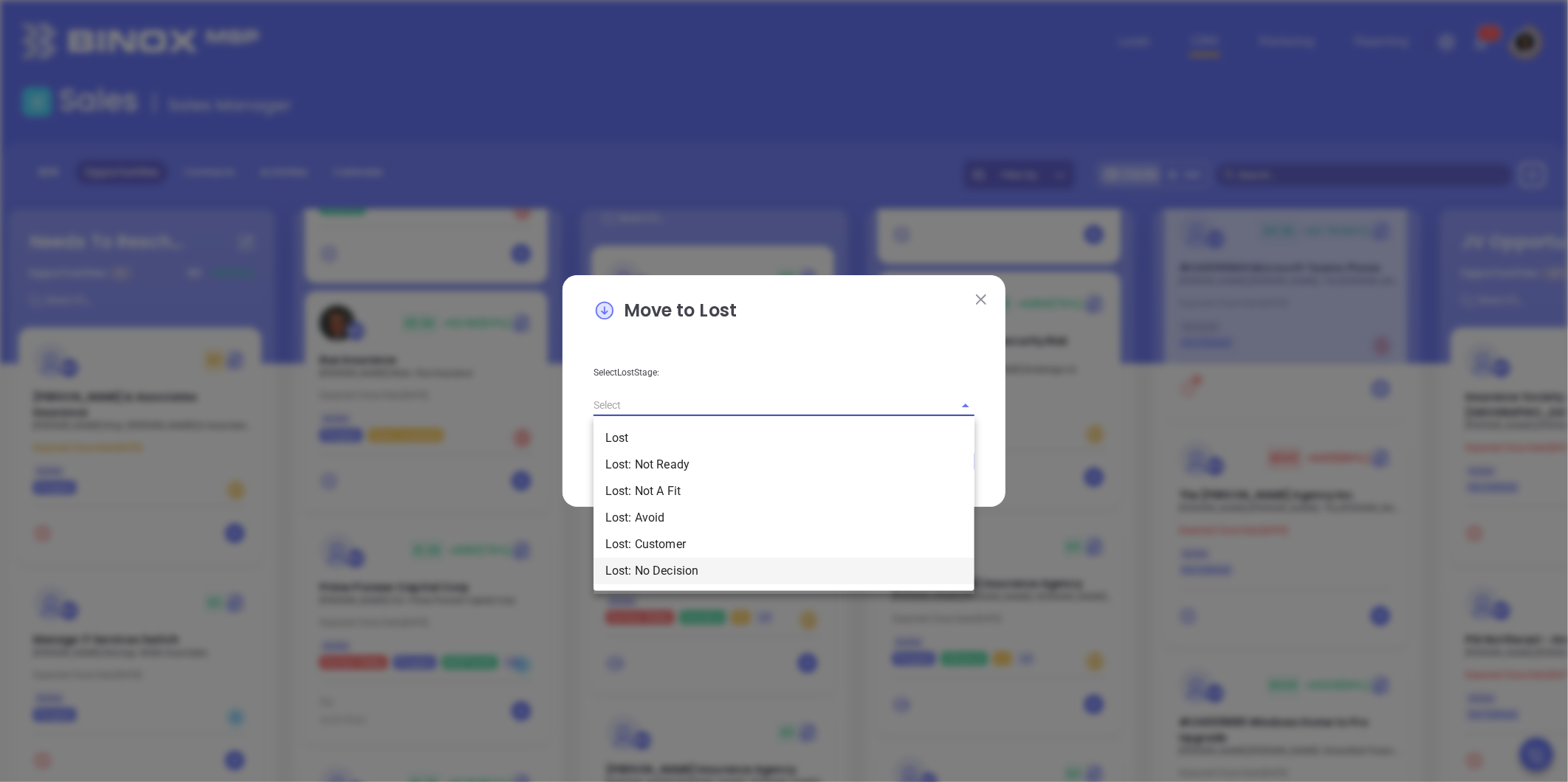
click at [701, 560] on li "Lost: No Decision" at bounding box center [783, 571] width 381 height 26
type input "Lost: No Decision"
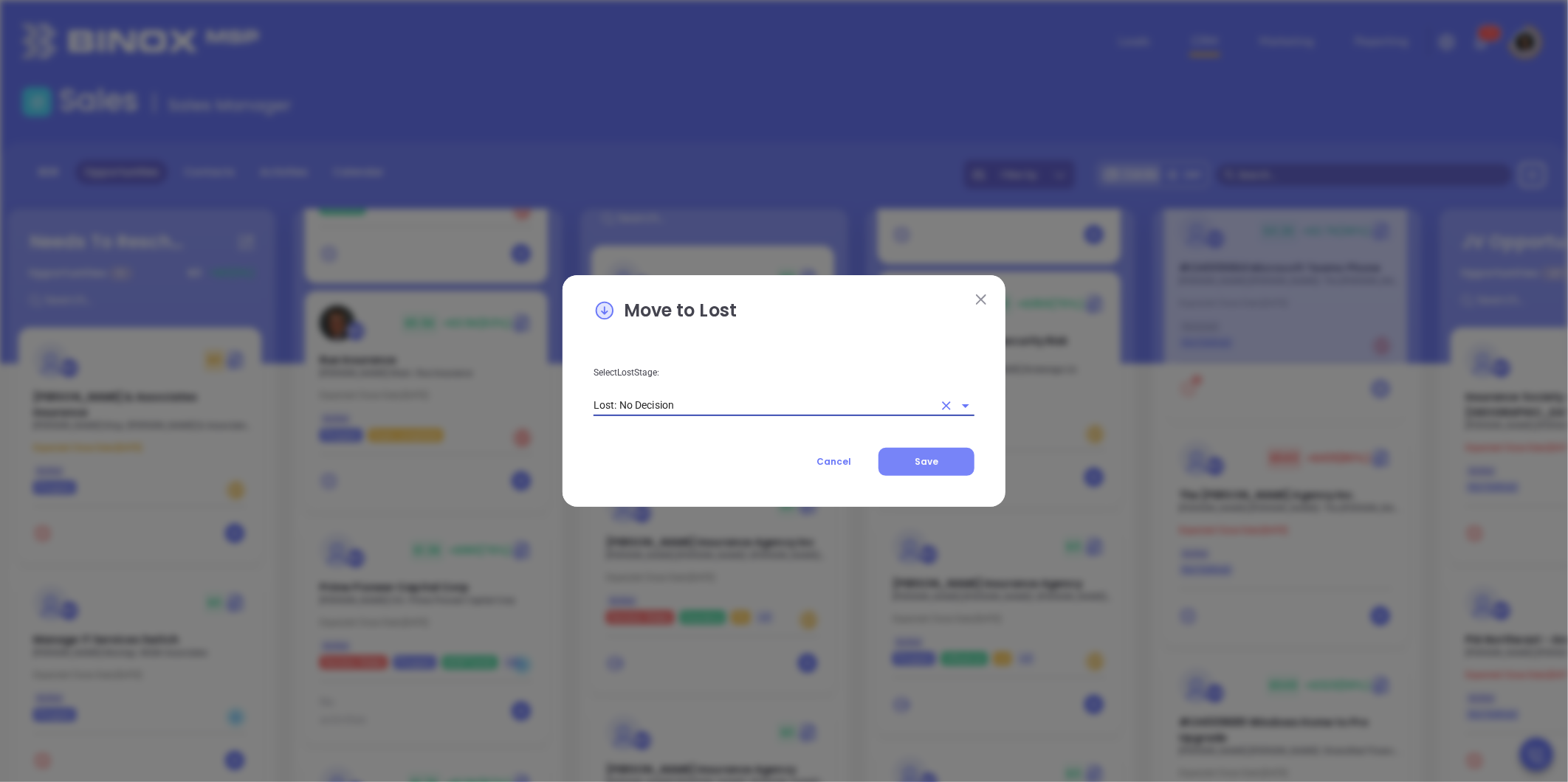
click at [915, 469] on button "Save" at bounding box center [926, 462] width 96 height 28
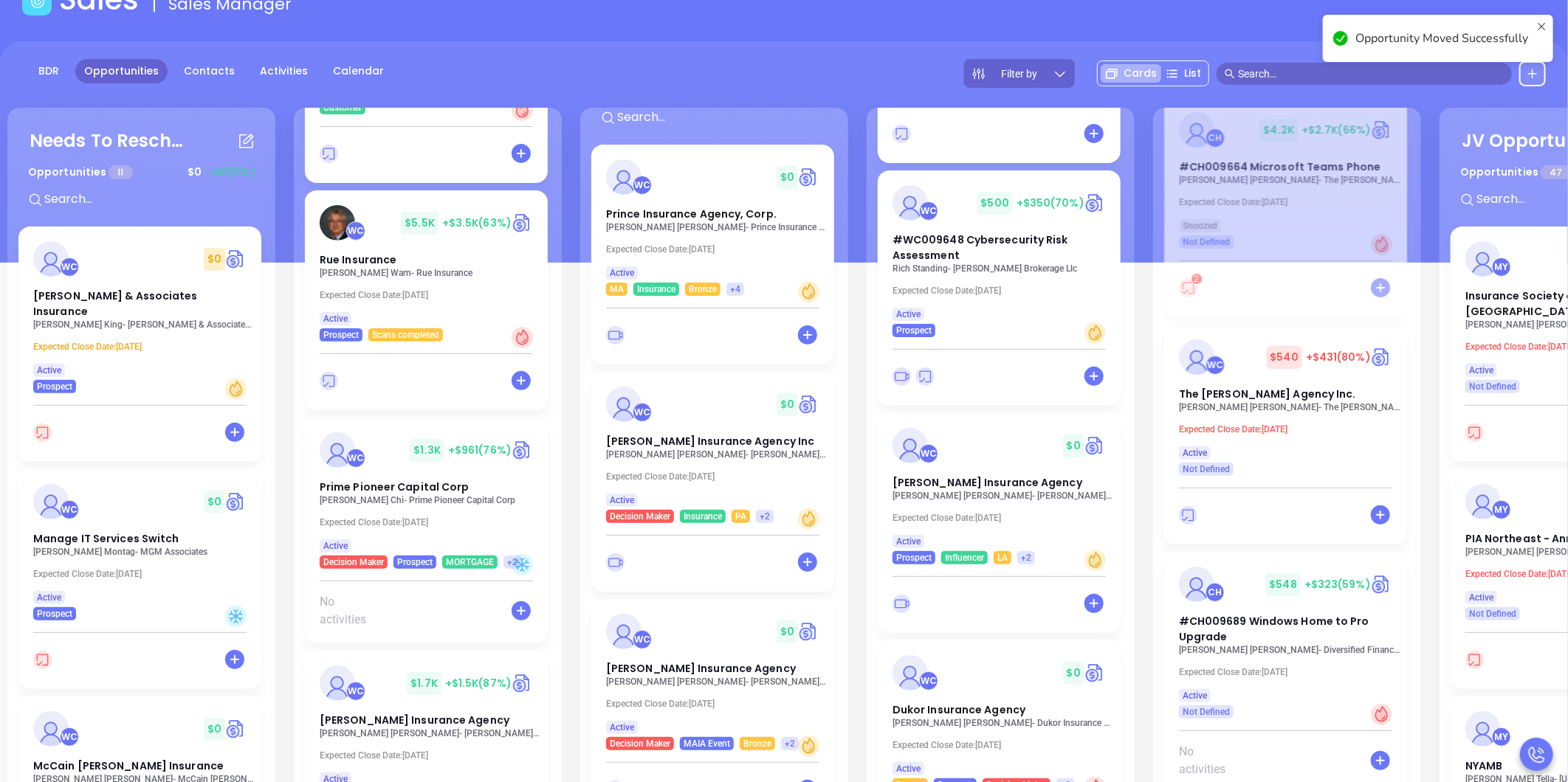
scroll to position [202, 0]
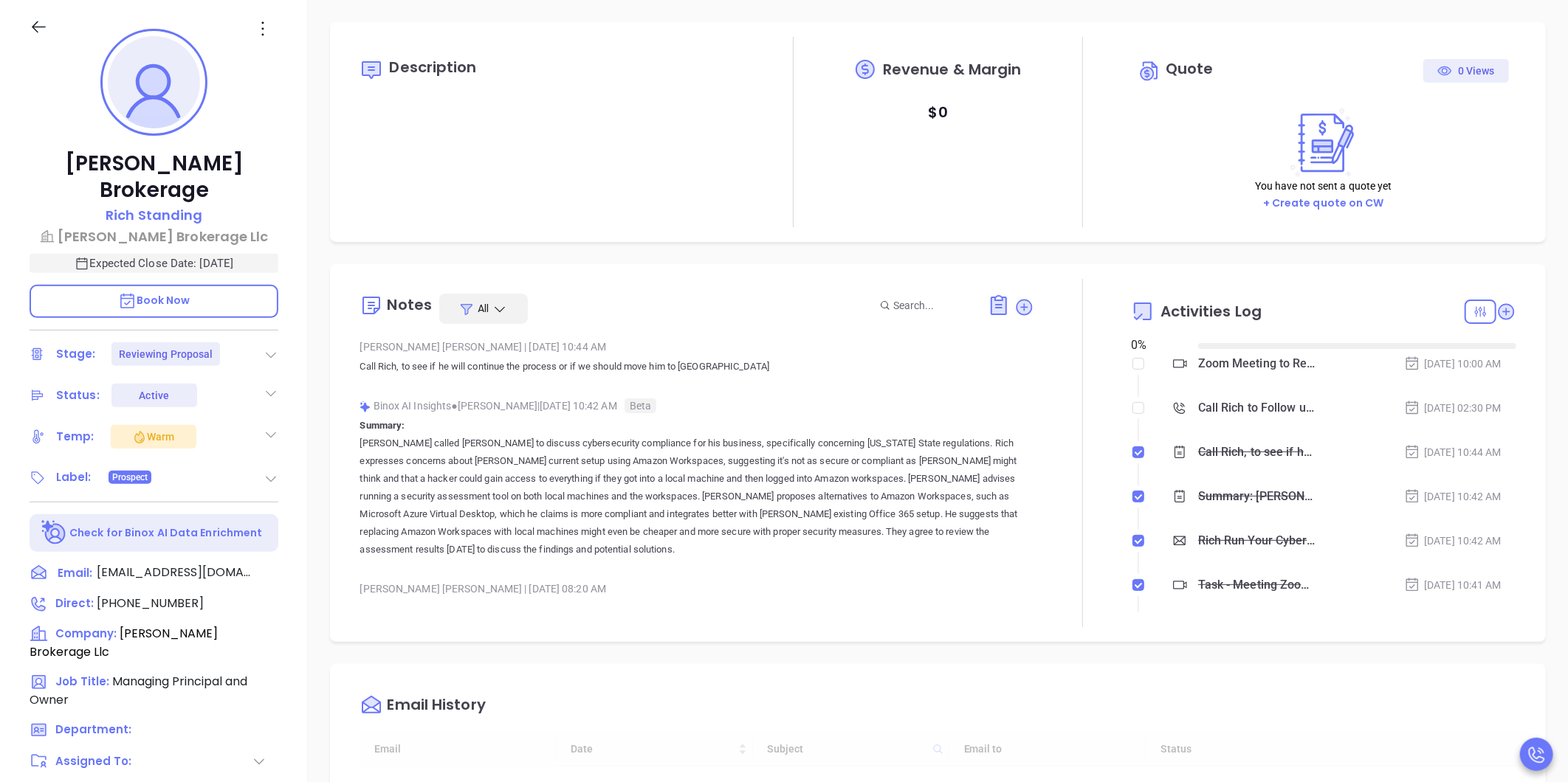
type input "[DATE]"
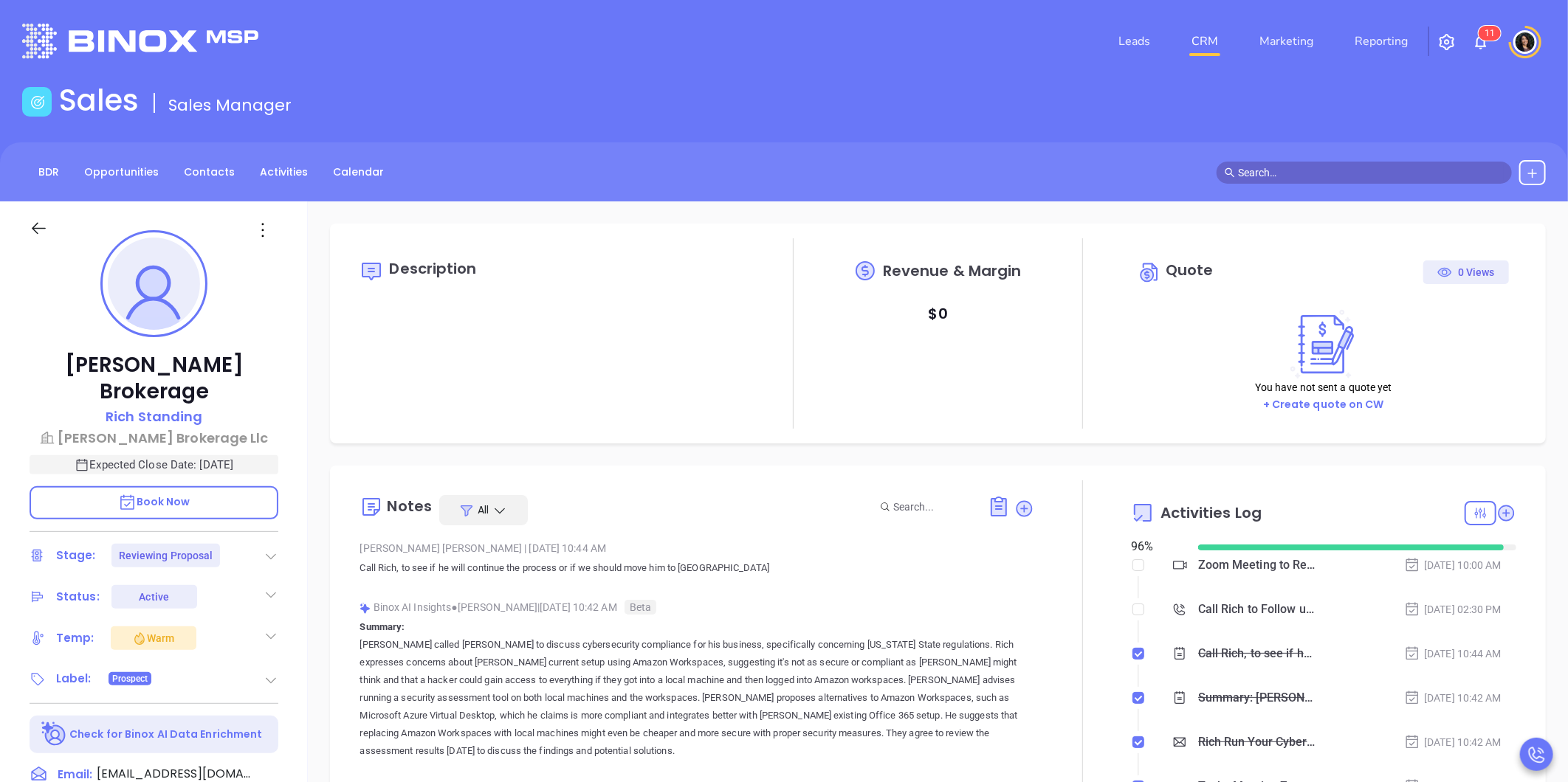
scroll to position [429, 0]
type input "[PERSON_NAME]"
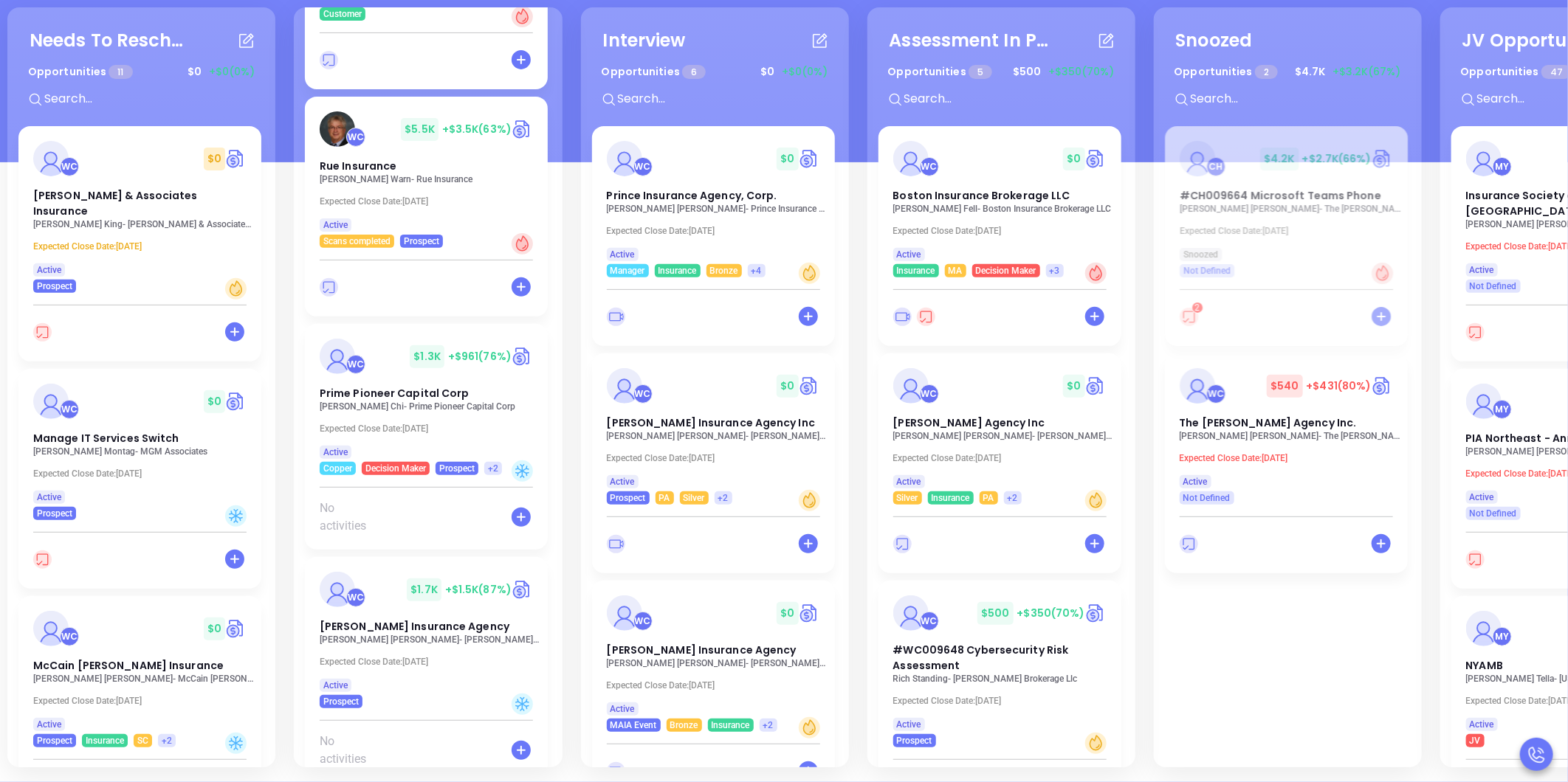
scroll to position [2645, 0]
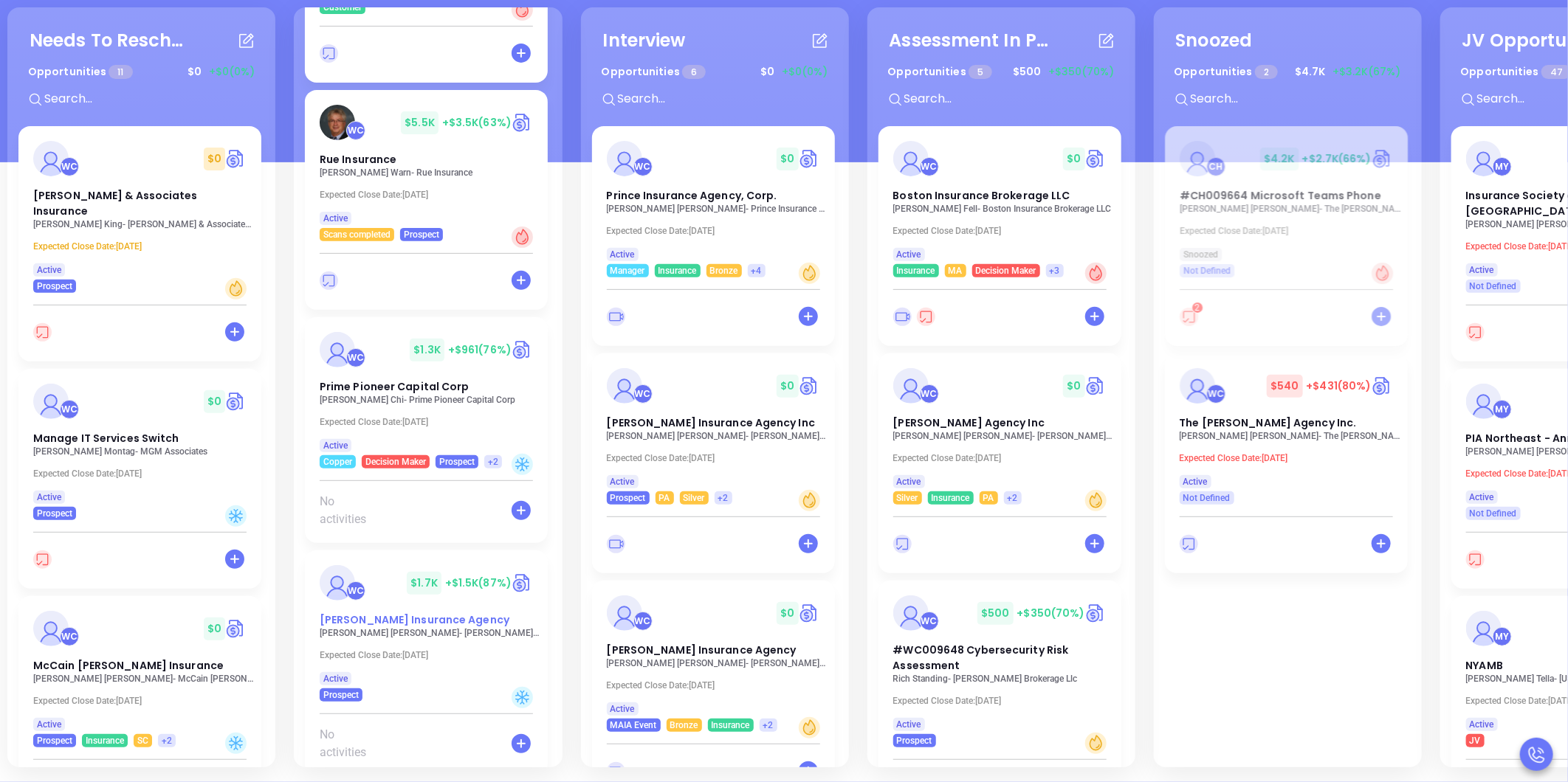
click at [386, 613] on span "[PERSON_NAME] Insurance Agency" at bounding box center [415, 620] width 190 height 15
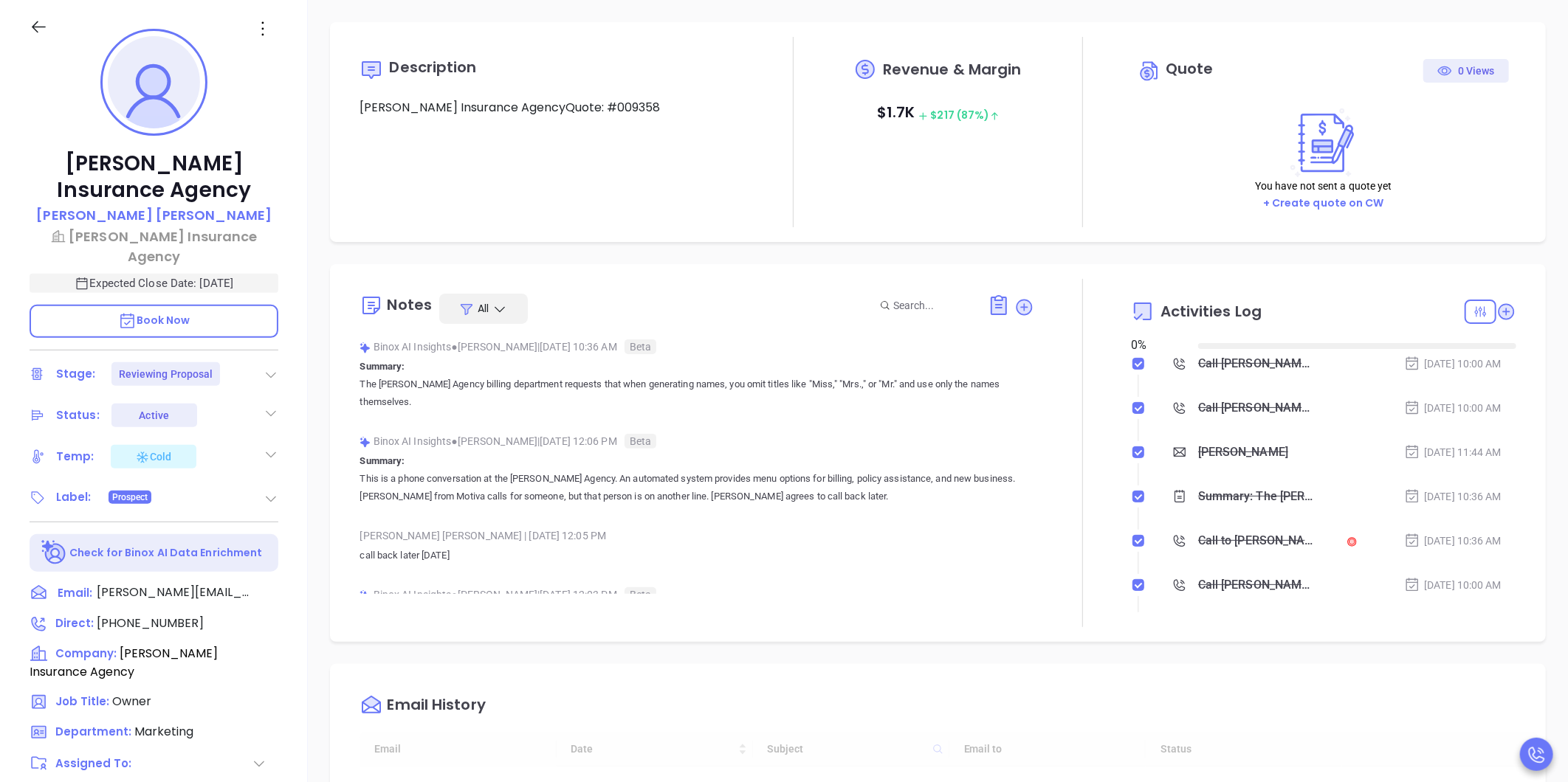
type input "[DATE]"
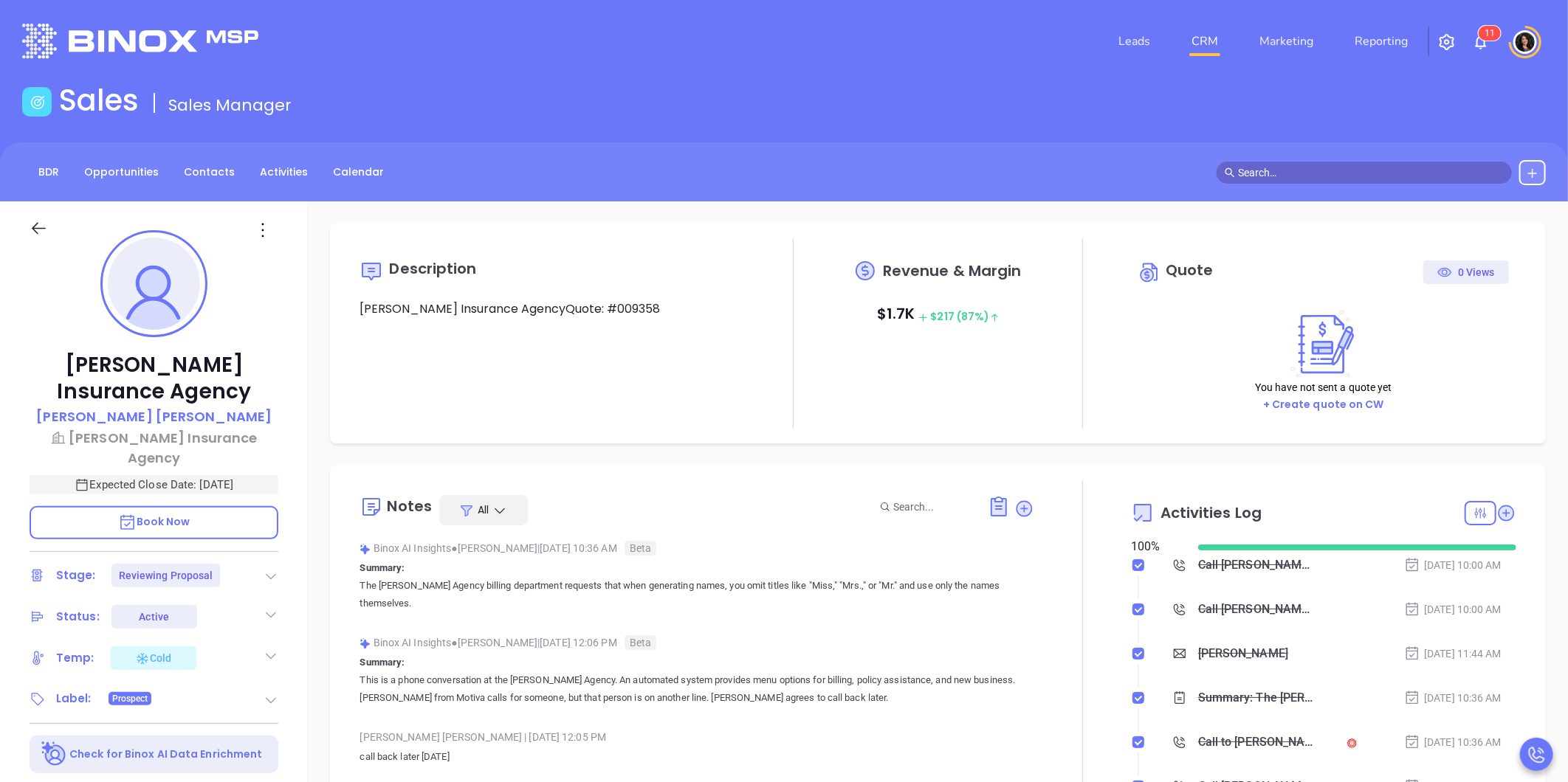
scroll to position [429, 0]
type input "[PERSON_NAME]"
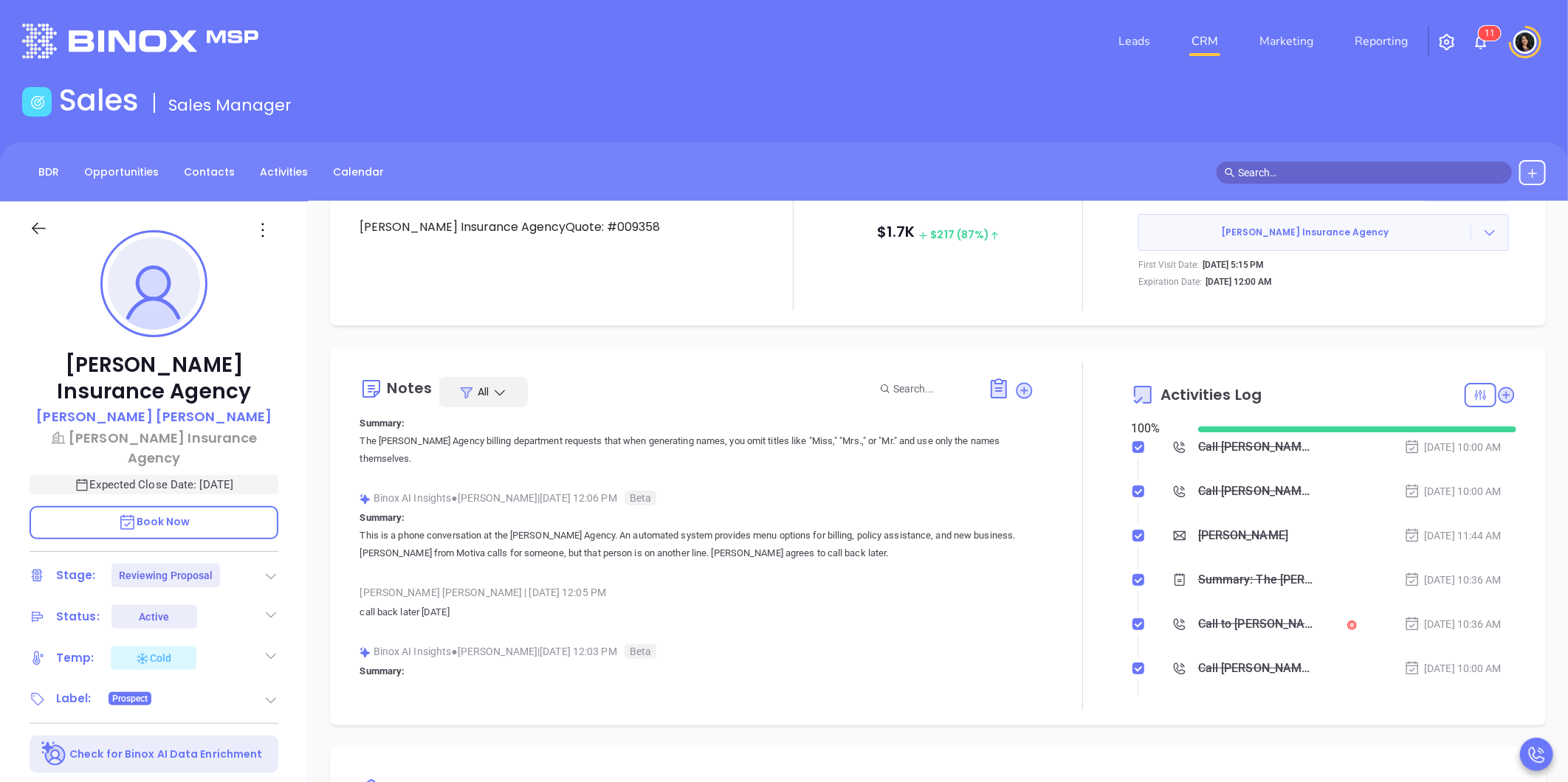
scroll to position [0, 0]
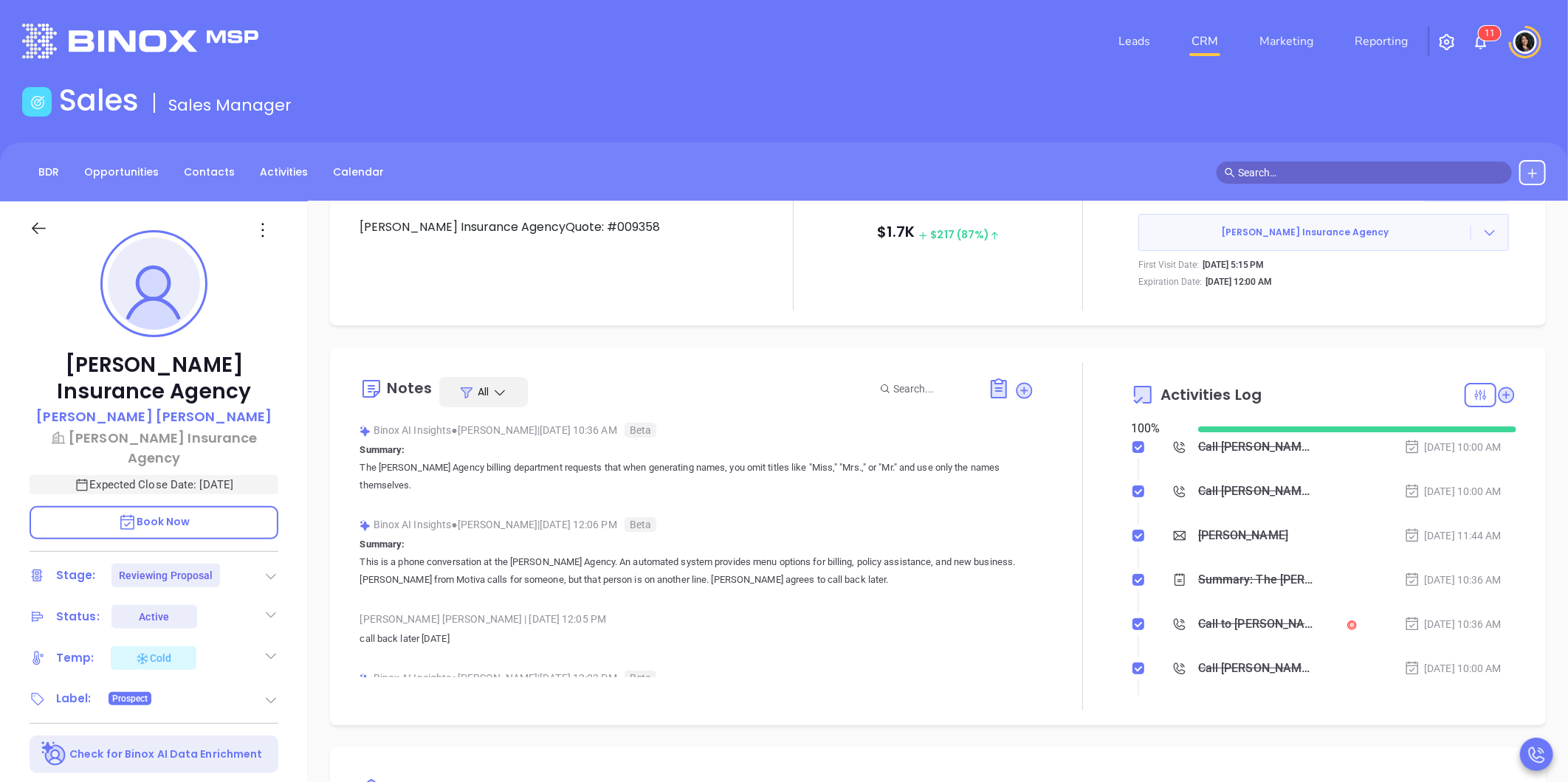
drag, startPoint x: 423, startPoint y: 471, endPoint x: 652, endPoint y: 485, distance: 229.4
click at [652, 485] on p "The [PERSON_NAME] Agency billing department requests that when generating names…" at bounding box center [696, 477] width 674 height 35
drag, startPoint x: 652, startPoint y: 485, endPoint x: 603, endPoint y: 500, distance: 51.2
click at [603, 500] on div "Binox AI Insights ● [PERSON_NAME] | [DATE] 10:36 AM Beta Summary: The [PERSON_N…" at bounding box center [696, 462] width 674 height 87
click at [1229, 441] on div "Call [PERSON_NAME] proposal review - [PERSON_NAME]" at bounding box center [1257, 447] width 117 height 23
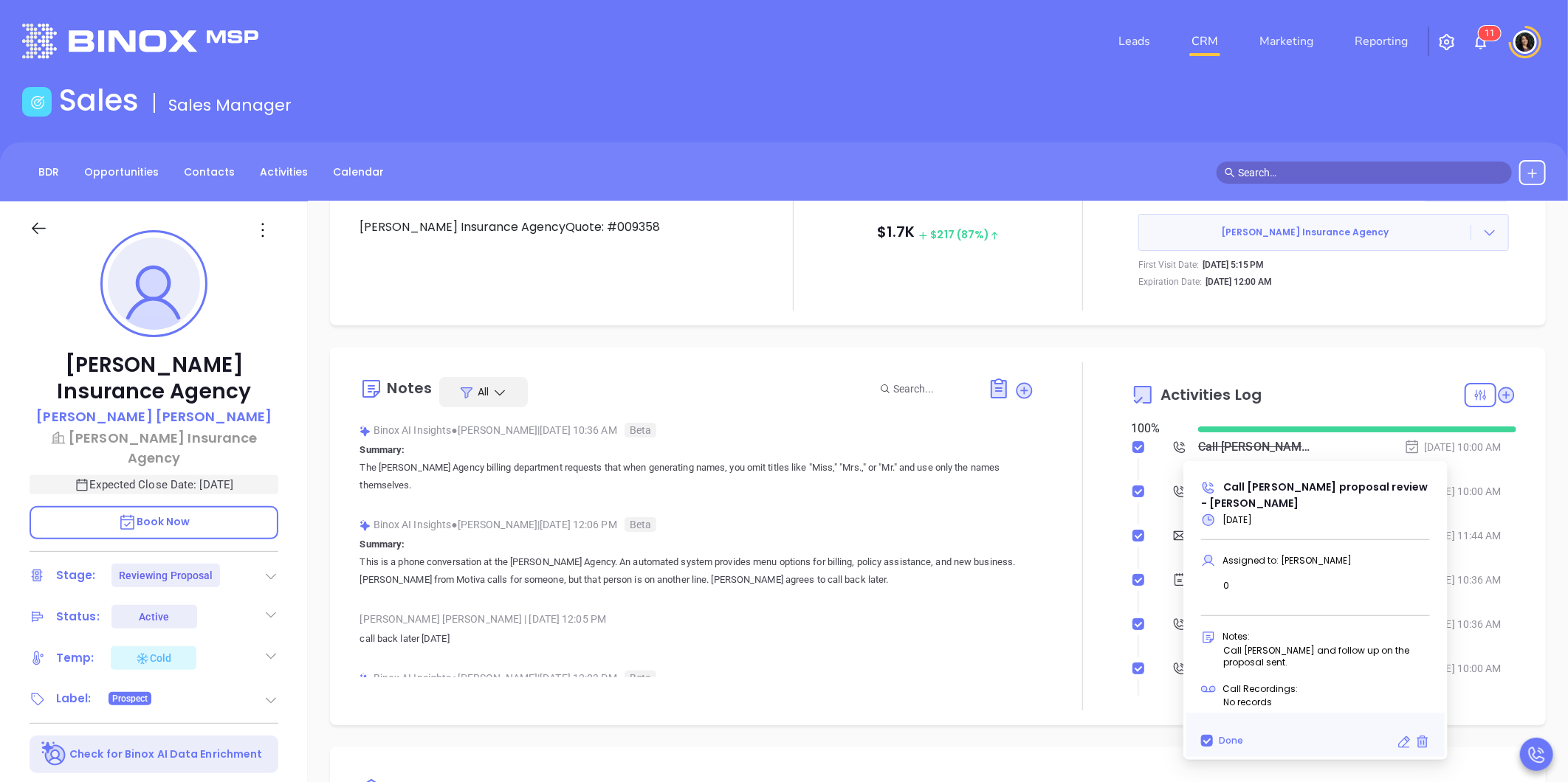
click at [1103, 331] on div "Description [PERSON_NAME] Insurance AgencyQuote: #009358 Revenue & Margin $ 1.7…" at bounding box center [937, 718] width 1260 height 1034
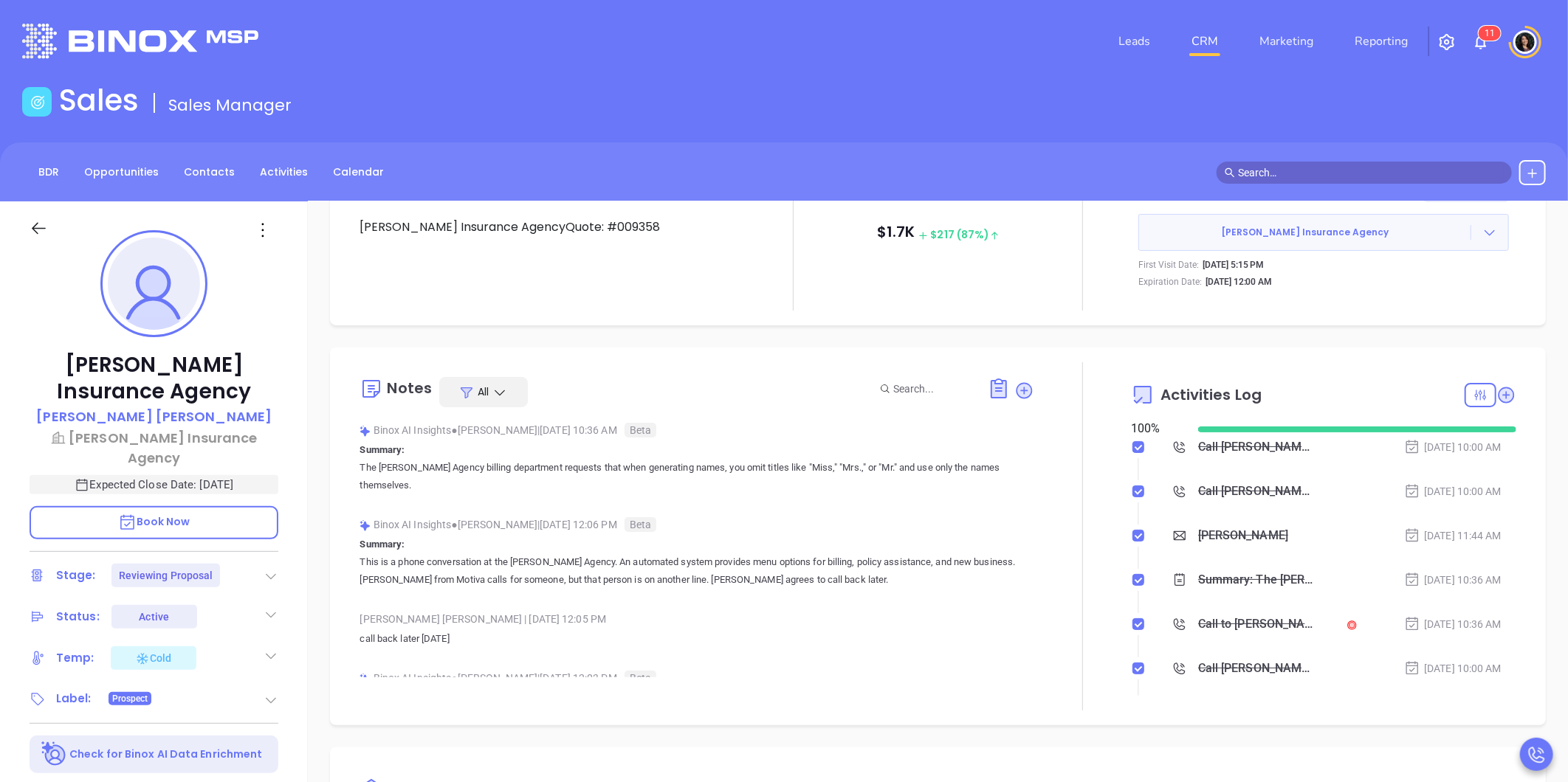
click at [1199, 44] on link "CRM" at bounding box center [1204, 41] width 38 height 29
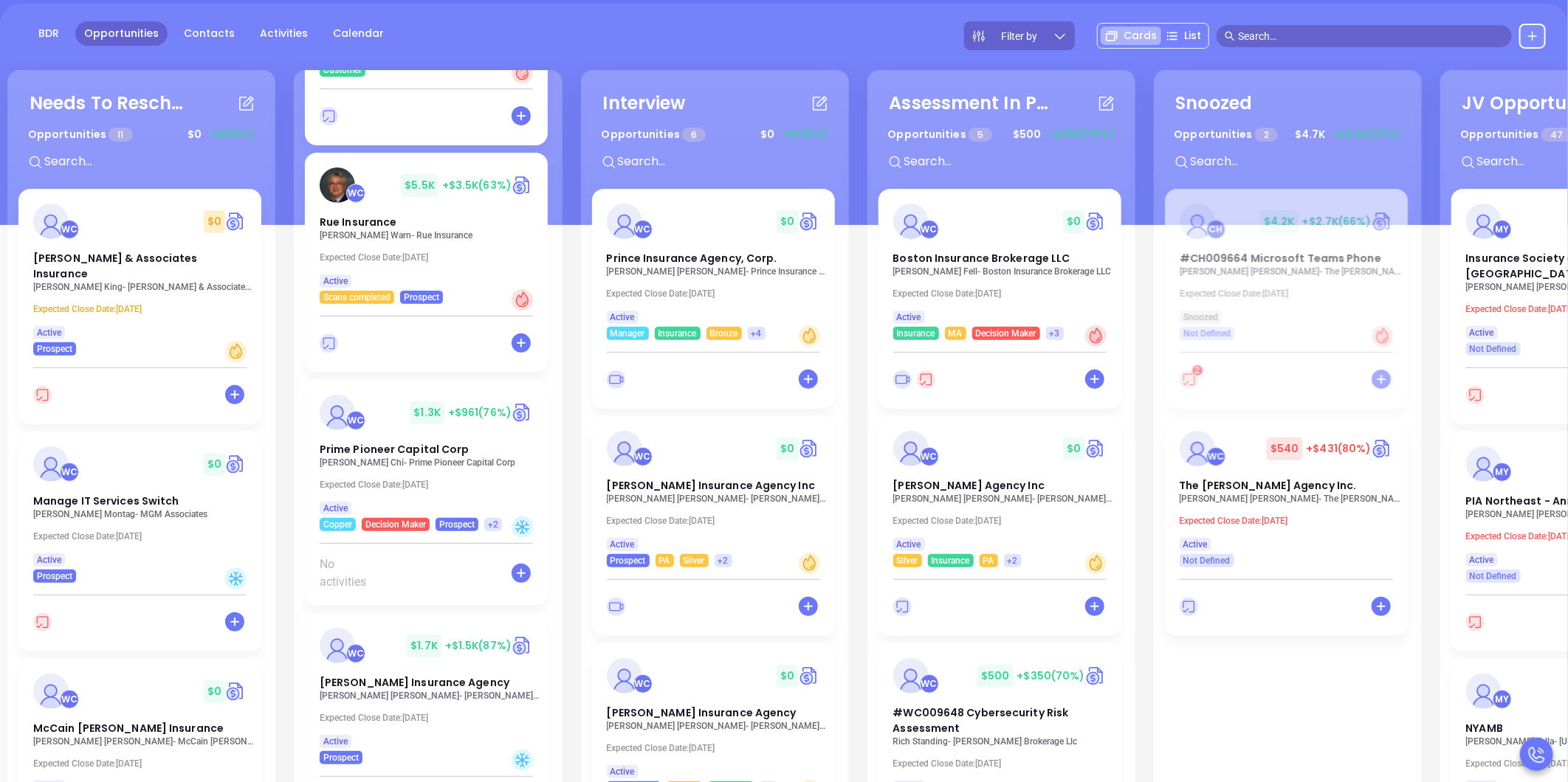
scroll to position [163, 0]
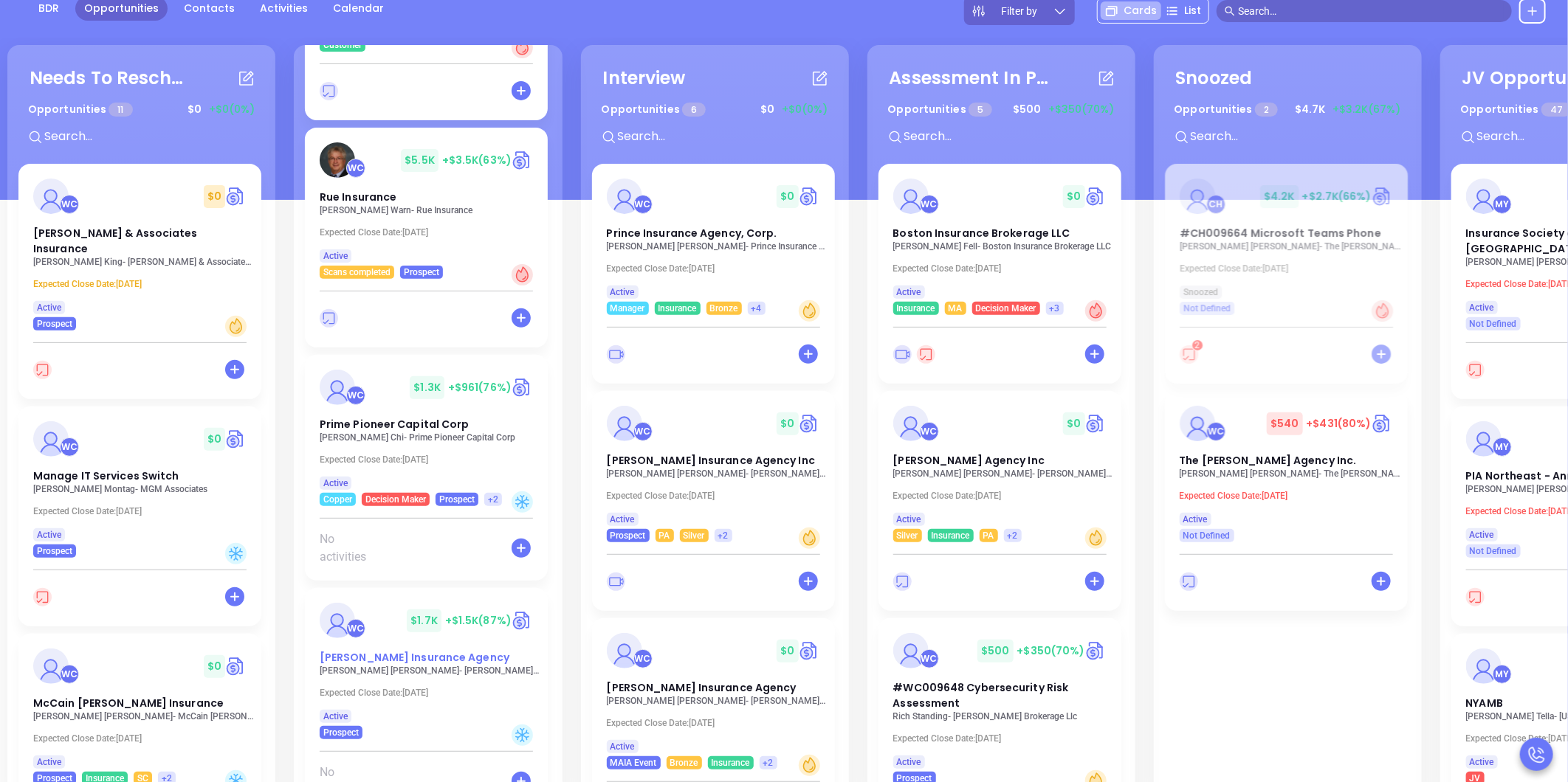
click at [395, 644] on div "Needs To Reschedule Opportunities 11 $ 0 +$0 (0%) + WC $ 0 [PERSON_NAME] & Asso…" at bounding box center [784, 509] width 1568 height 620
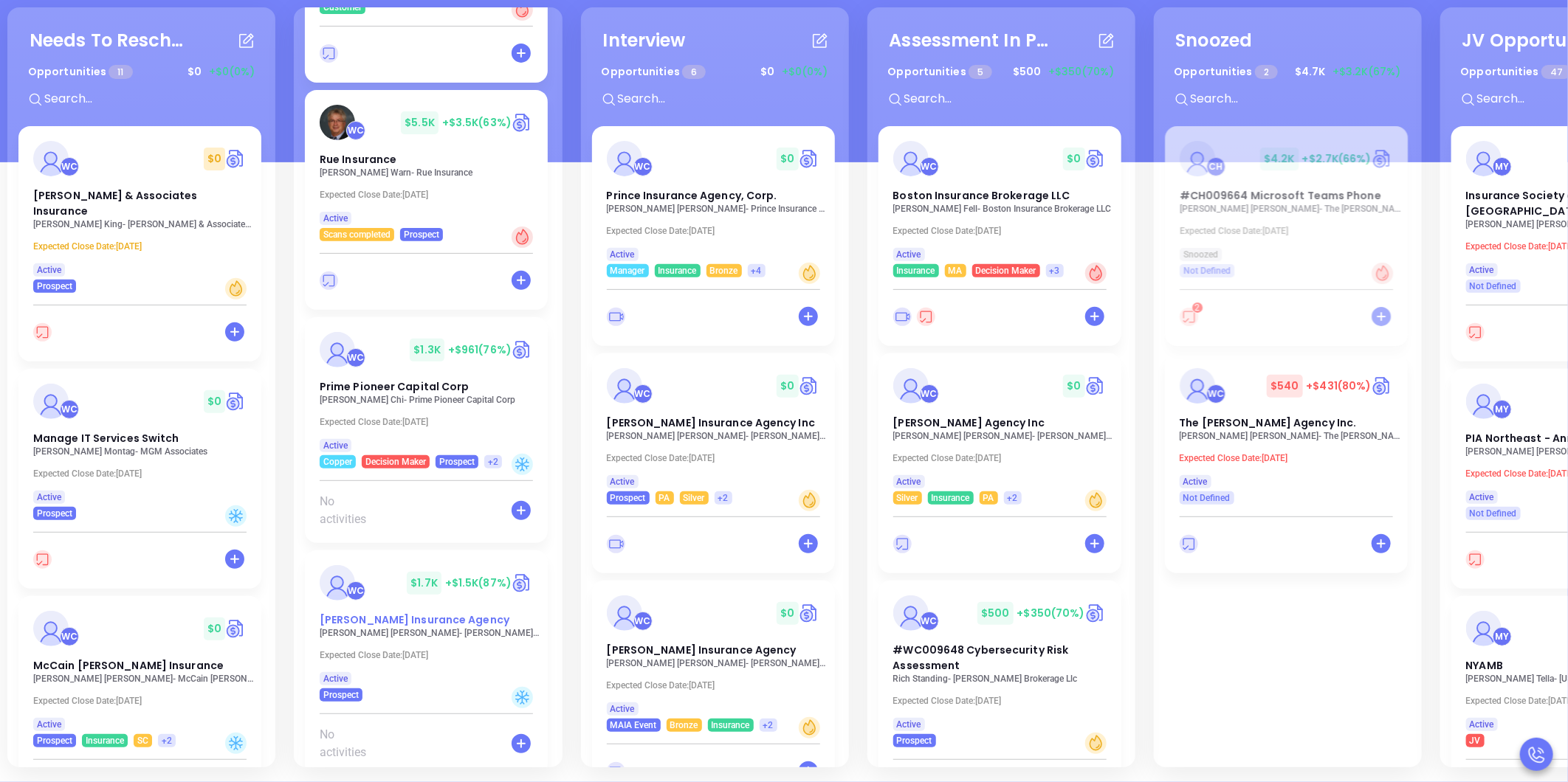
click at [389, 613] on span "[PERSON_NAME] Insurance Agency" at bounding box center [415, 620] width 190 height 15
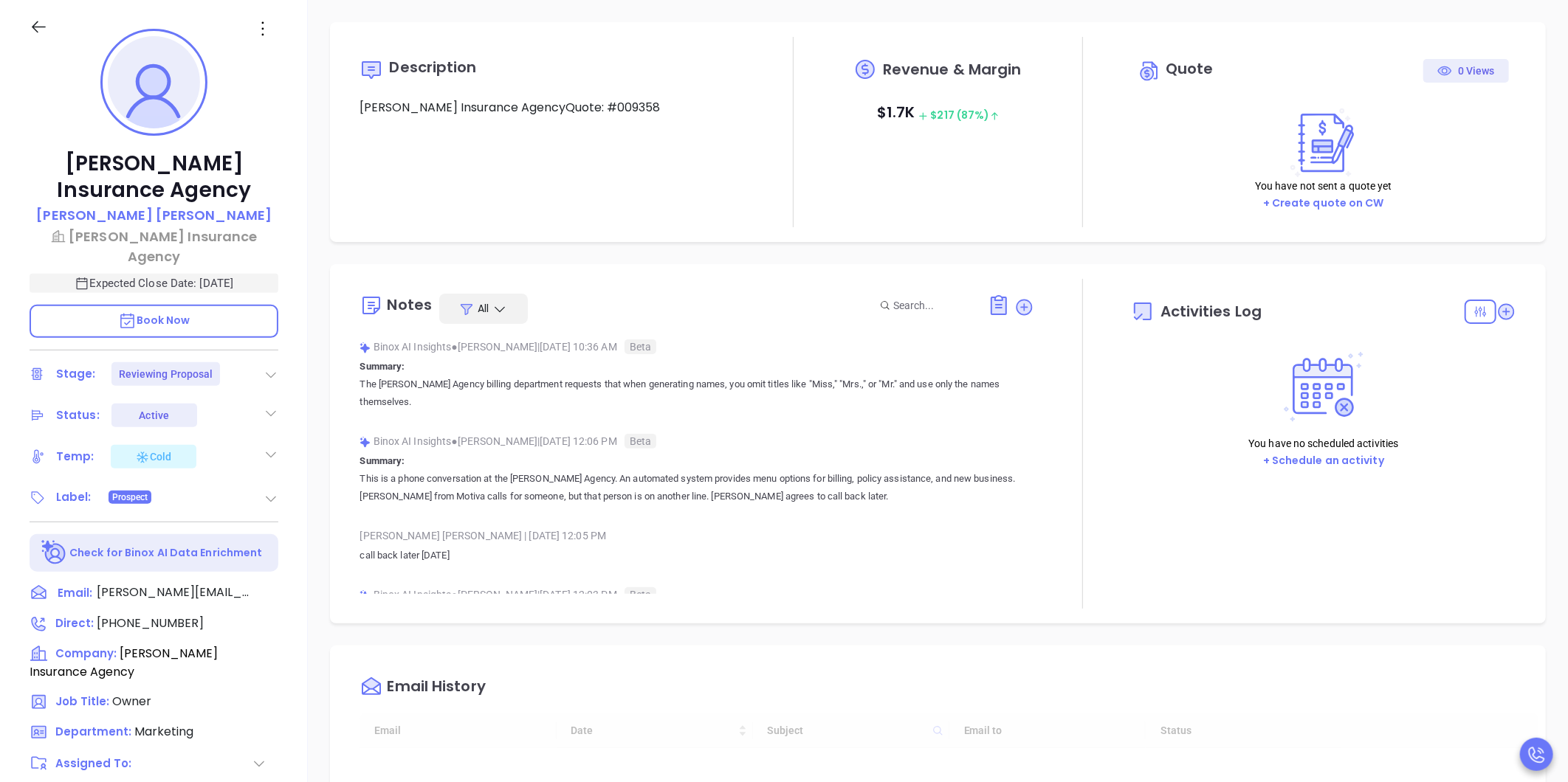
type input "[DATE]"
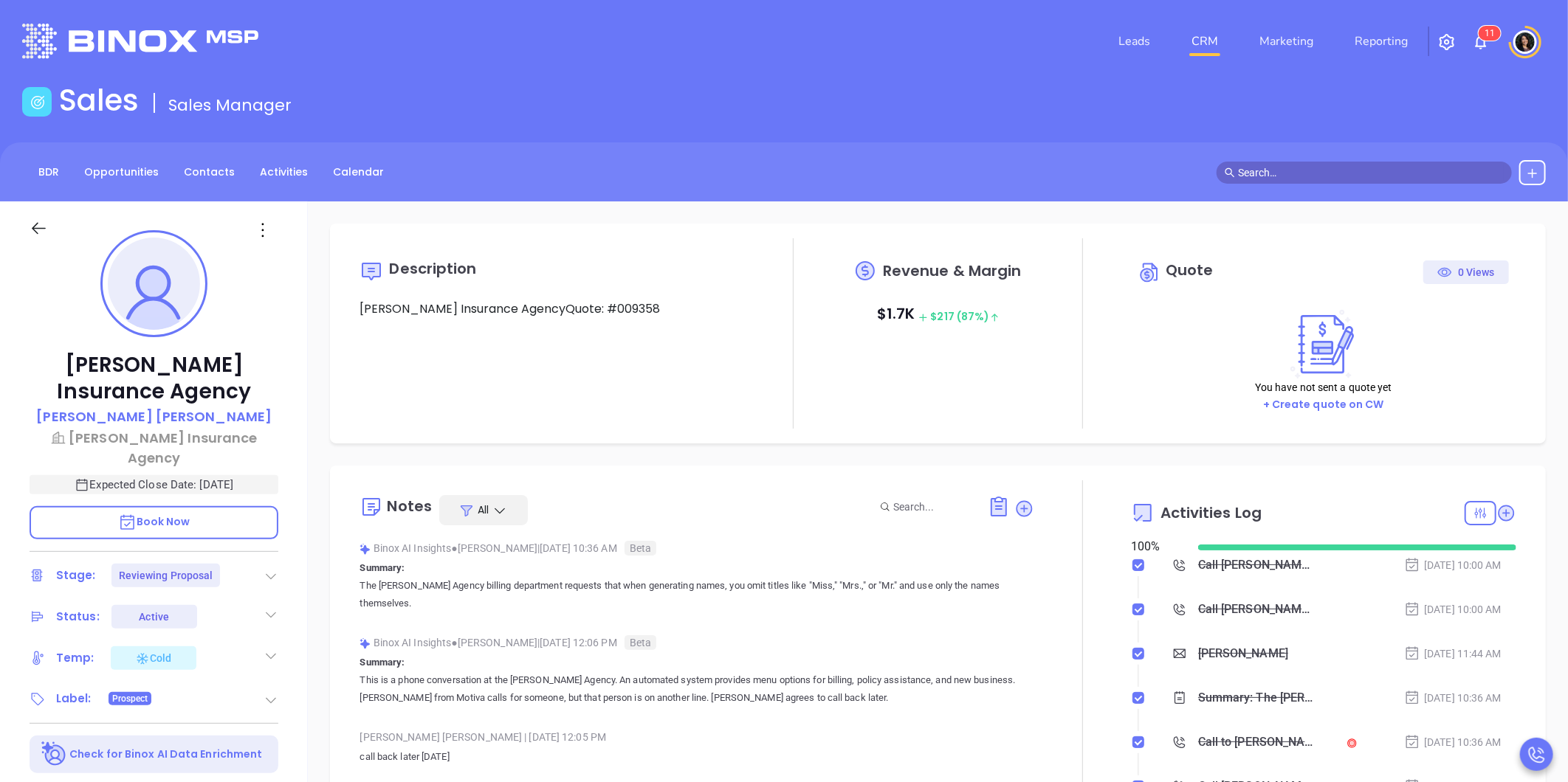
scroll to position [429, 0]
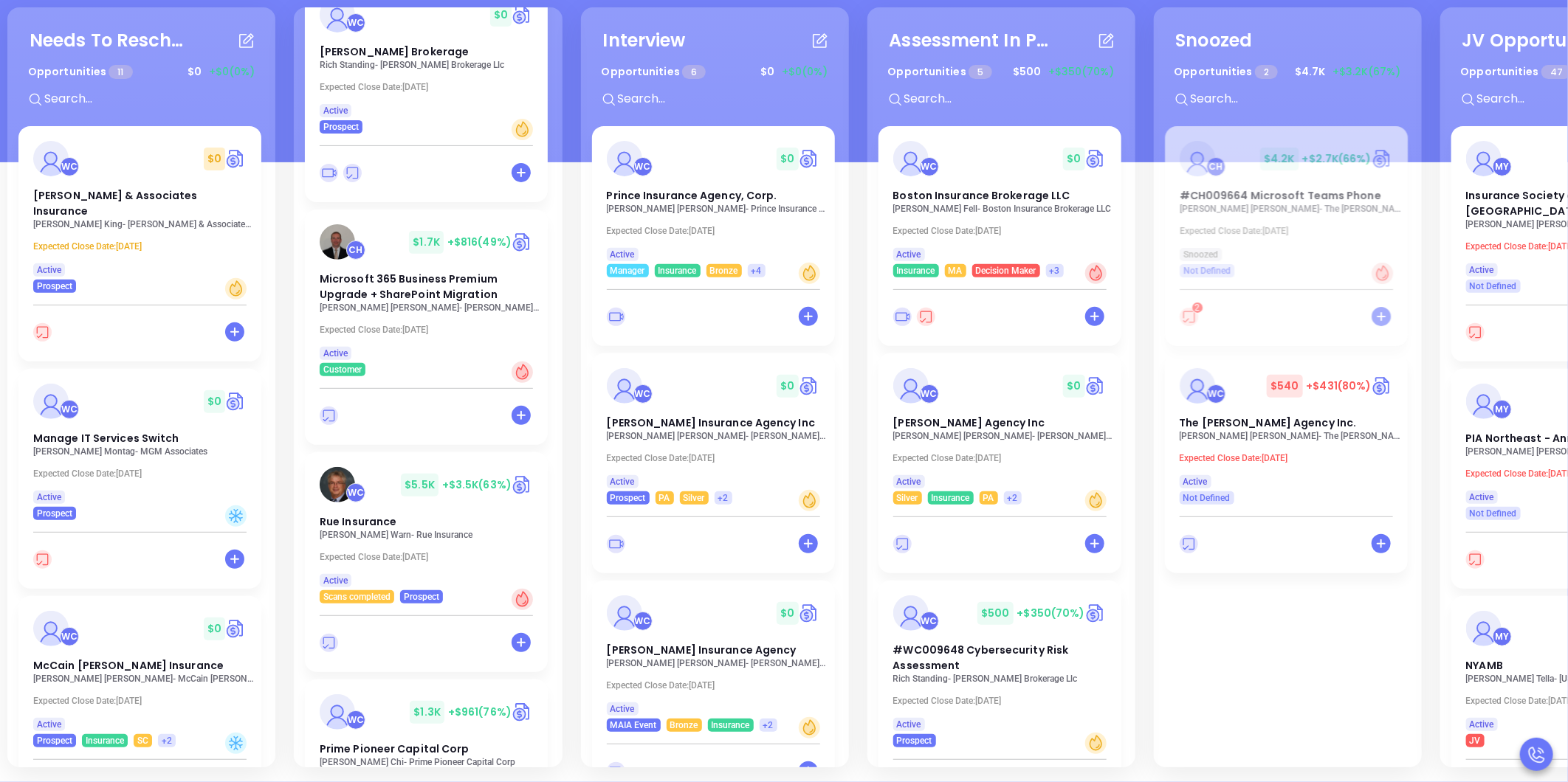
scroll to position [2645, 0]
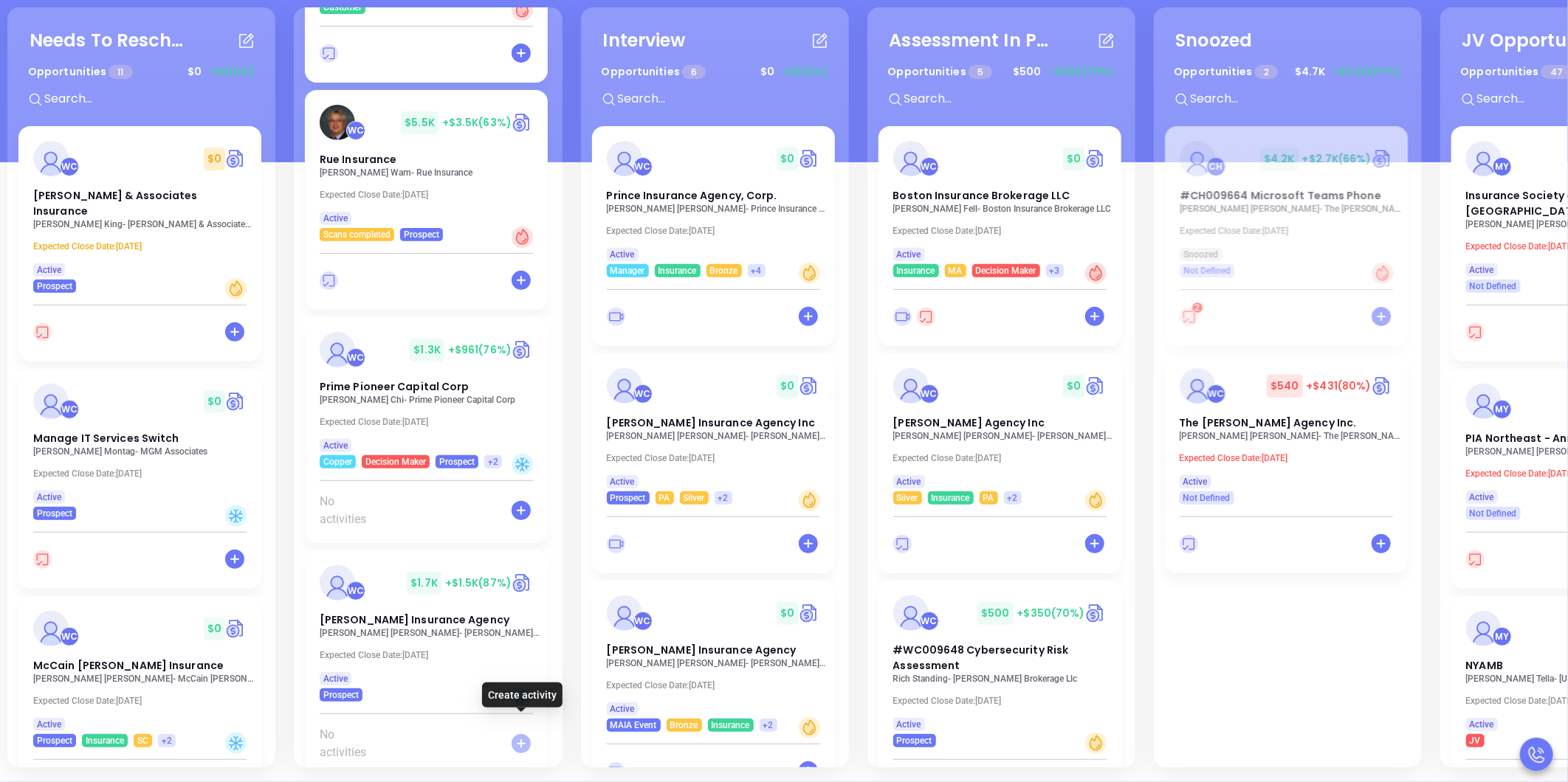
click at [522, 734] on icon at bounding box center [522, 744] width 20 height 20
click at [389, 614] on div "Needs To Reschedule Opportunities 11 $ 0 +$0 (0%) + WC $ 0 [PERSON_NAME] & Asso…" at bounding box center [784, 472] width 1568 height 620
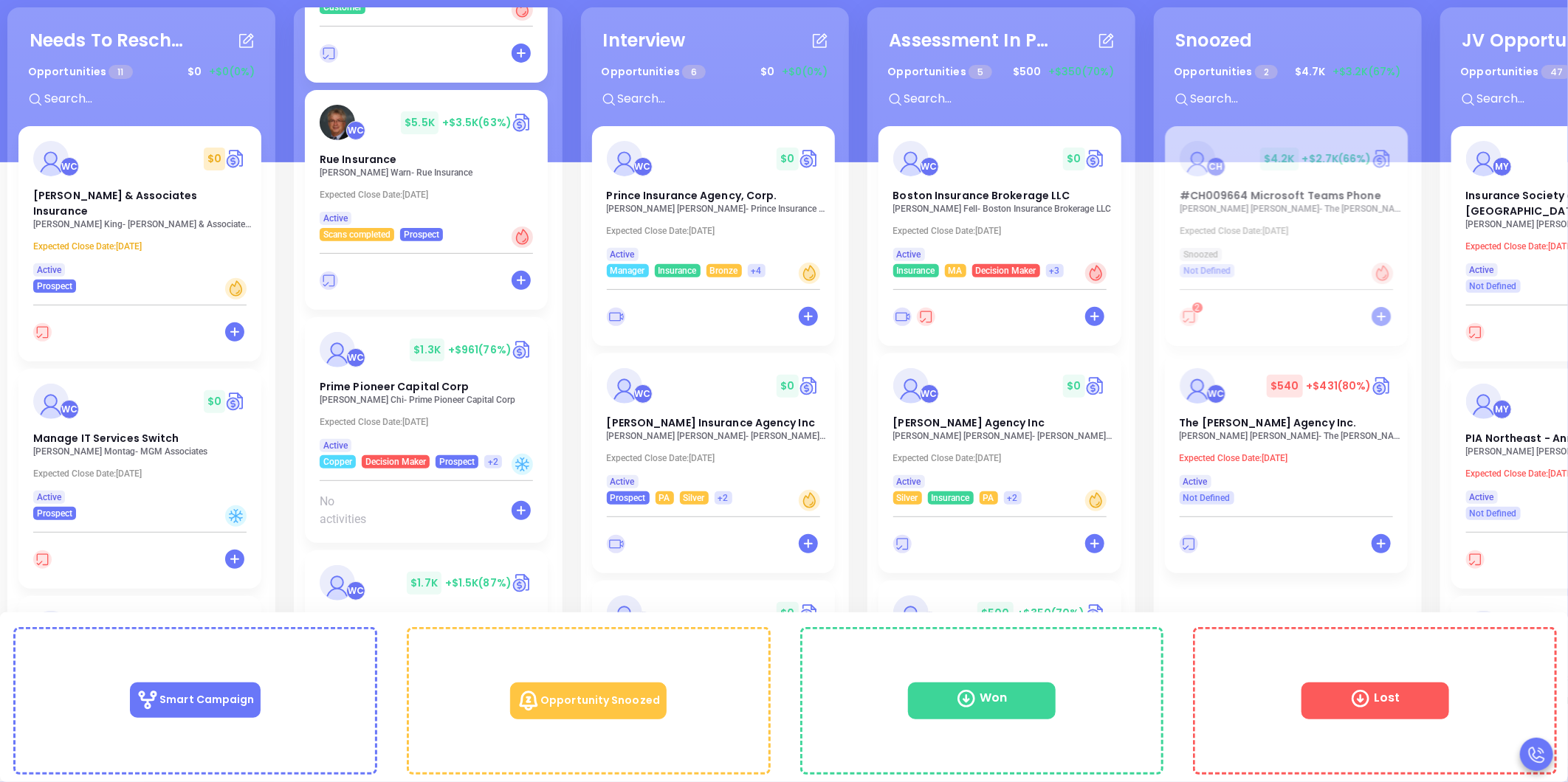
click at [374, 613] on span "[PERSON_NAME] Insurance Agency" at bounding box center [415, 620] width 190 height 15
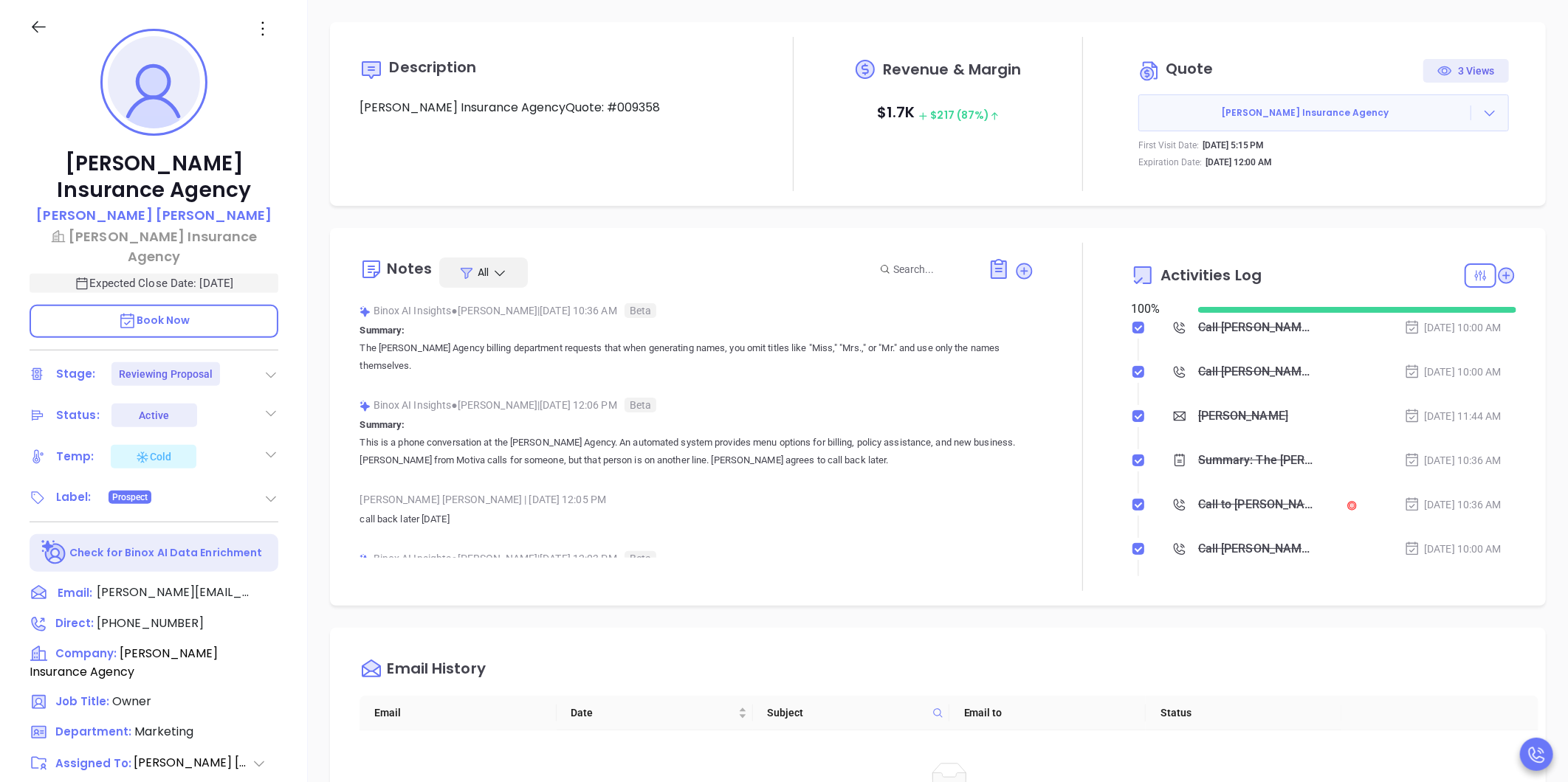
type input "[PERSON_NAME]"
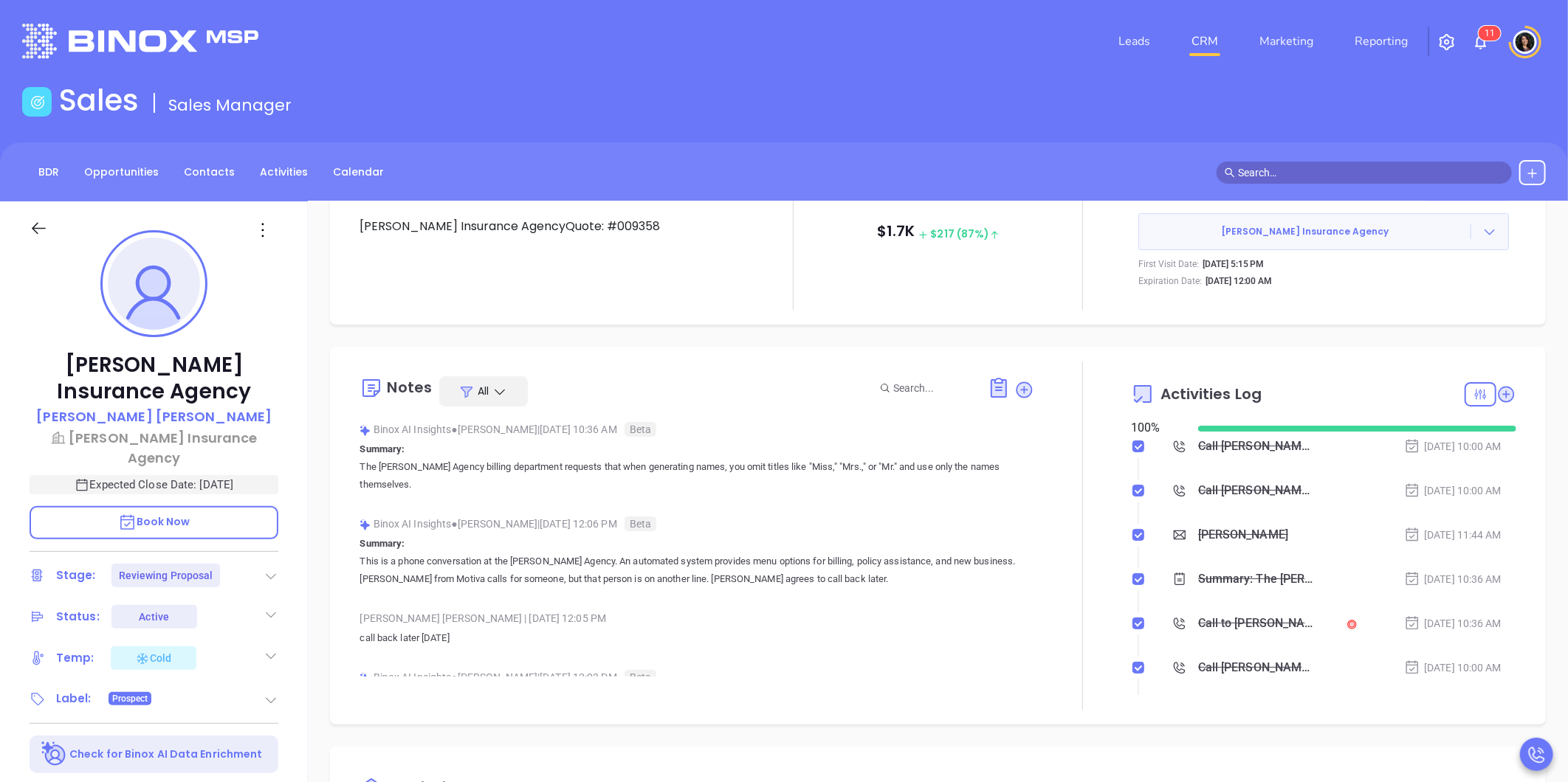
scroll to position [82, 0]
click at [1499, 396] on icon at bounding box center [1505, 394] width 15 height 15
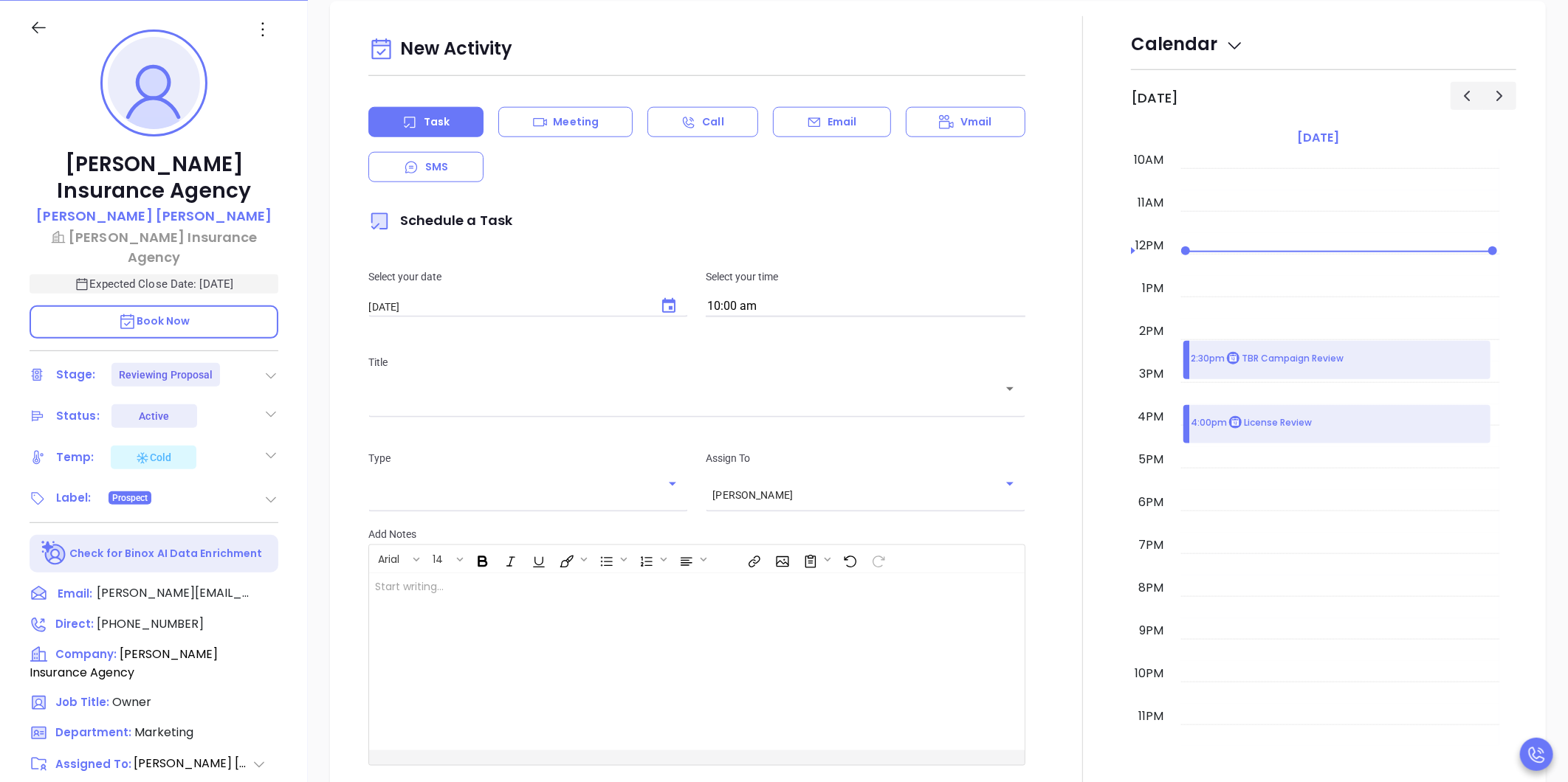
scroll to position [202, 0]
click at [666, 307] on icon "Choose date, selected date is Oct 4, 2025" at bounding box center [669, 305] width 18 height 18
click at [431, 424] on button "6" at bounding box center [434, 424] width 26 height 26
type input "[DATE]"
click at [725, 299] on input "10:00 am" at bounding box center [865, 305] width 320 height 21
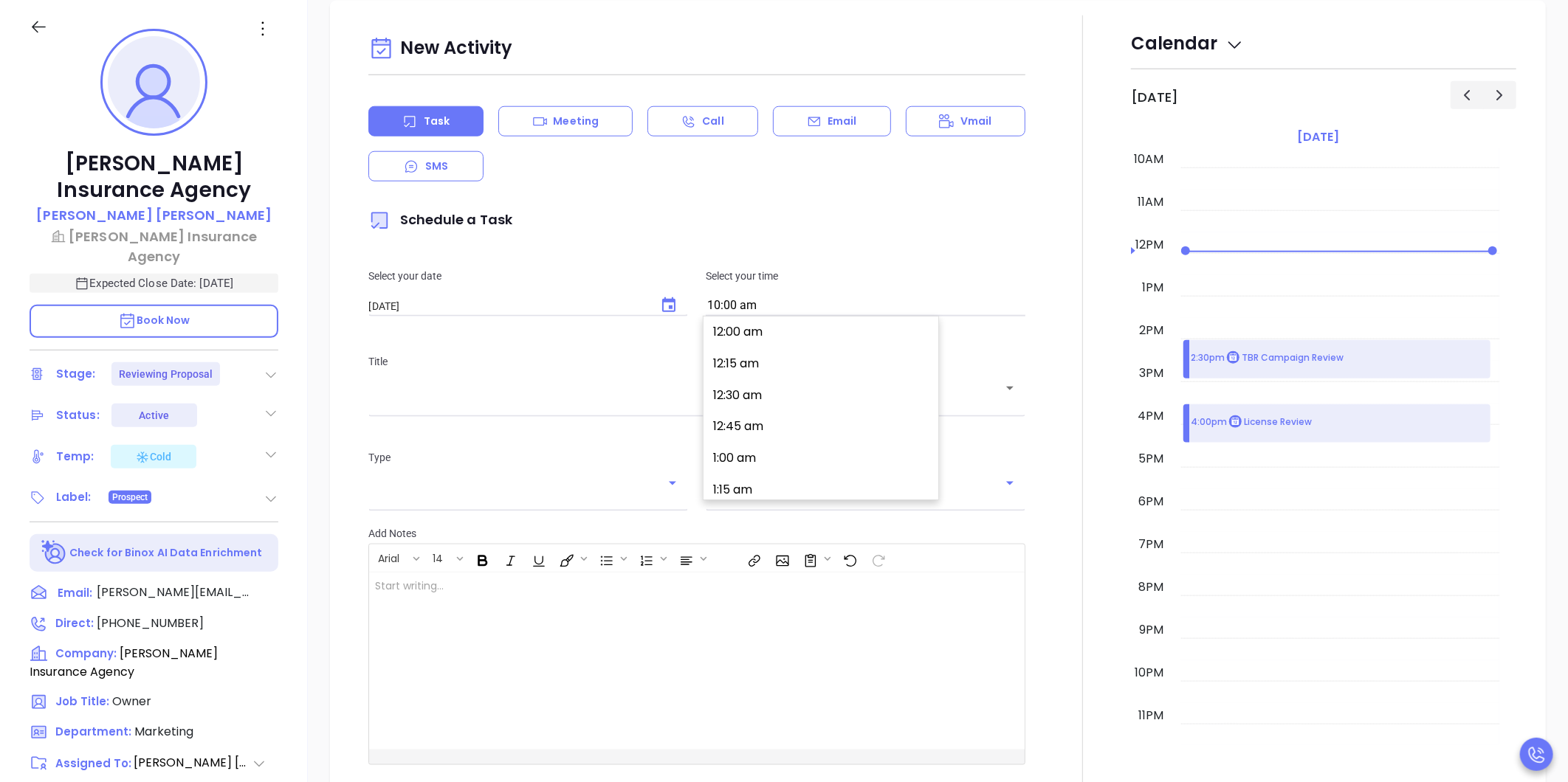
scroll to position [1237, 0]
click at [738, 451] on button "10:45 am" at bounding box center [824, 455] width 229 height 31
click at [717, 306] on input "10:45 am" at bounding box center [865, 305] width 320 height 21
click at [743, 389] on button "11:00 am" at bounding box center [824, 391] width 229 height 31
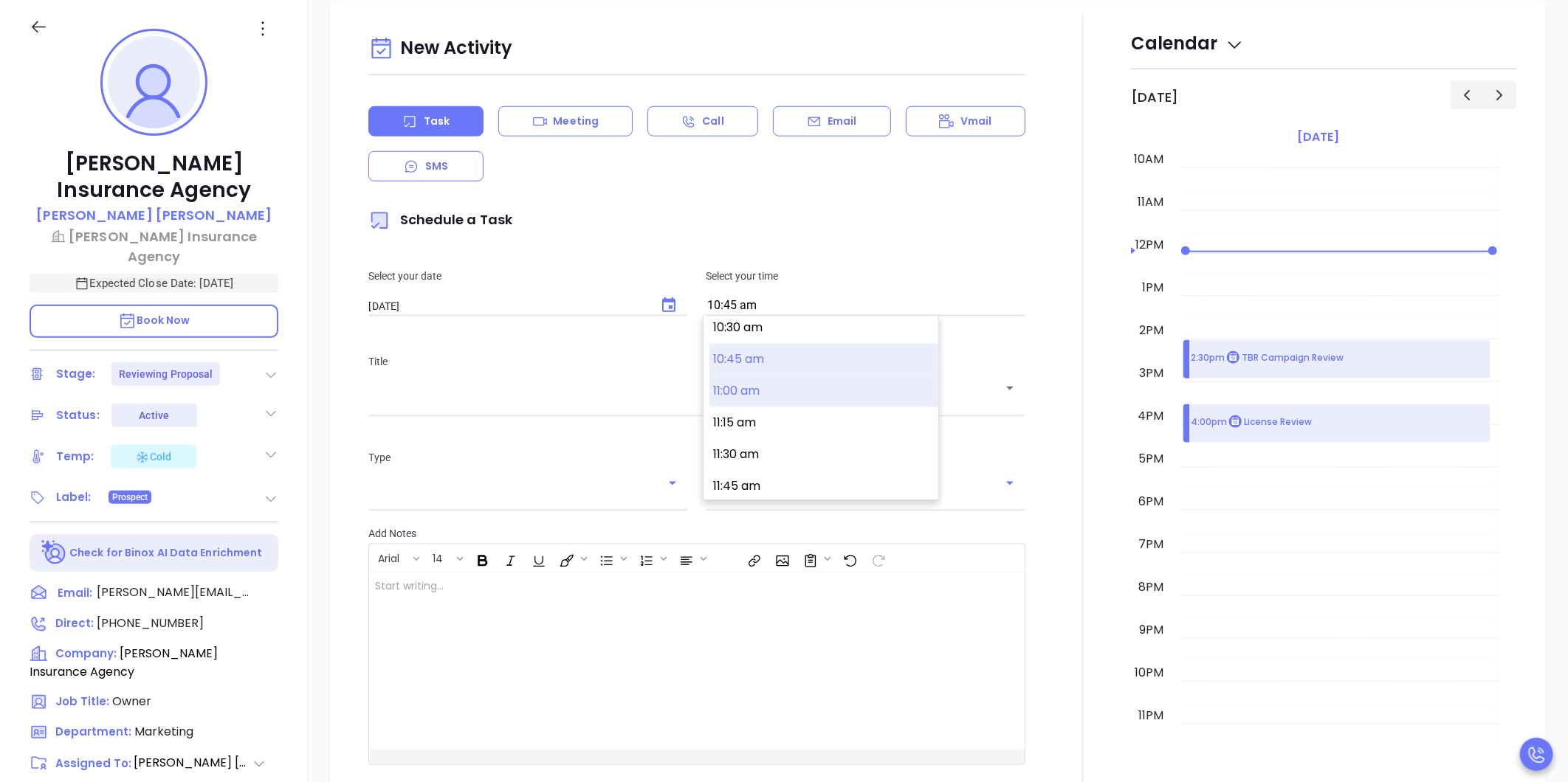
type input "11:00 am"
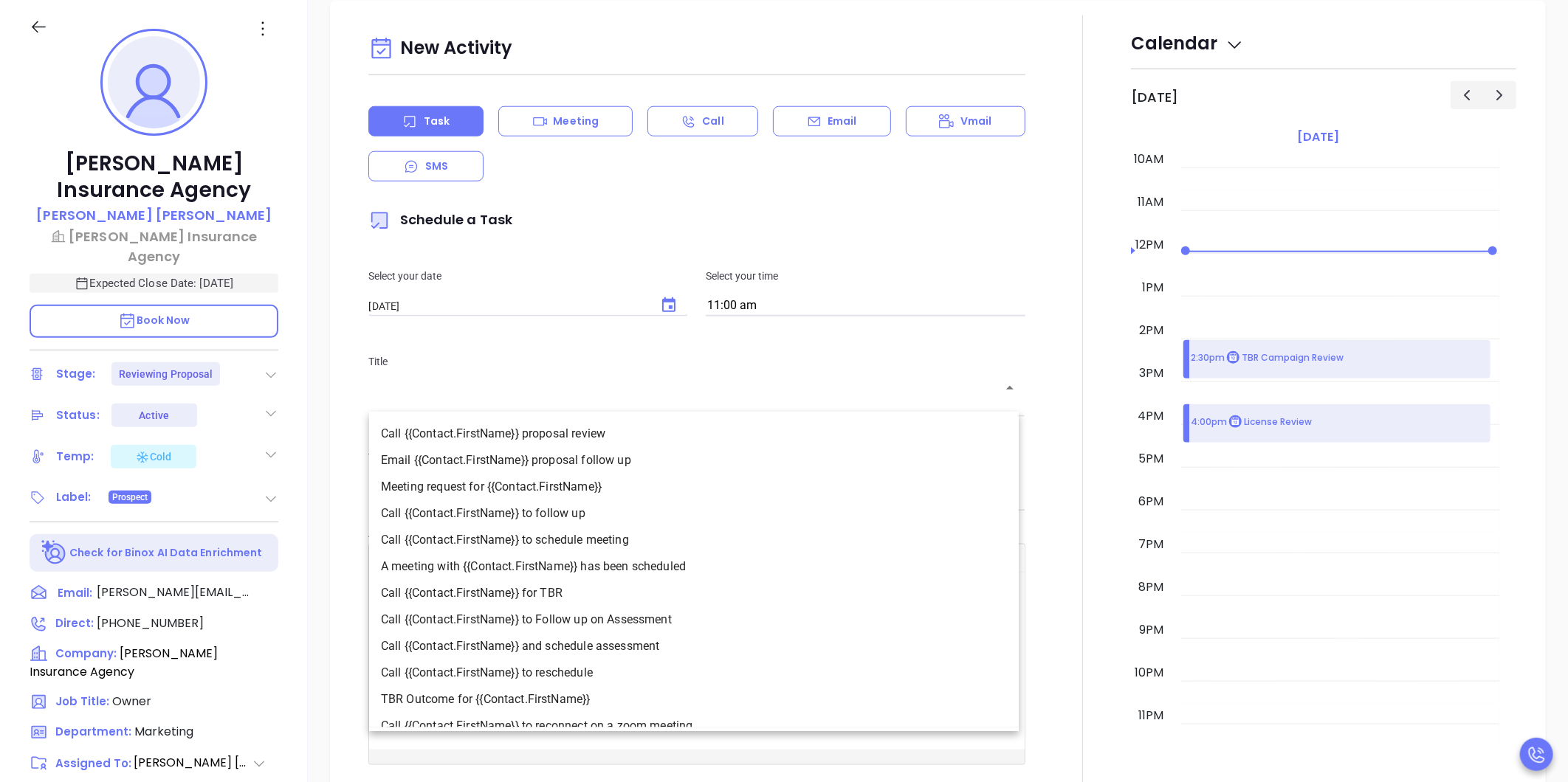
click at [725, 393] on input "text" at bounding box center [685, 398] width 622 height 14
click at [587, 521] on li "Call {{Contact.FirstName}} to follow up" at bounding box center [694, 513] width 650 height 26
type input "Call [PERSON_NAME] to follow up"
type input "Call"
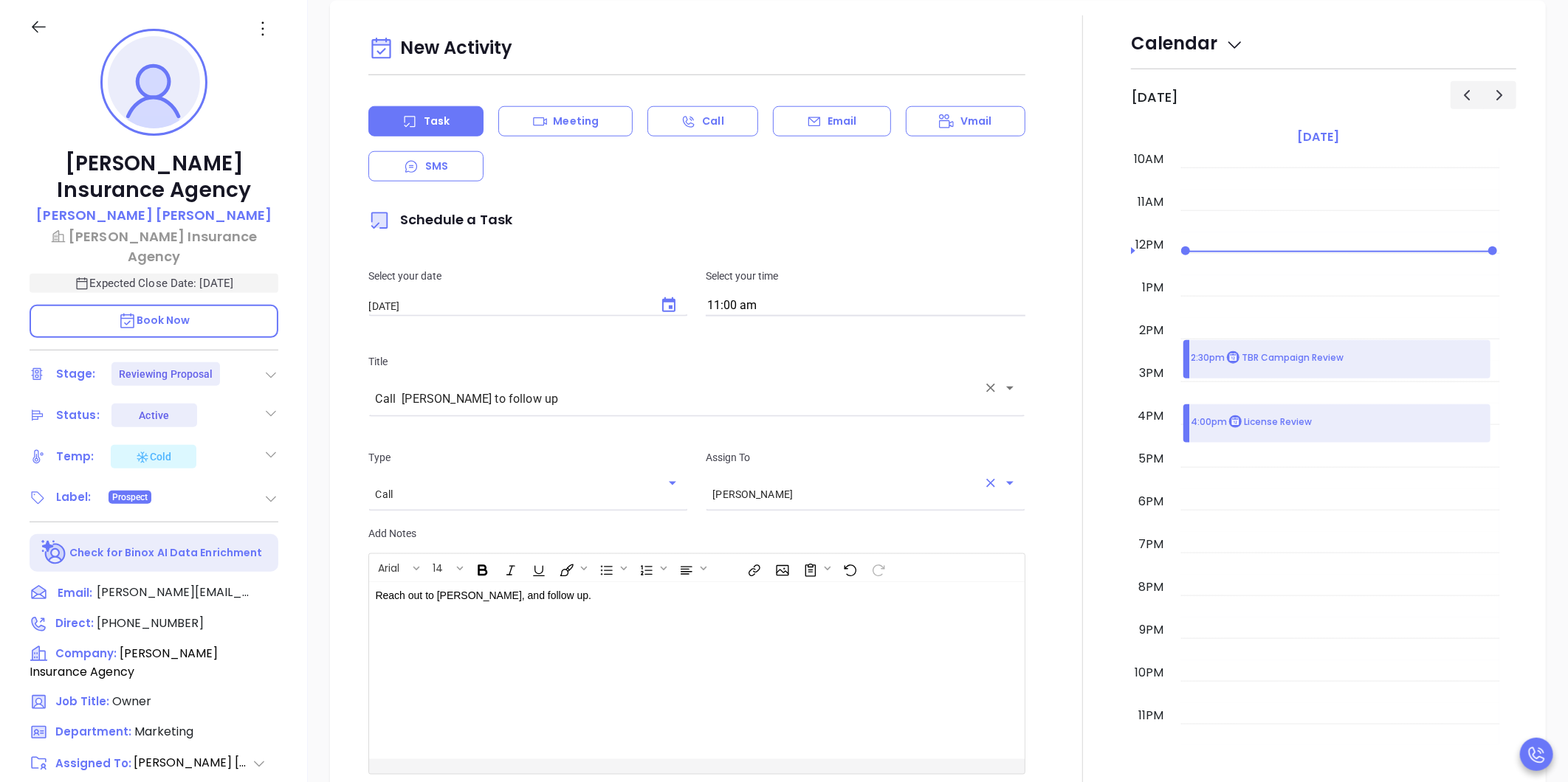
click at [761, 500] on div "[PERSON_NAME] ​" at bounding box center [865, 493] width 320 height 27
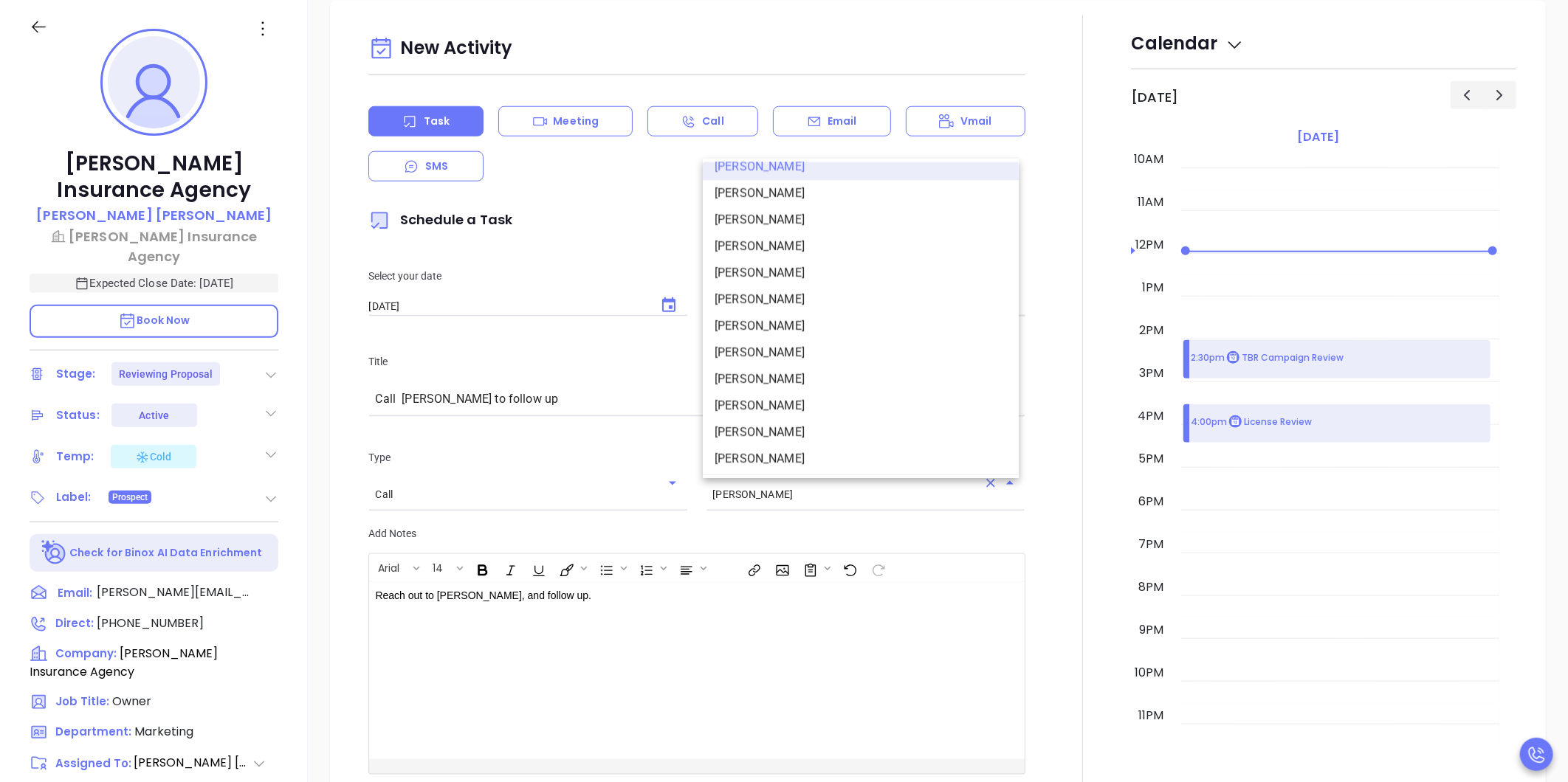
scroll to position [175, 0]
click at [793, 430] on li "[PERSON_NAME]" at bounding box center [860, 430] width 316 height 26
type input "[PERSON_NAME]"
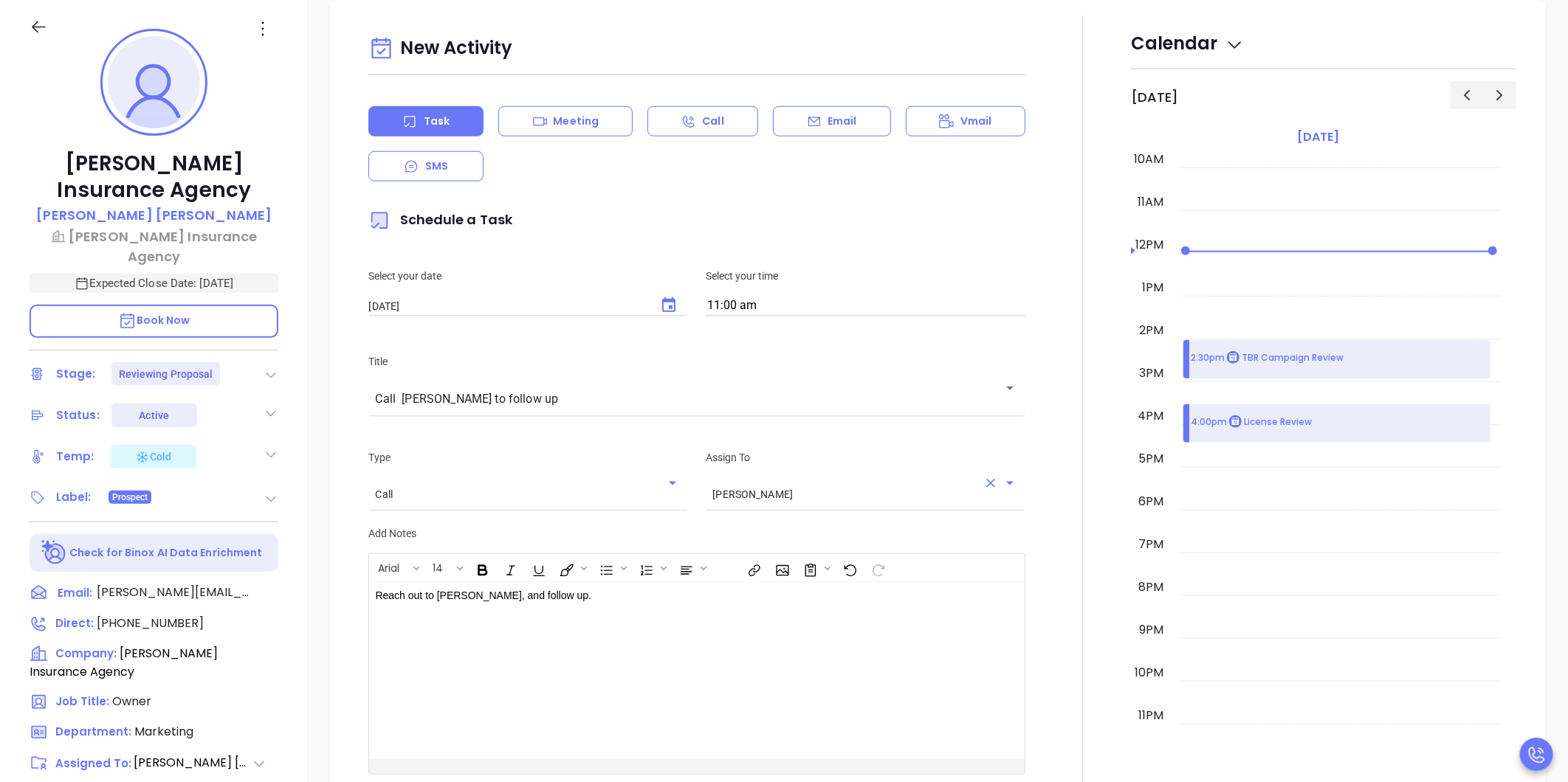
click at [750, 535] on p "Add Notes" at bounding box center [696, 533] width 657 height 17
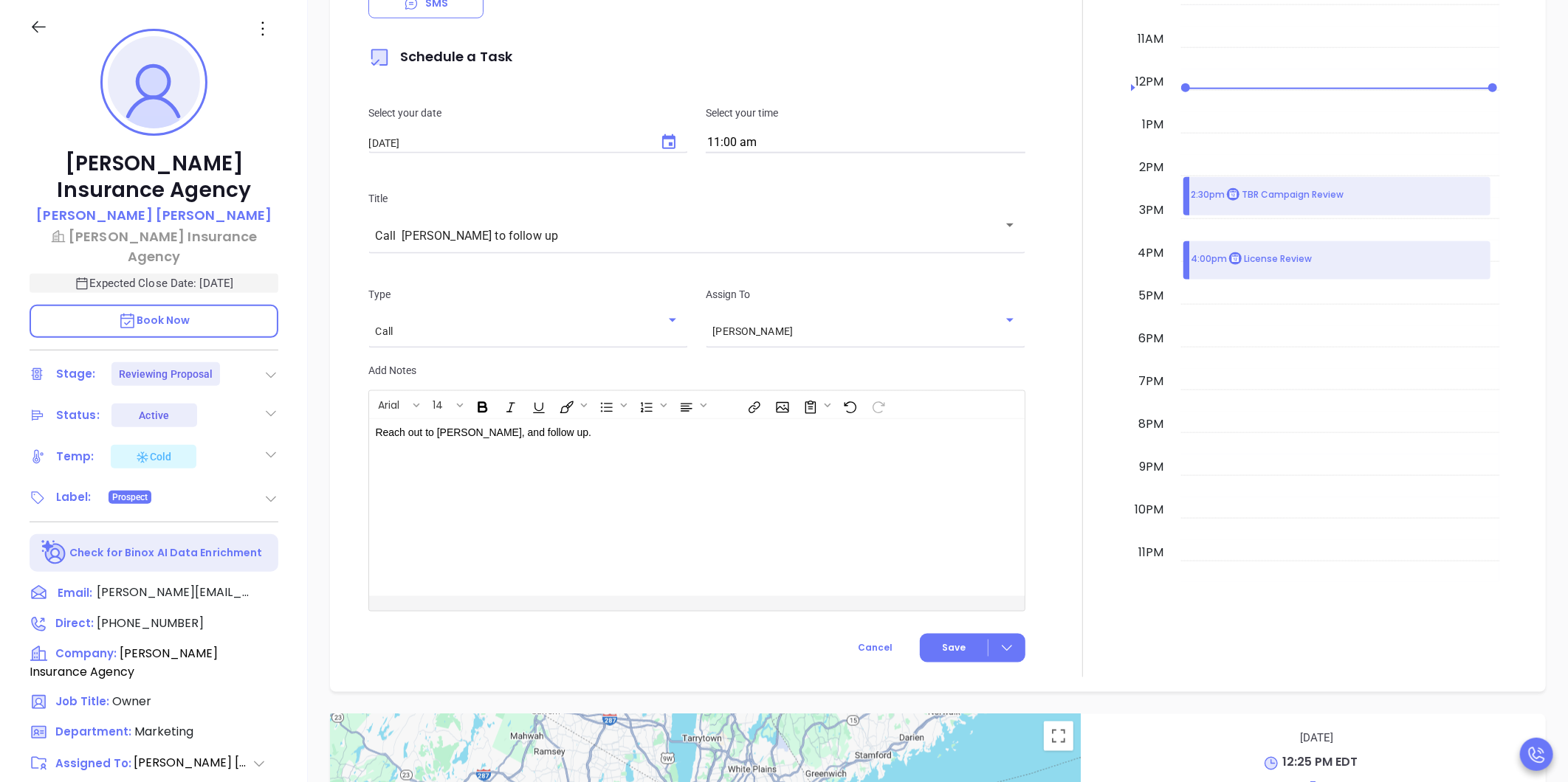
scroll to position [1061, 0]
click at [942, 645] on span "Save" at bounding box center [953, 648] width 23 height 14
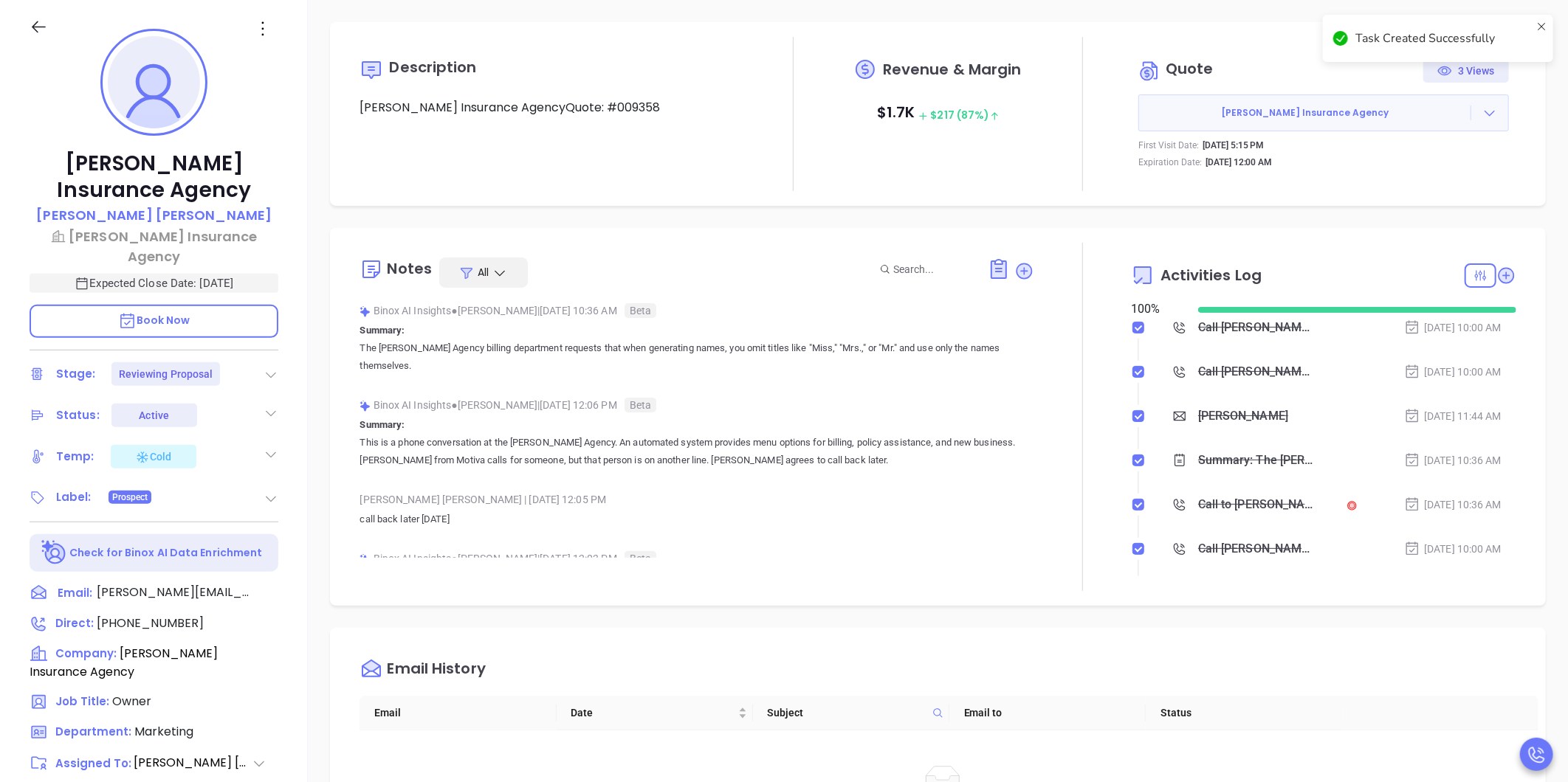
scroll to position [0, 0]
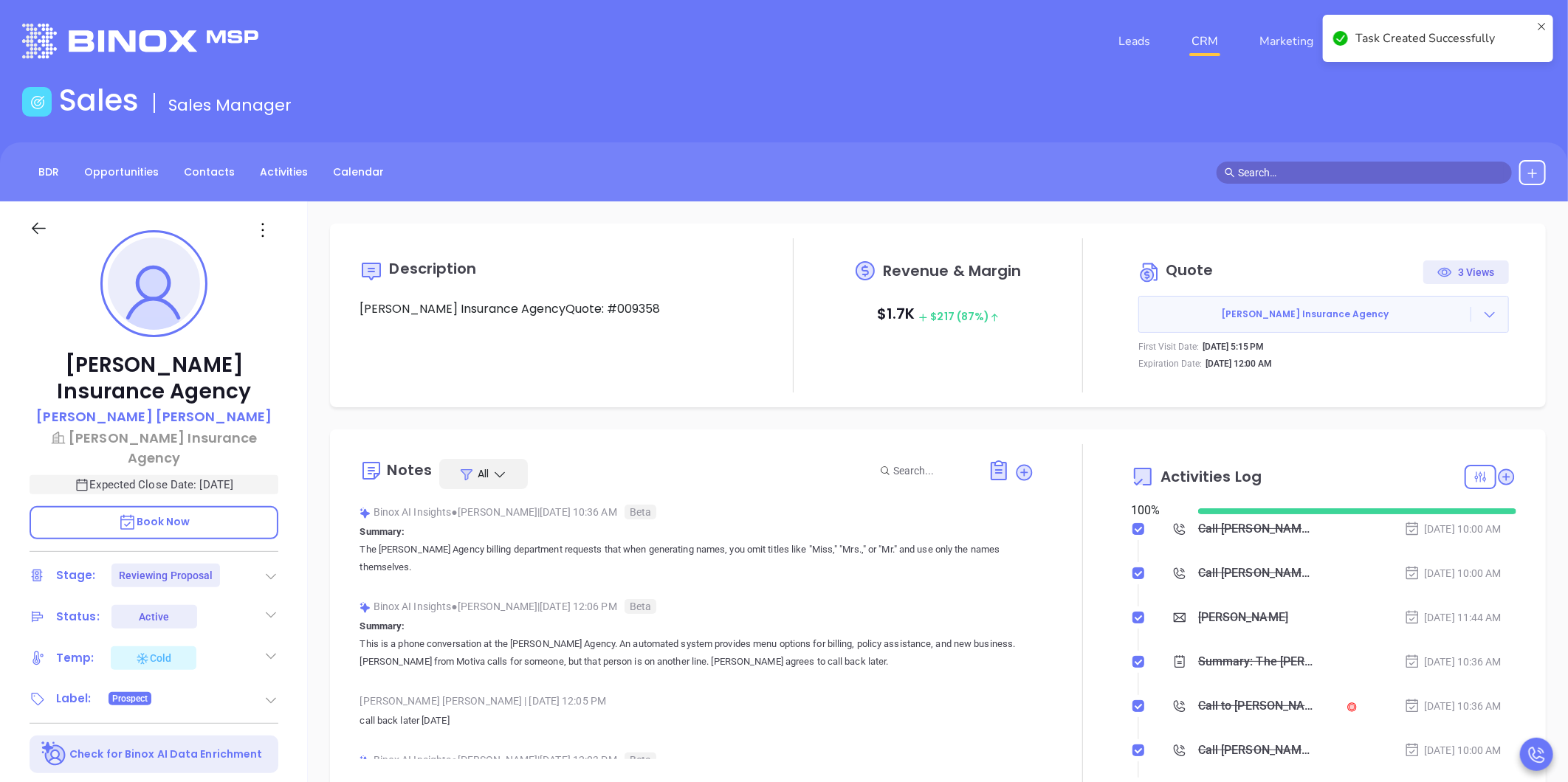
checkbox input "false"
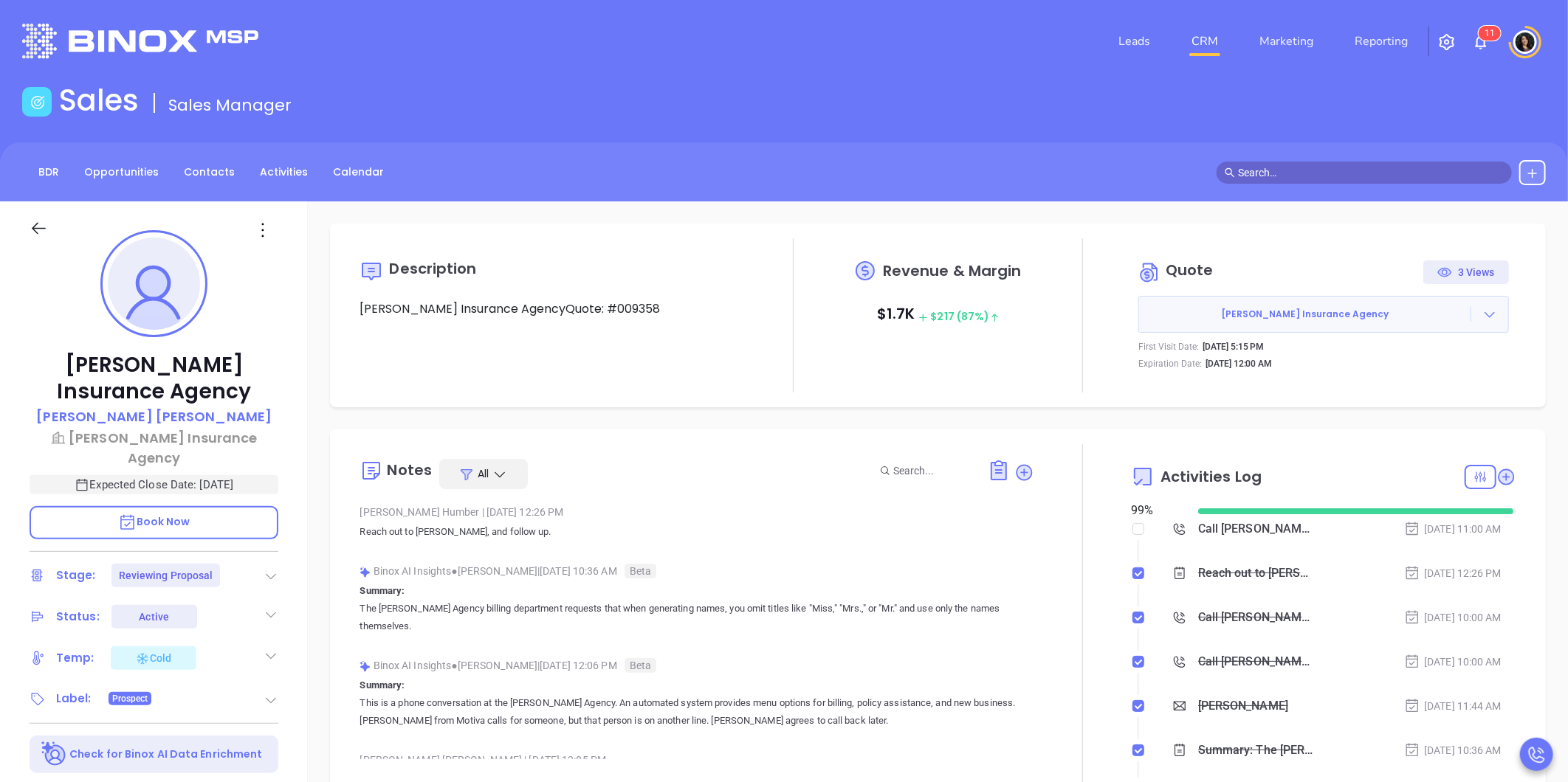
click at [1201, 32] on link "CRM" at bounding box center [1204, 41] width 38 height 29
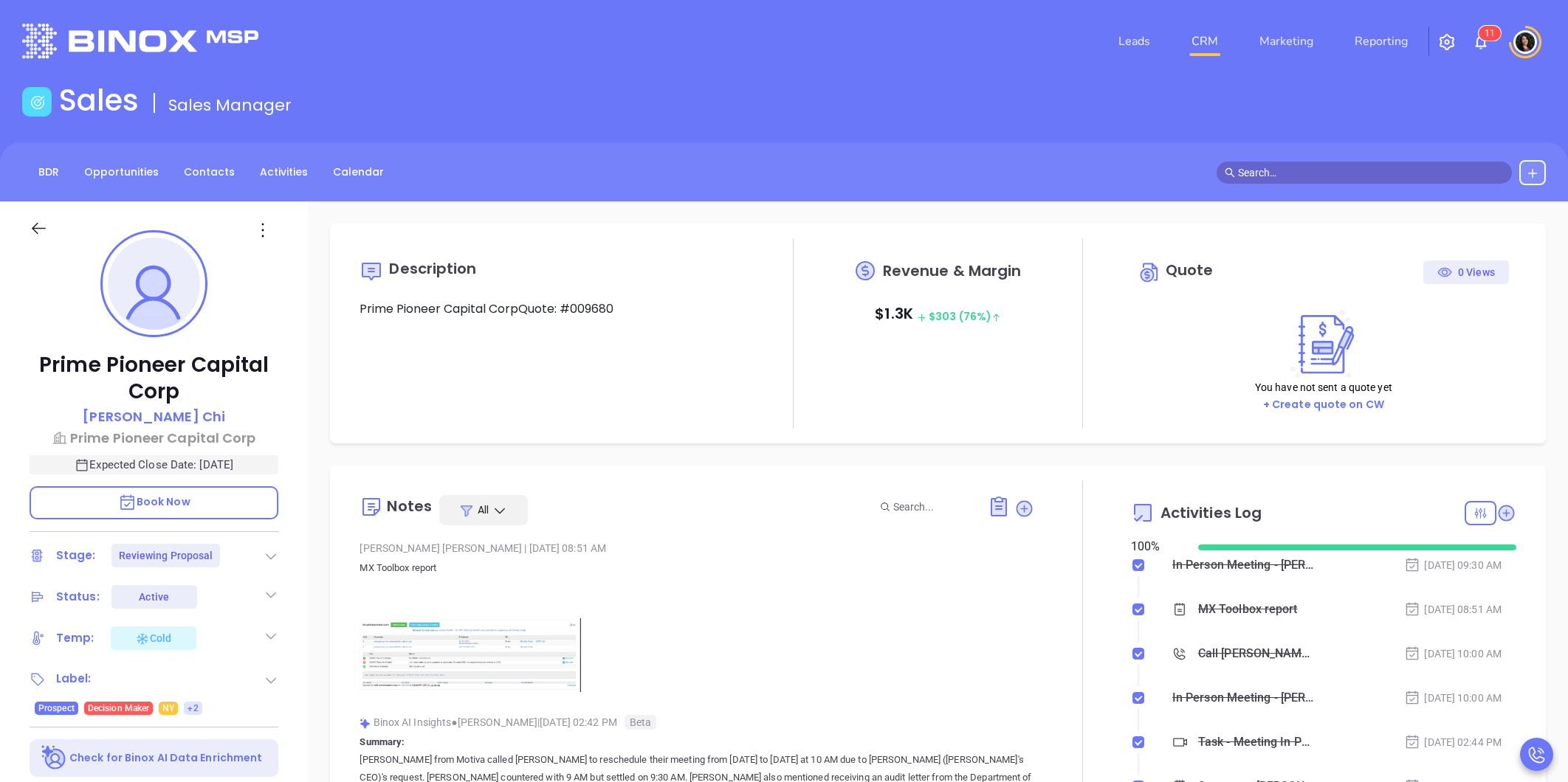
type input "Carla Humber"
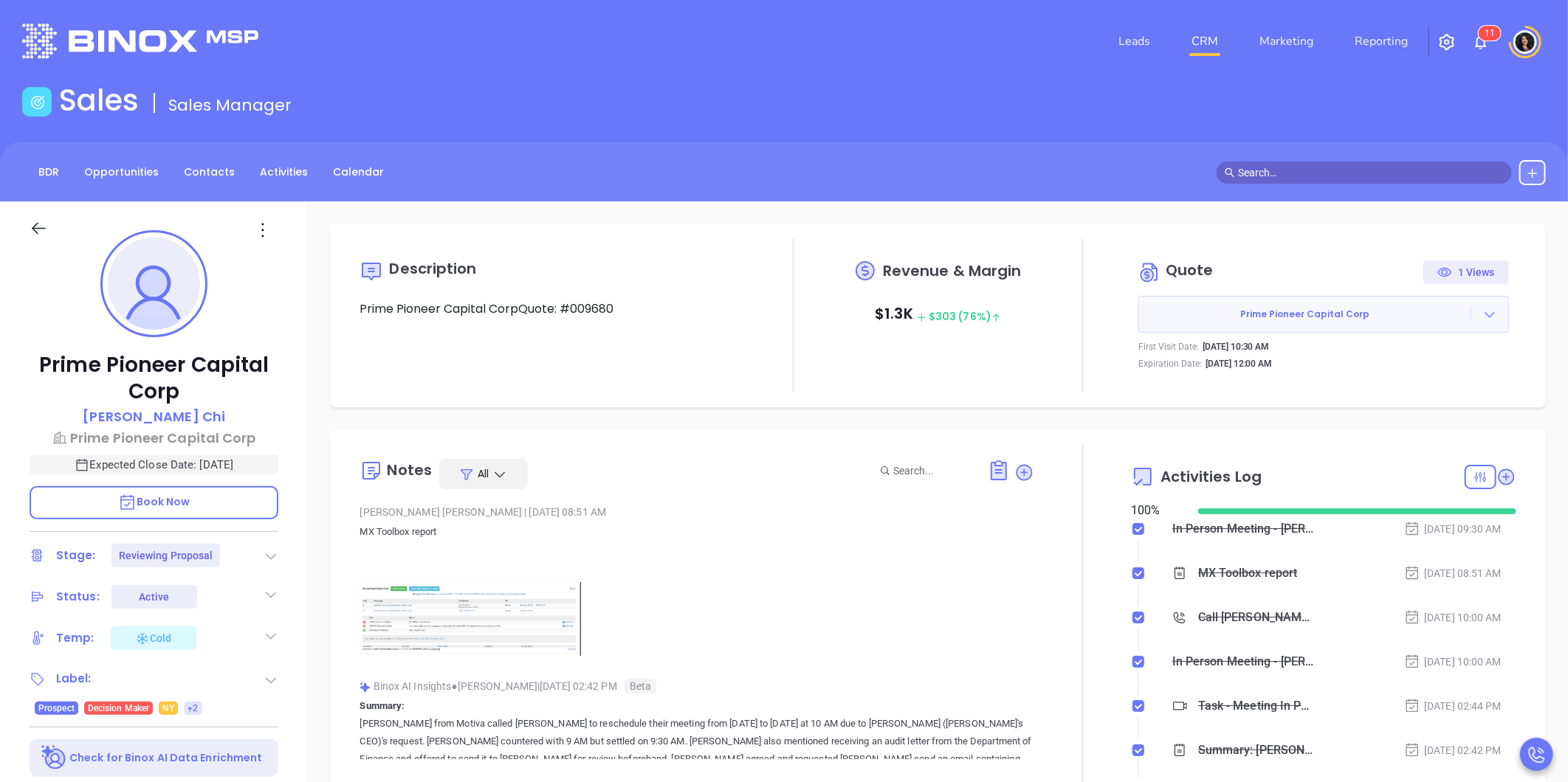
type input "[PERSON_NAME]"
click at [1499, 476] on icon at bounding box center [1505, 477] width 15 height 15
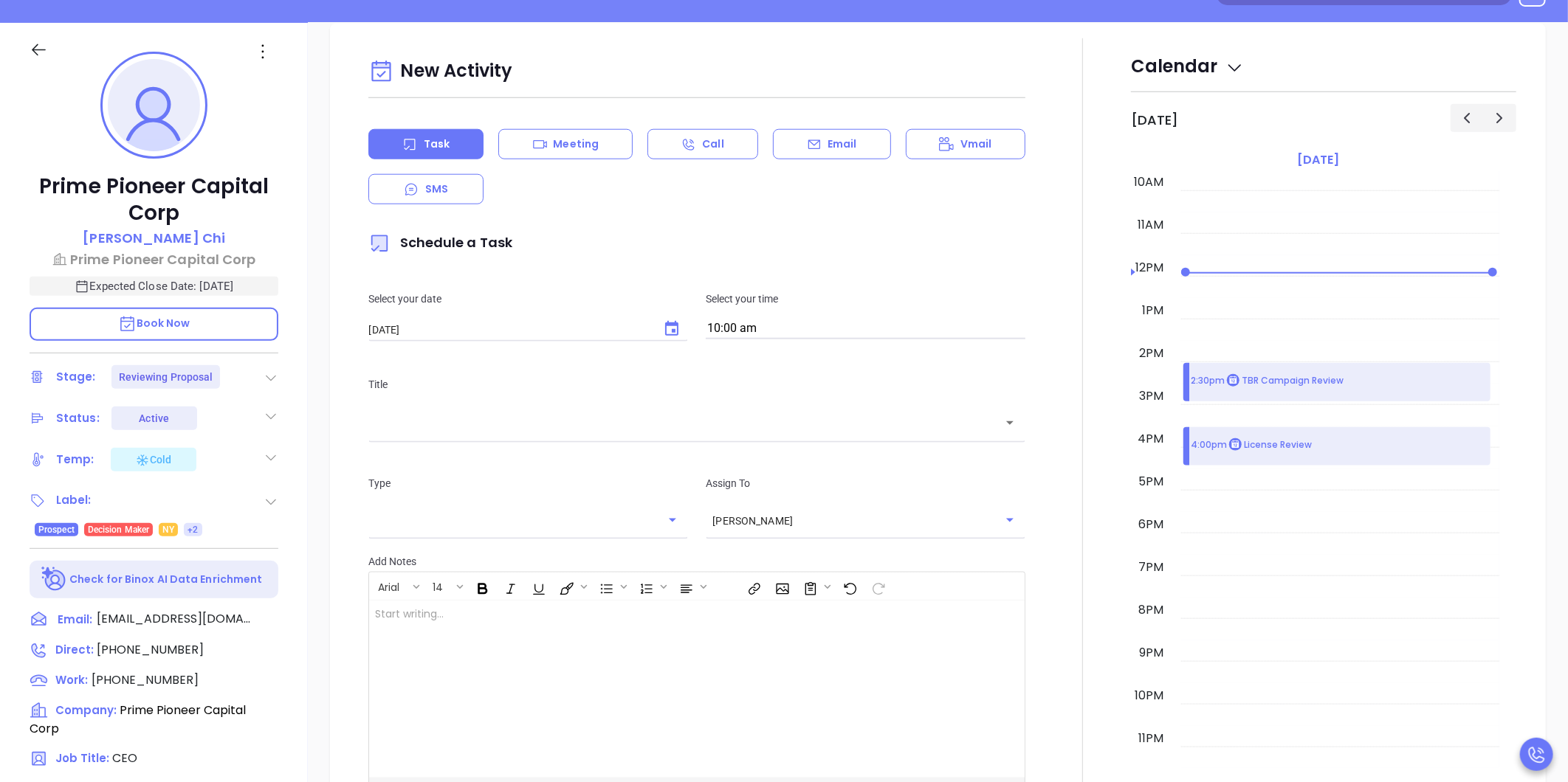
scroll to position [202, 0]
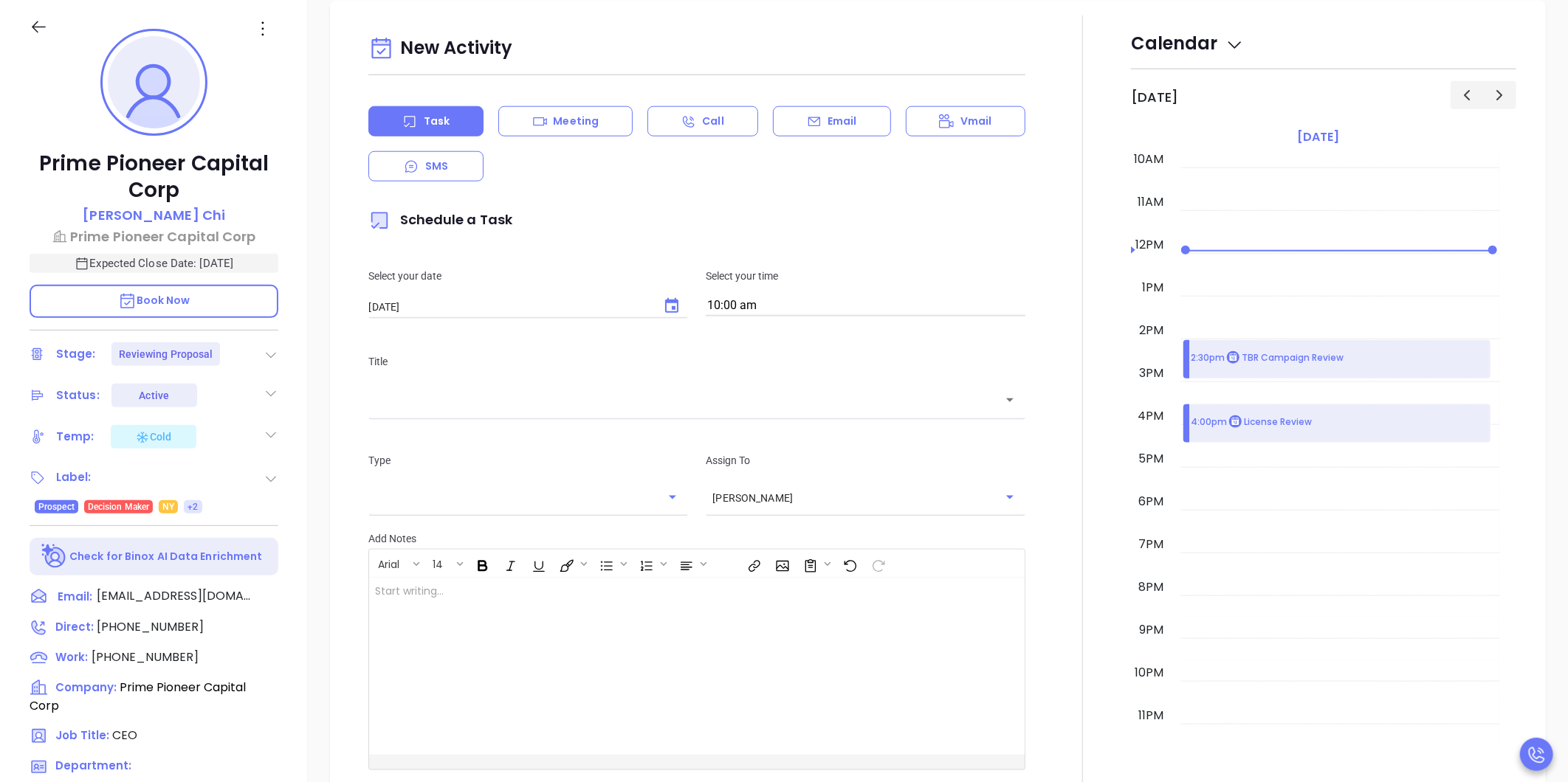
click at [659, 311] on button "Choose date, selected date is Oct 4, 2025" at bounding box center [671, 306] width 29 height 29
click at [421, 425] on button "6" at bounding box center [428, 426] width 26 height 26
type input "[DATE]"
click at [729, 308] on input "10:00 am" at bounding box center [865, 305] width 320 height 21
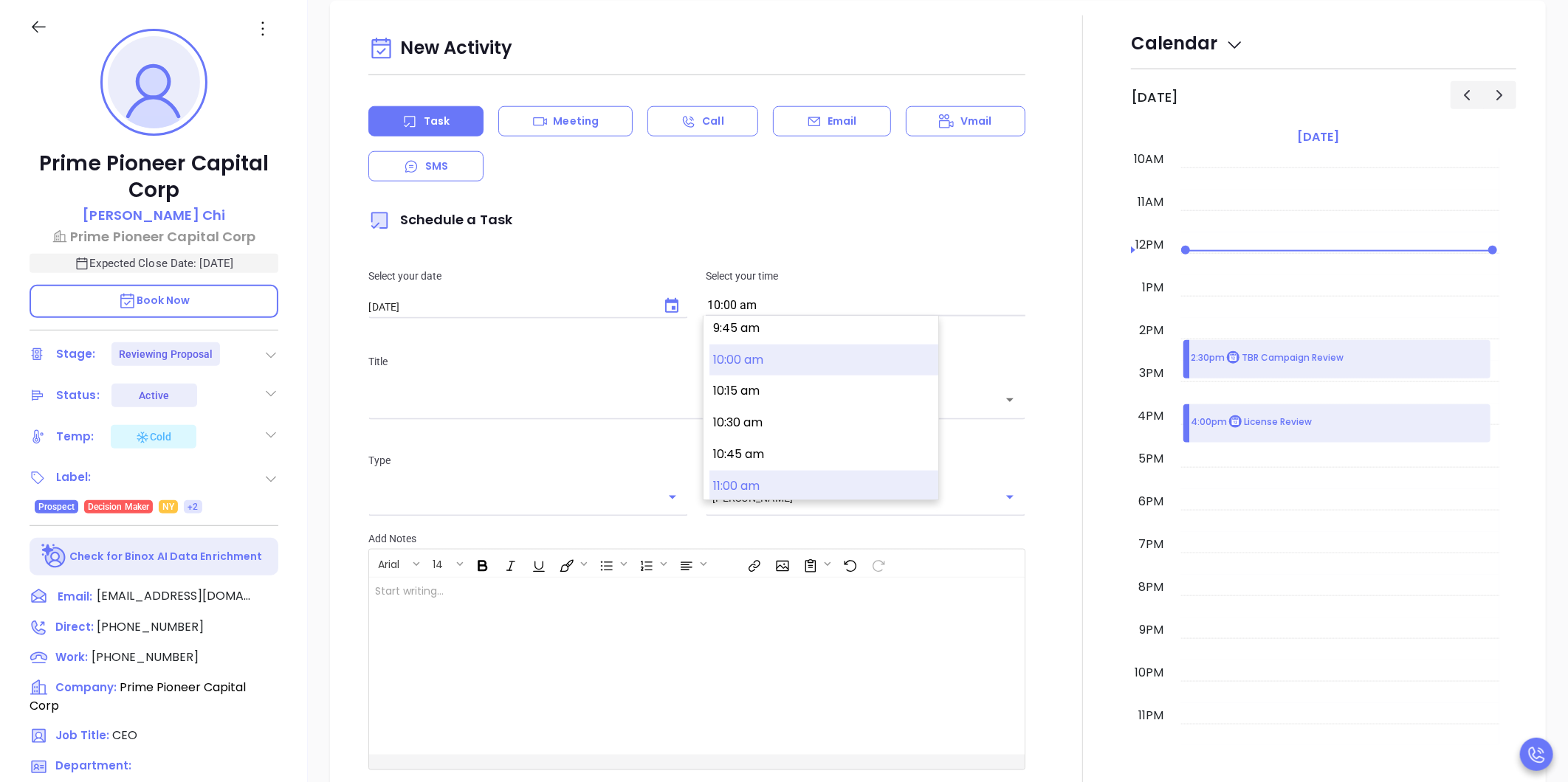
click at [757, 476] on button "11:00 am" at bounding box center [824, 486] width 229 height 31
type input "11:00 am"
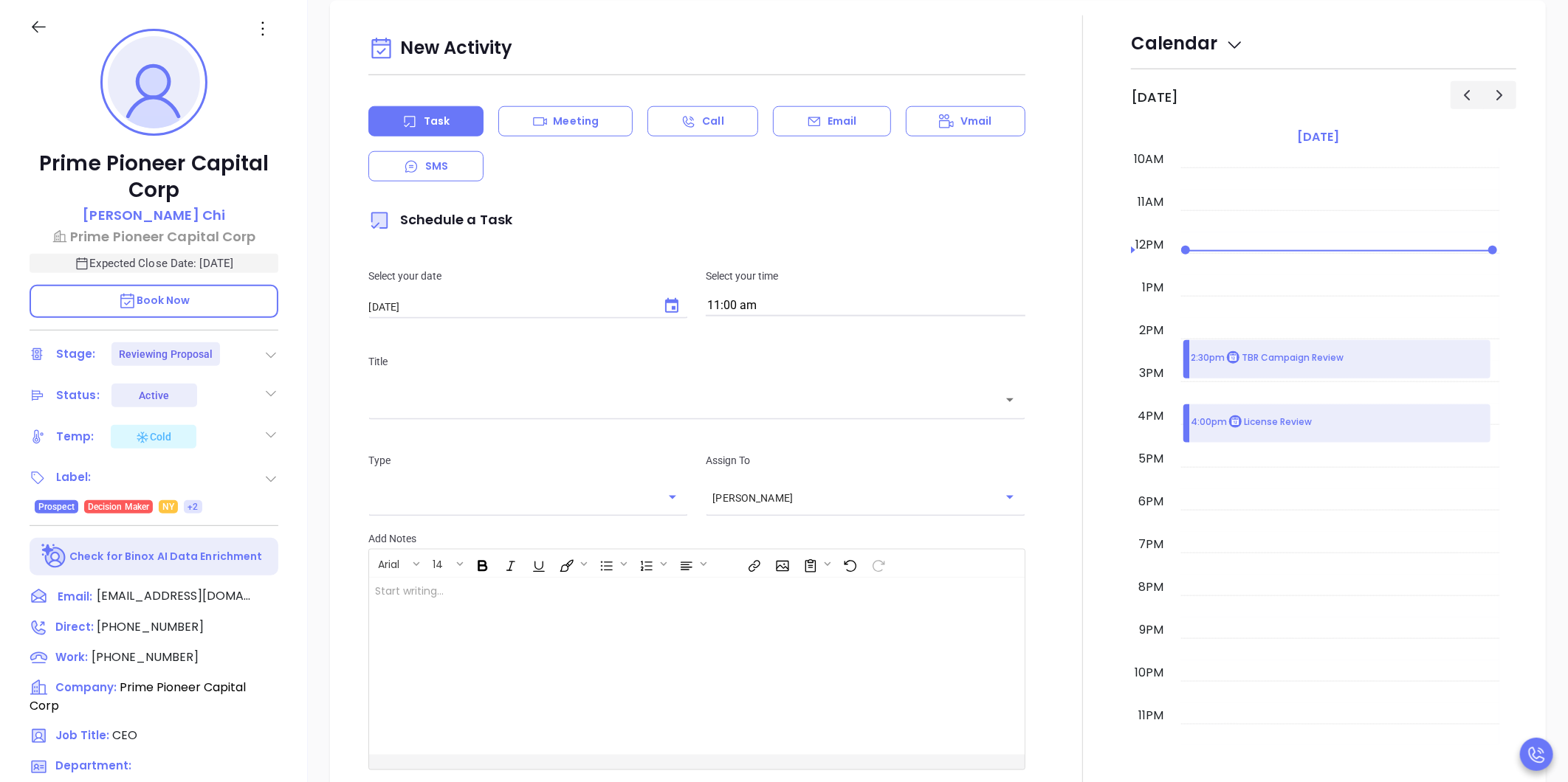
click at [632, 411] on div "​" at bounding box center [696, 399] width 657 height 31
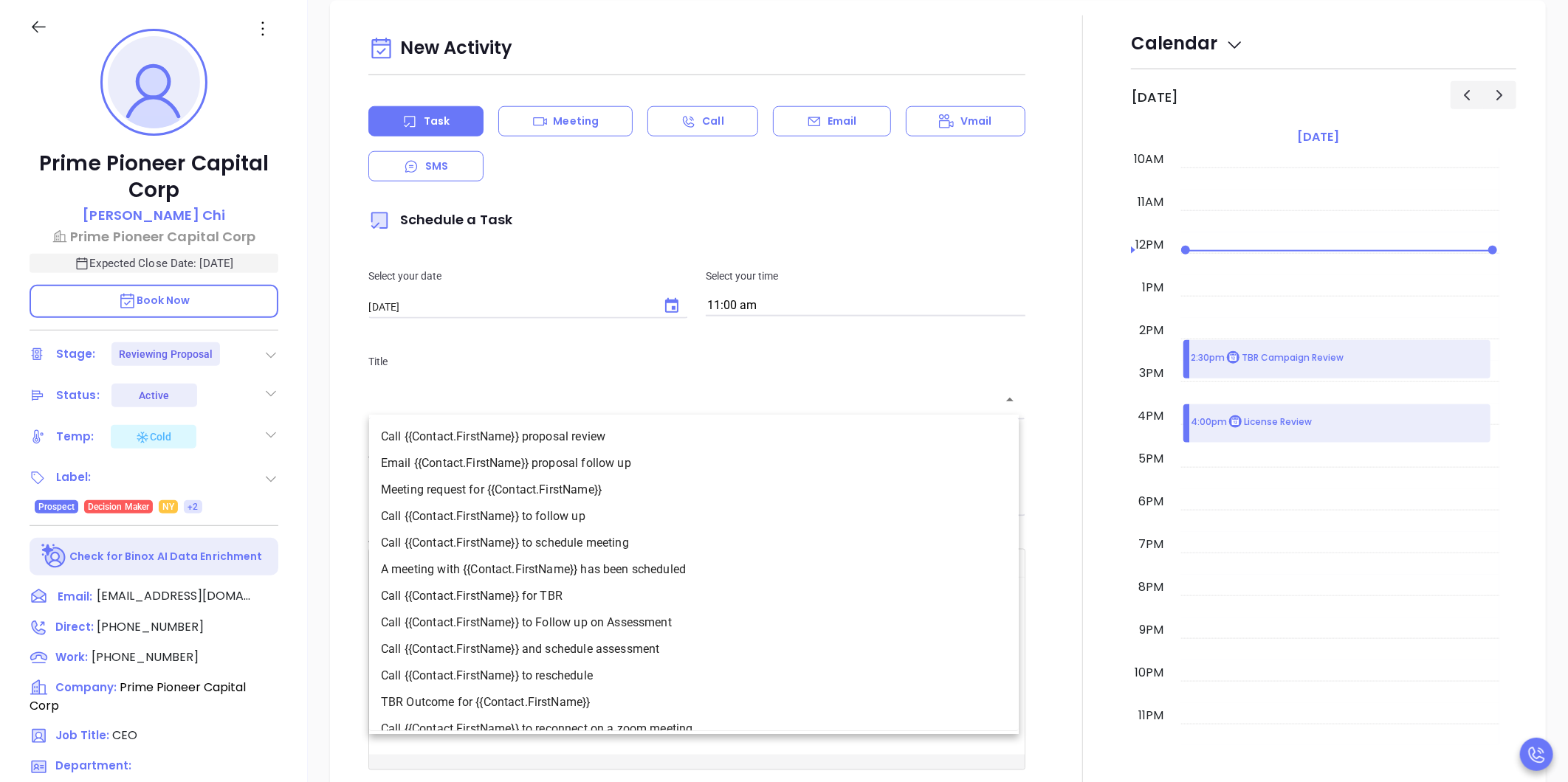
click at [497, 520] on li "Call {{Contact.FirstName}} to follow up" at bounding box center [694, 516] width 650 height 26
type input "Call Owen to follow up"
type input "Call"
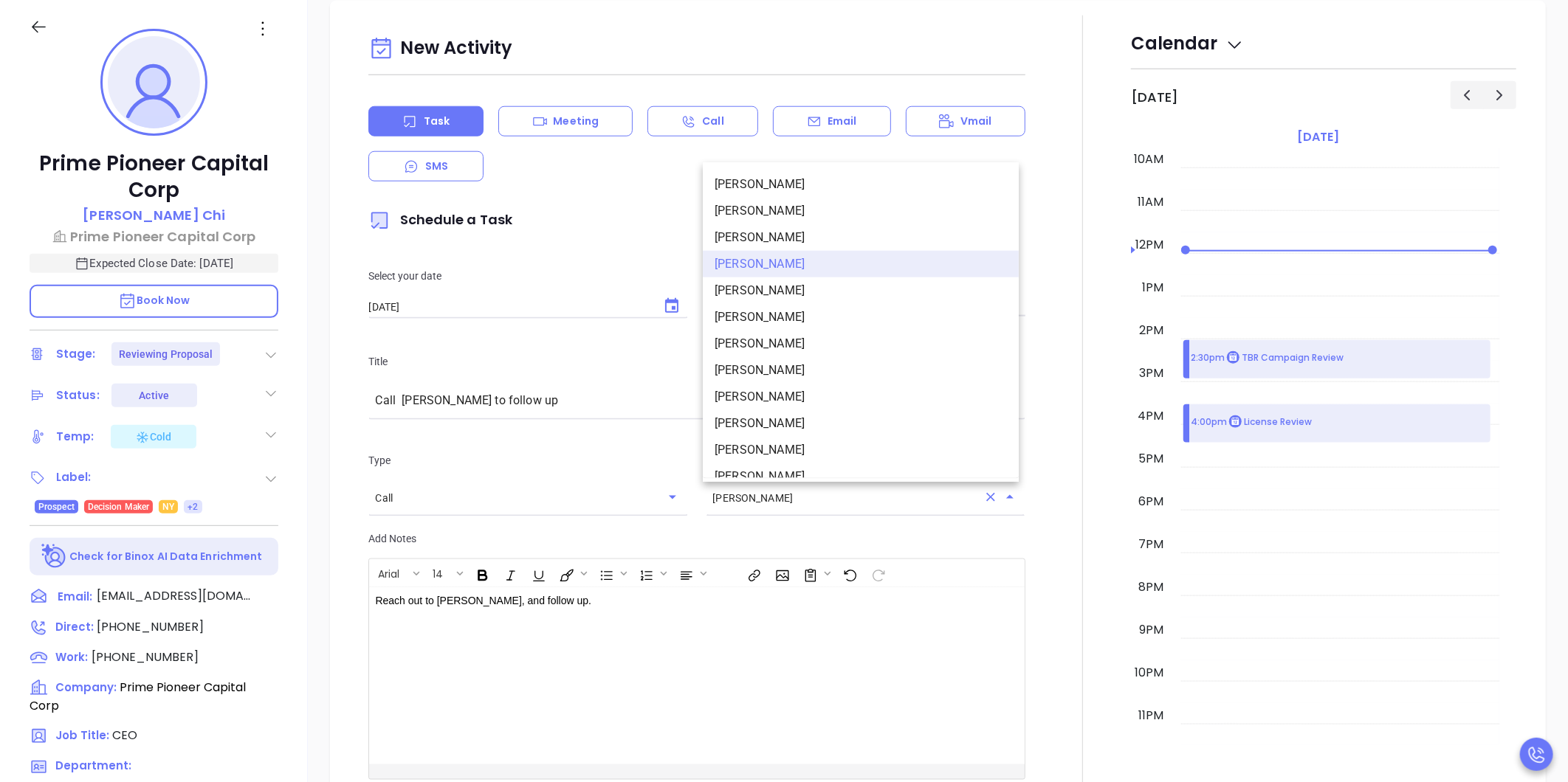
click at [853, 494] on input "[PERSON_NAME]" at bounding box center [845, 498] width 265 height 15
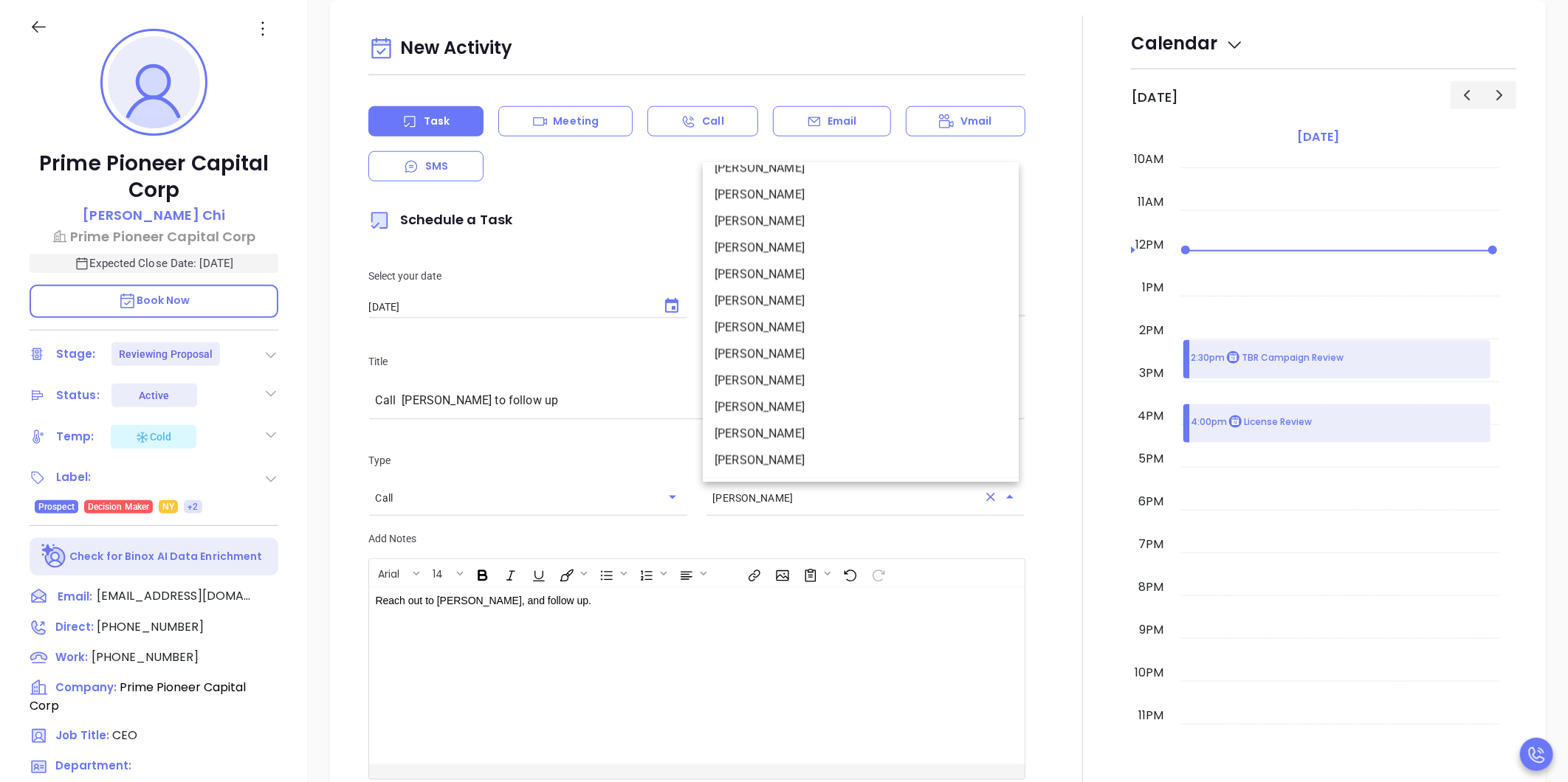
click at [827, 421] on li "[PERSON_NAME]" at bounding box center [860, 434] width 316 height 26
type input "[PERSON_NAME]"
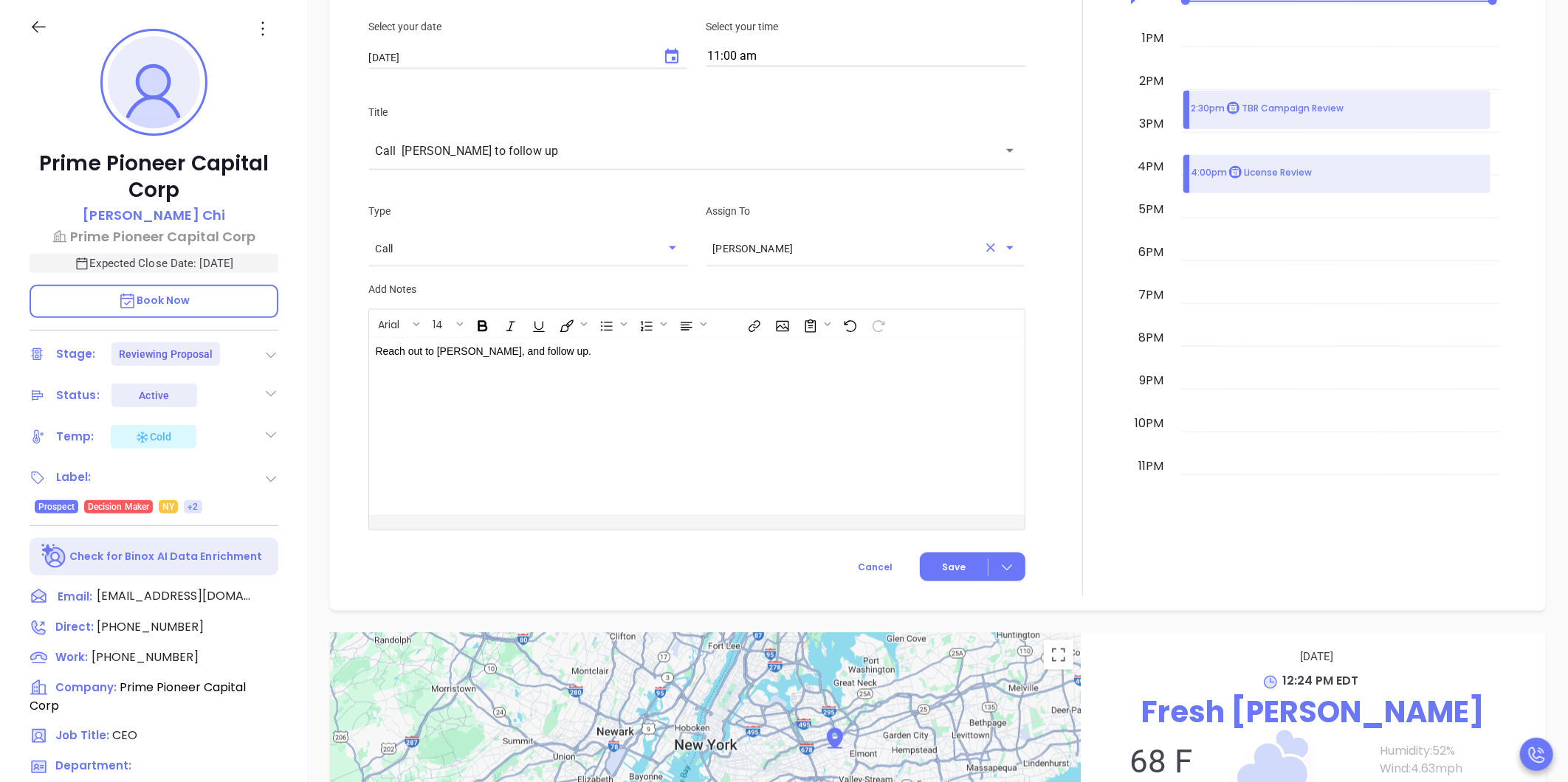
scroll to position [1390, 0]
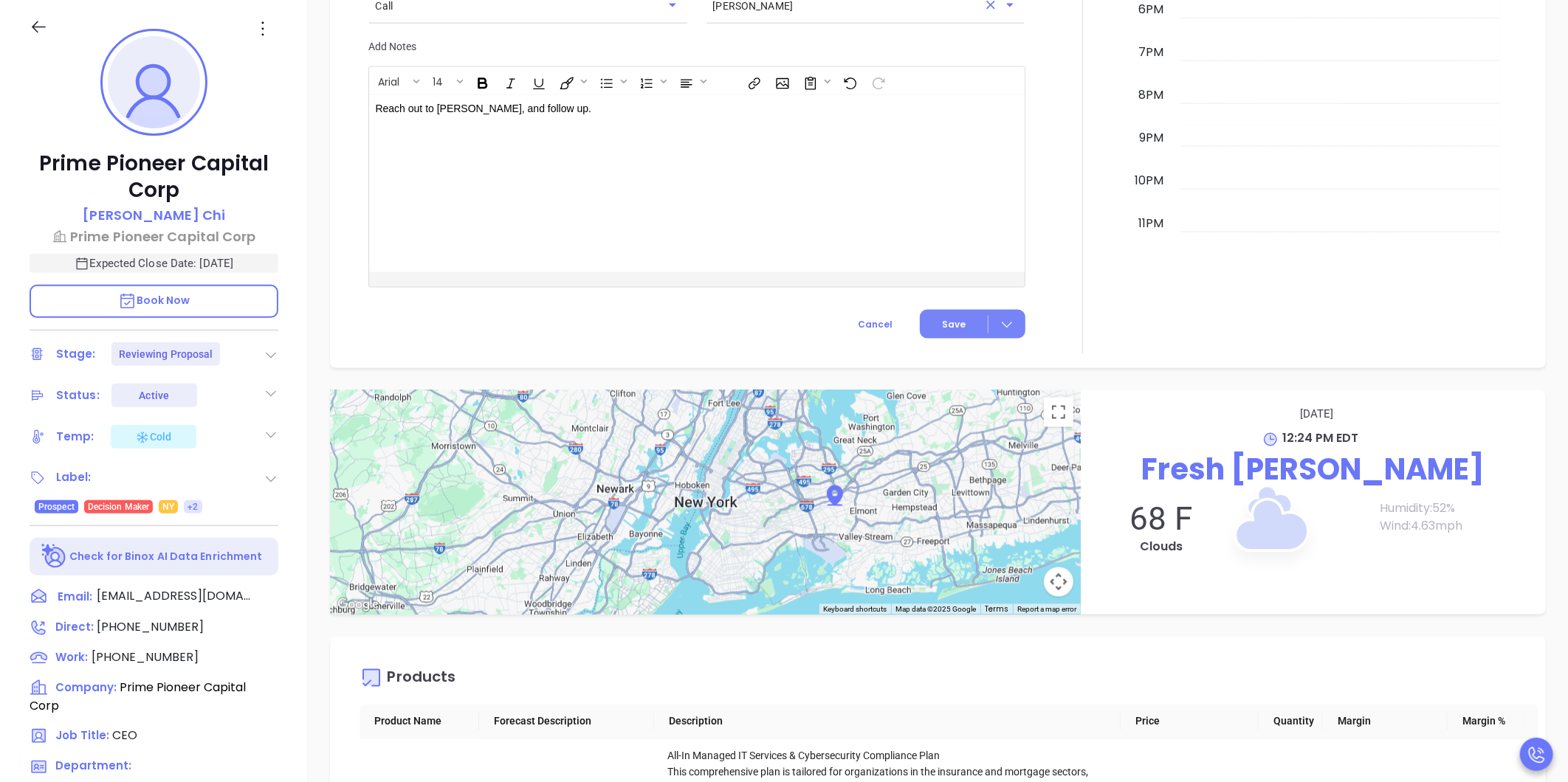
click at [960, 326] on button "Save" at bounding box center [973, 324] width 106 height 28
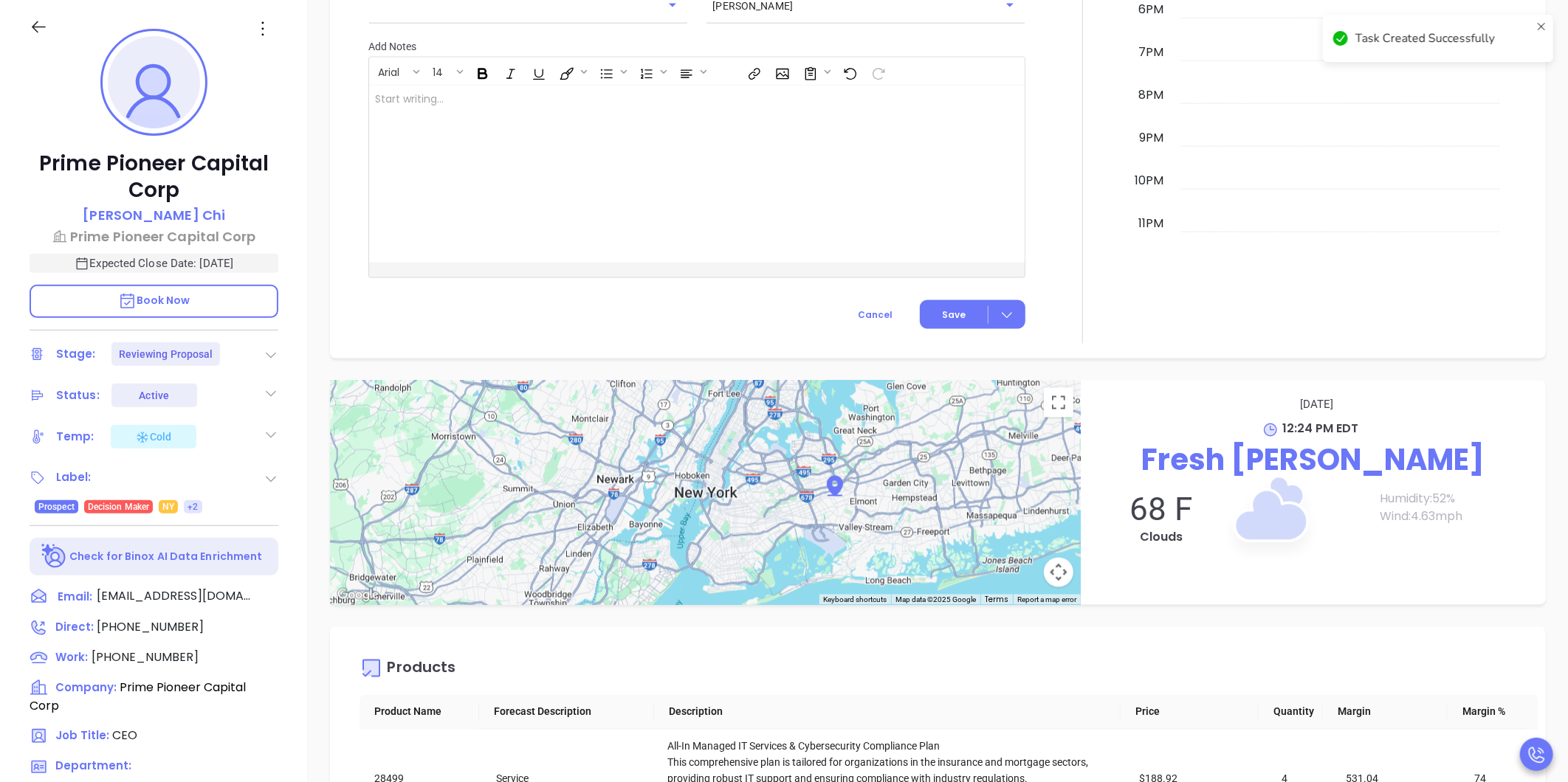
checkbox input "false"
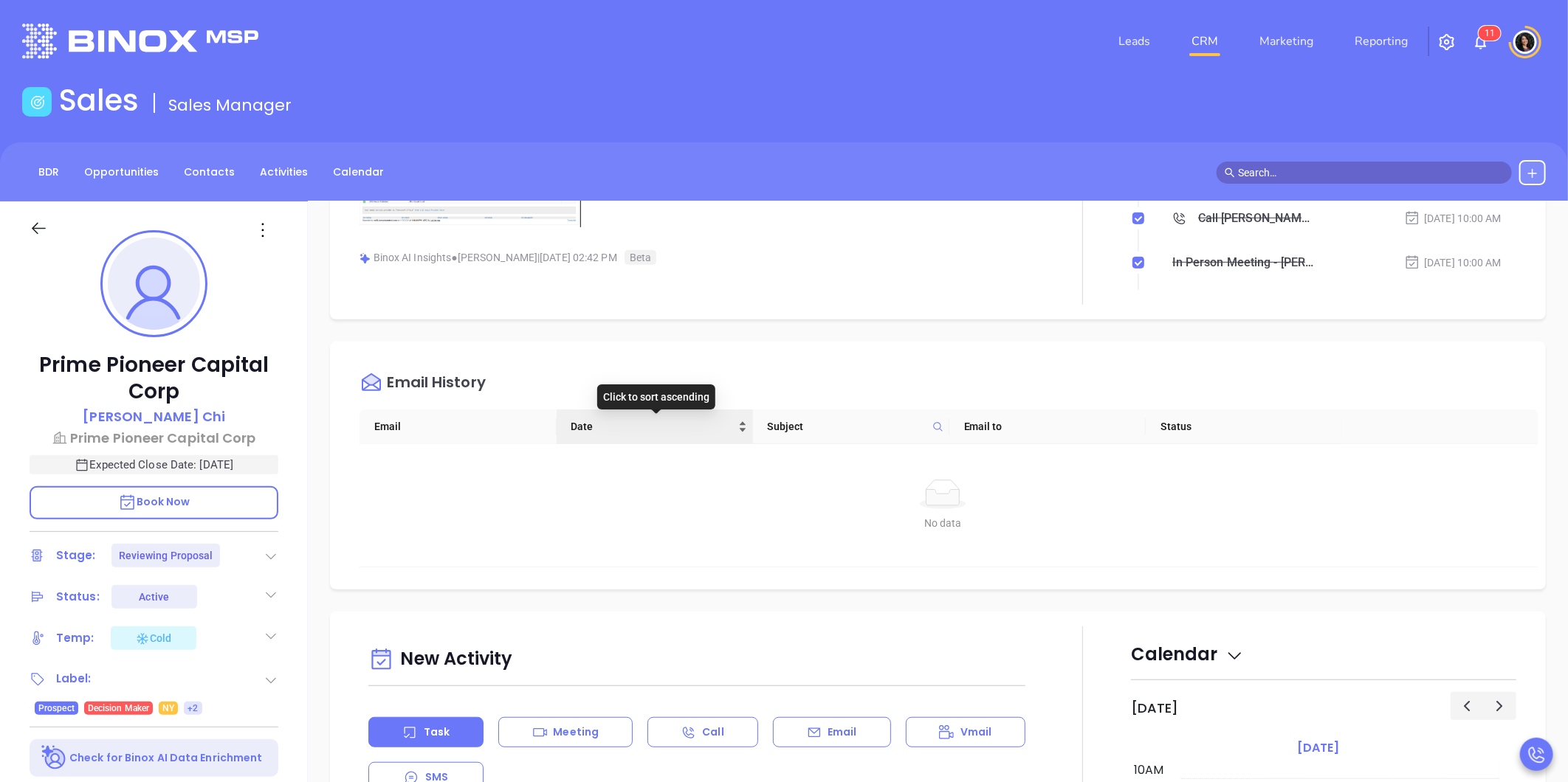
scroll to position [0, 0]
